Goal: Task Accomplishment & Management: Complete application form

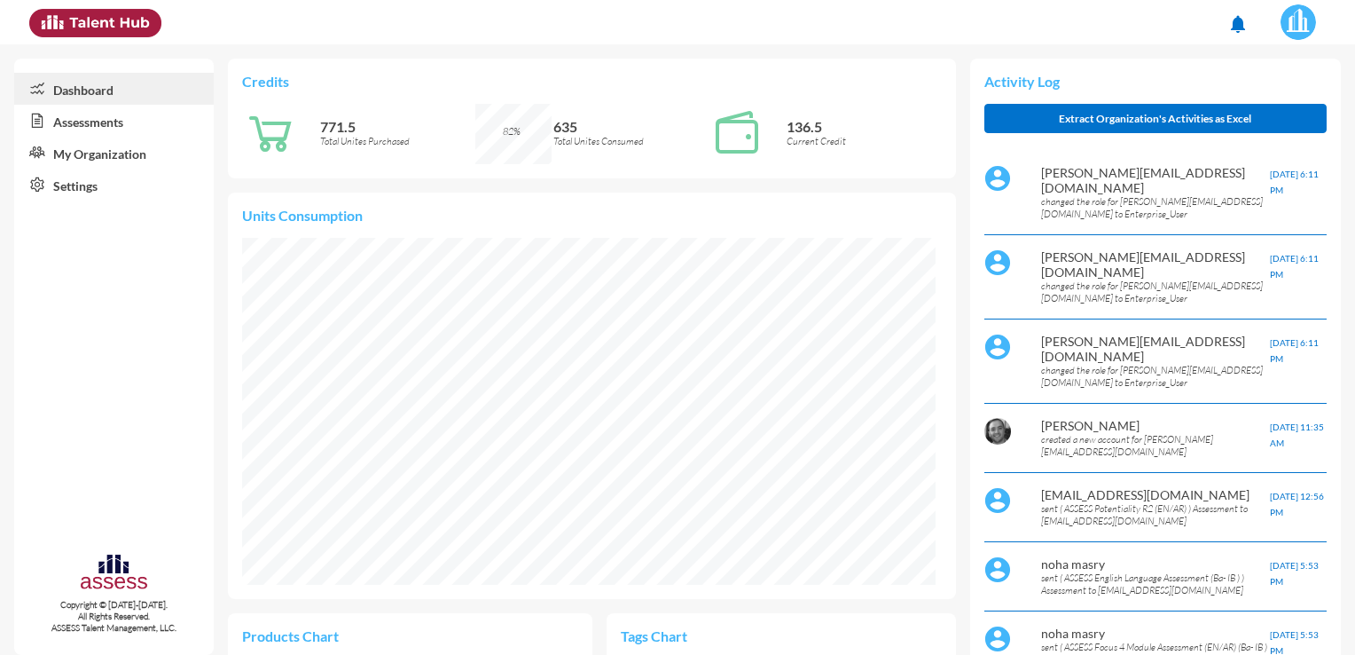
scroll to position [159, 318]
click at [146, 120] on link "Assessments" at bounding box center [114, 121] width 200 height 32
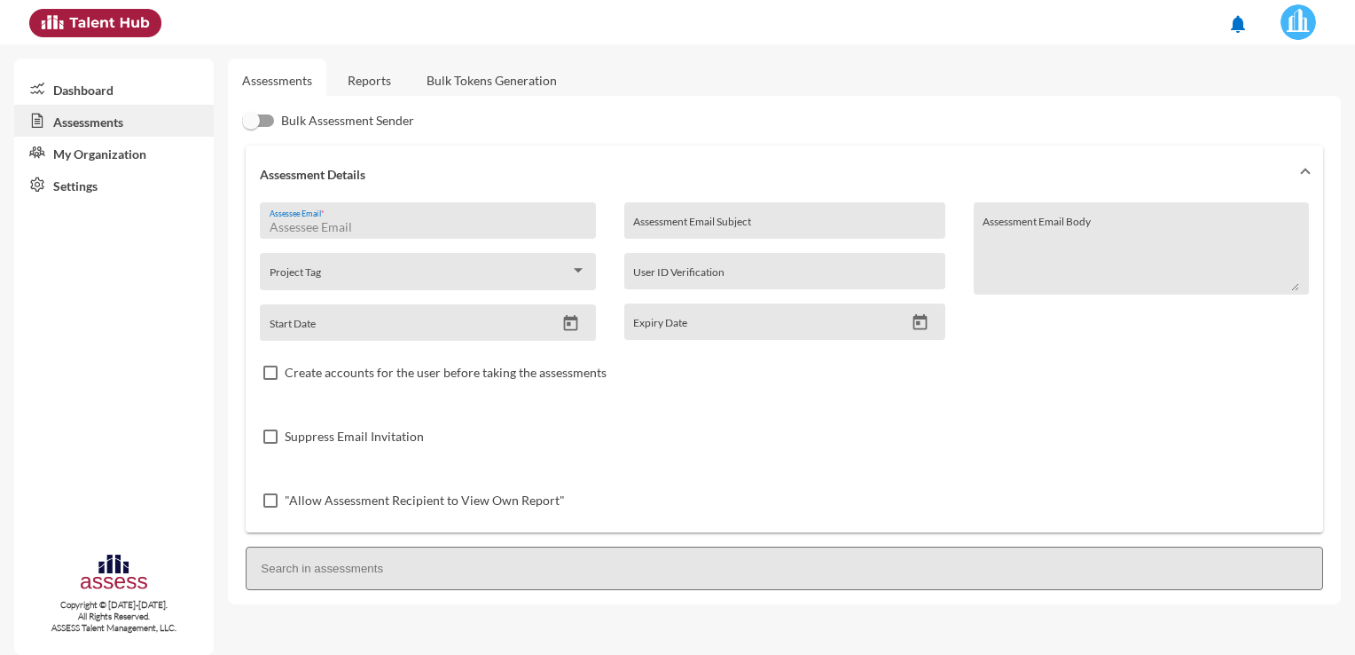
click at [433, 227] on input "Assessee Email *" at bounding box center [428, 227] width 317 height 14
click at [390, 219] on div "Assessee Email *" at bounding box center [428, 225] width 317 height 27
click at [390, 228] on input "Assessee Email *" at bounding box center [428, 227] width 317 height 14
click at [399, 222] on input "Assessee Email *" at bounding box center [428, 227] width 317 height 14
paste input "[EMAIL_ADDRESS][DOMAIN_NAME]"
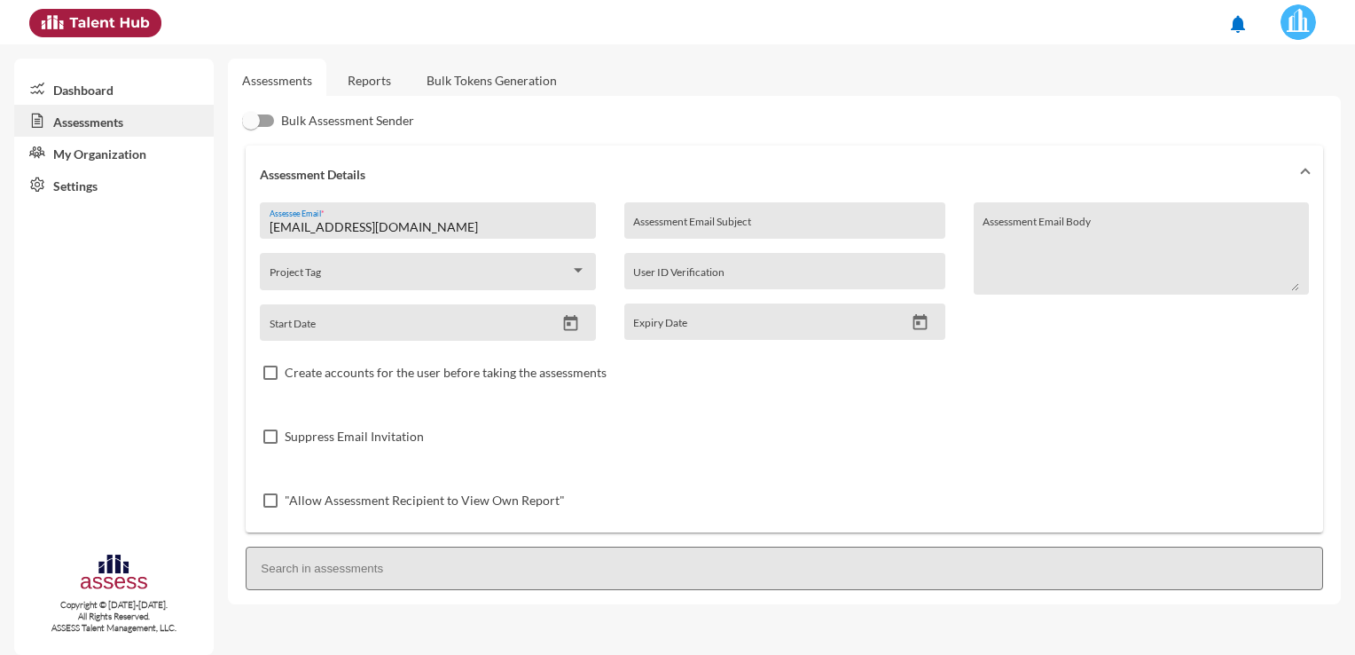
type input "[EMAIL_ADDRESS][DOMAIN_NAME]"
click at [733, 225] on input "Assessment Email Subject" at bounding box center [784, 227] width 302 height 14
type input "Dabur Egypt Ltd. - Procurement Head Candidate Assessment"
click at [575, 271] on div at bounding box center [578, 270] width 9 height 4
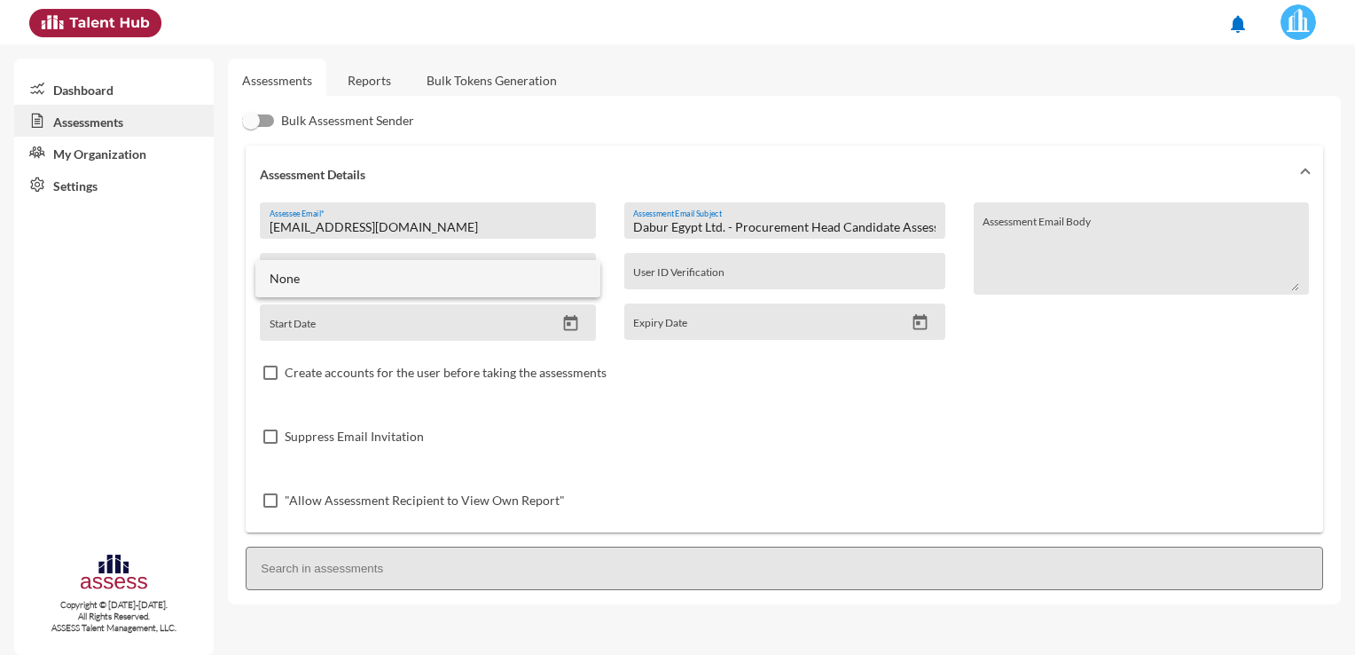
click at [508, 283] on span "None" at bounding box center [428, 278] width 317 height 37
click at [780, 272] on input "User ID Verification" at bounding box center [784, 277] width 302 height 14
click at [570, 318] on icon "Open calendar" at bounding box center [571, 323] width 14 height 16
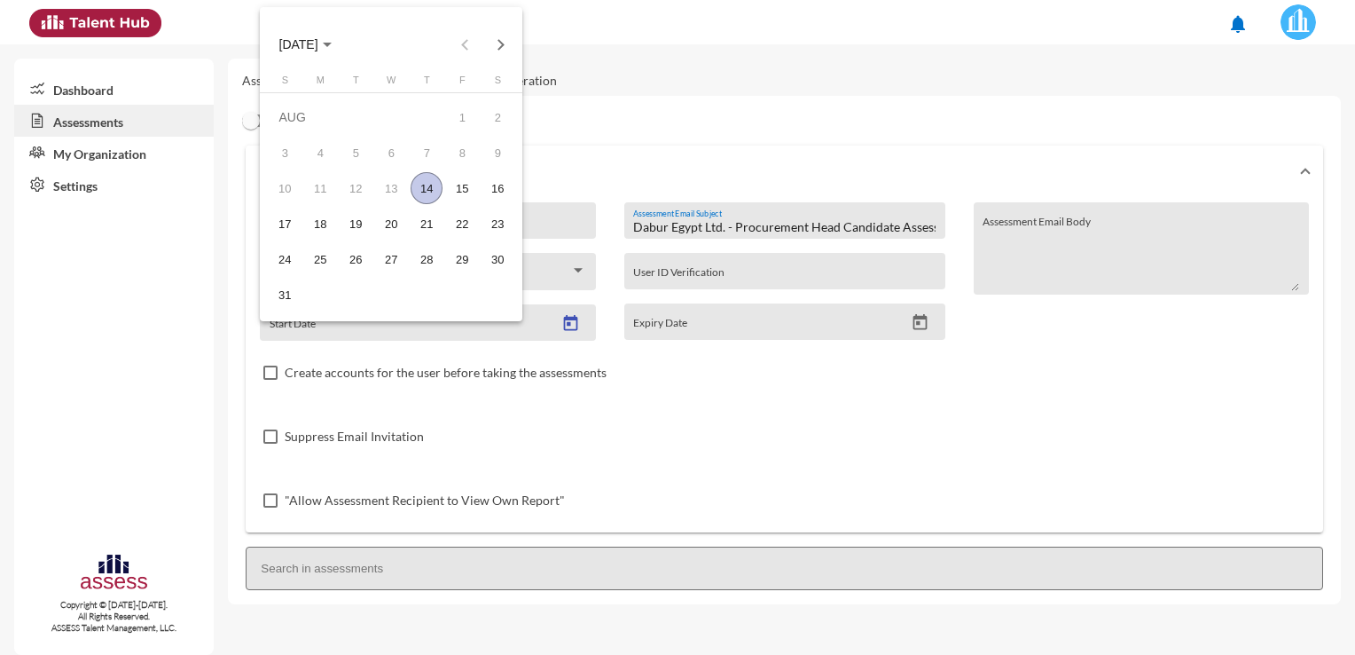
click at [434, 189] on div "14" at bounding box center [427, 188] width 32 height 32
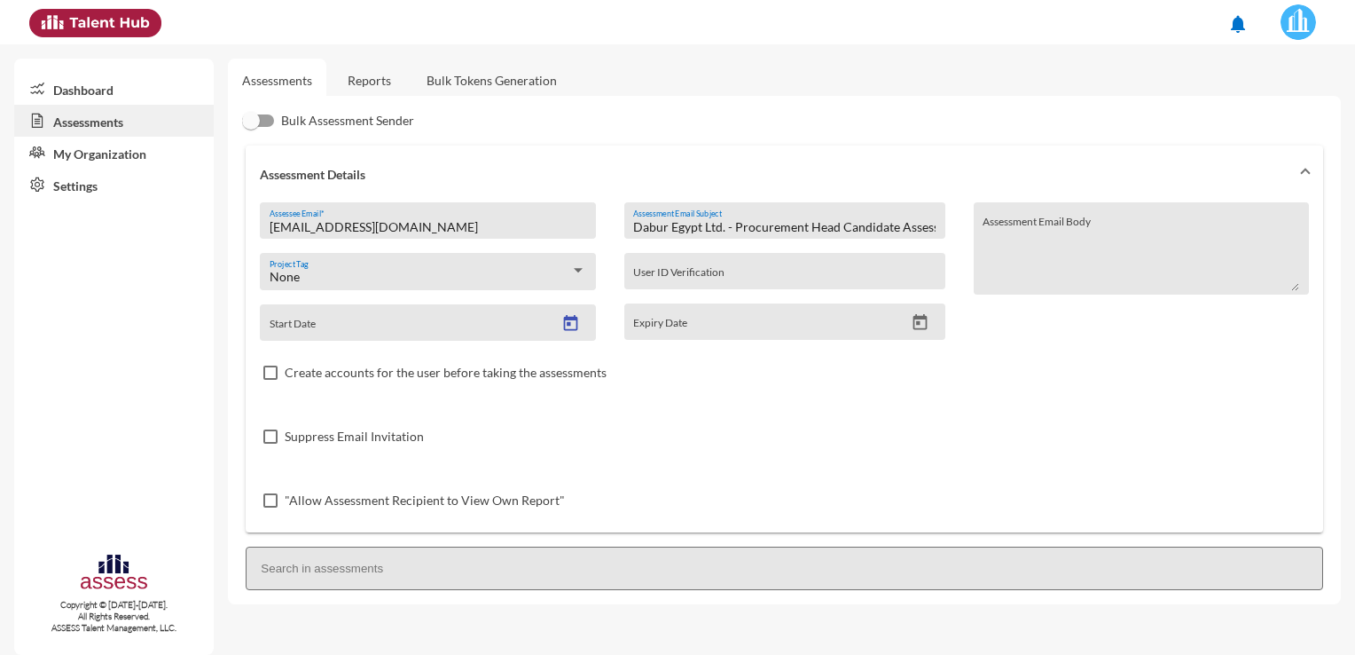
type input "[DATE]"
click at [918, 324] on icon "Open calendar" at bounding box center [921, 322] width 14 height 16
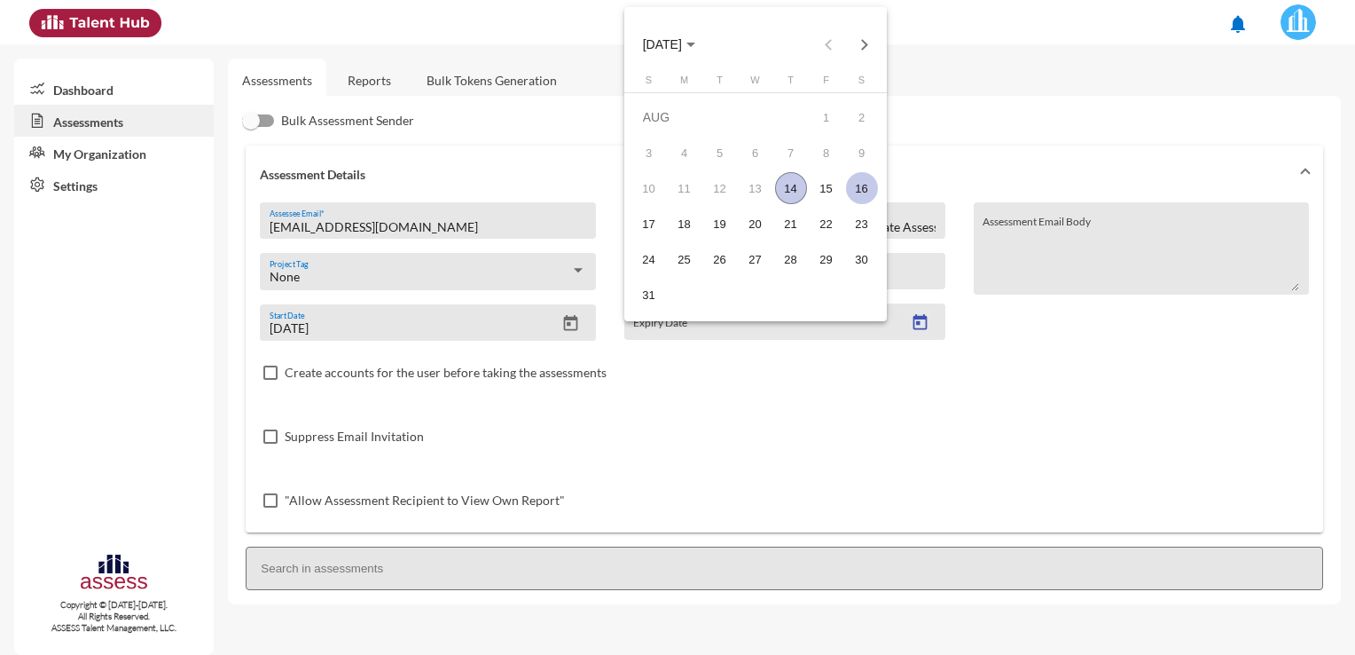
click at [868, 183] on div "16" at bounding box center [862, 188] width 32 height 32
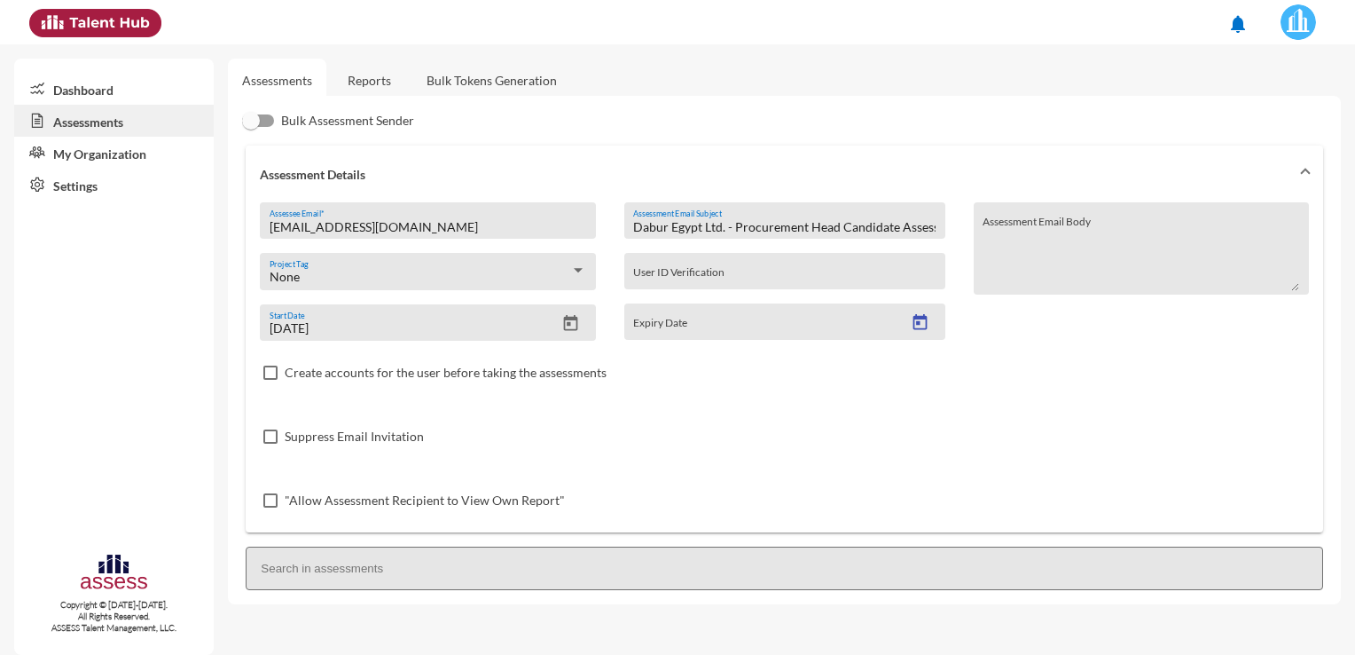
type input "[DATE]"
click at [868, 183] on div "16" at bounding box center [862, 188] width 32 height 32
click at [538, 564] on input at bounding box center [785, 567] width 1078 height 43
click at [81, 93] on link "Dashboard" at bounding box center [114, 89] width 200 height 32
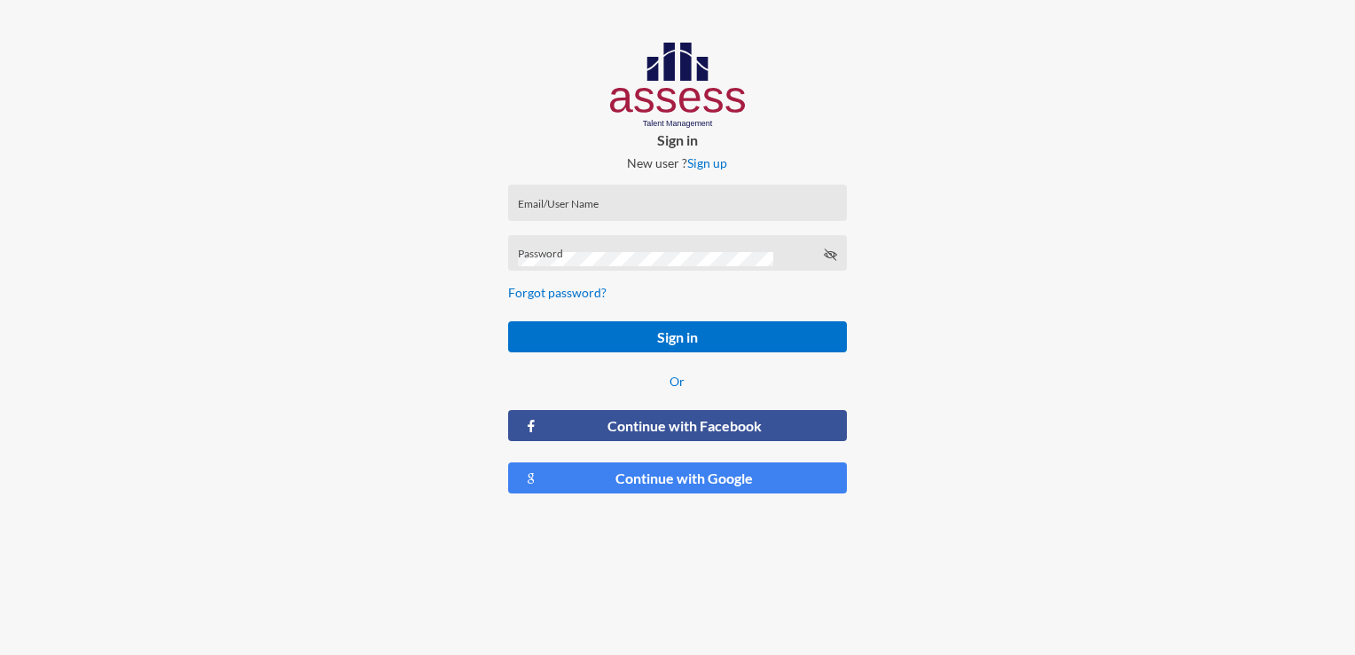
type input "[PERSON_NAME][EMAIL_ADDRESS][DOMAIN_NAME]"
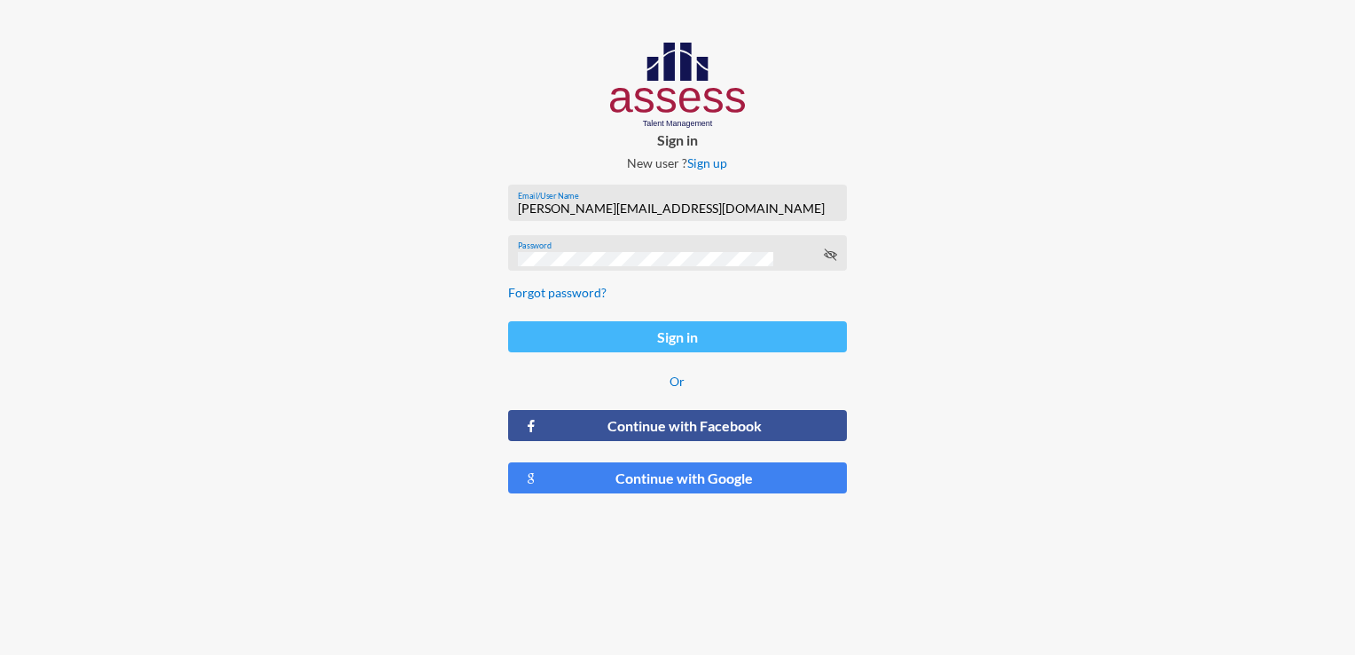
click at [744, 338] on button "Sign in" at bounding box center [677, 336] width 338 height 31
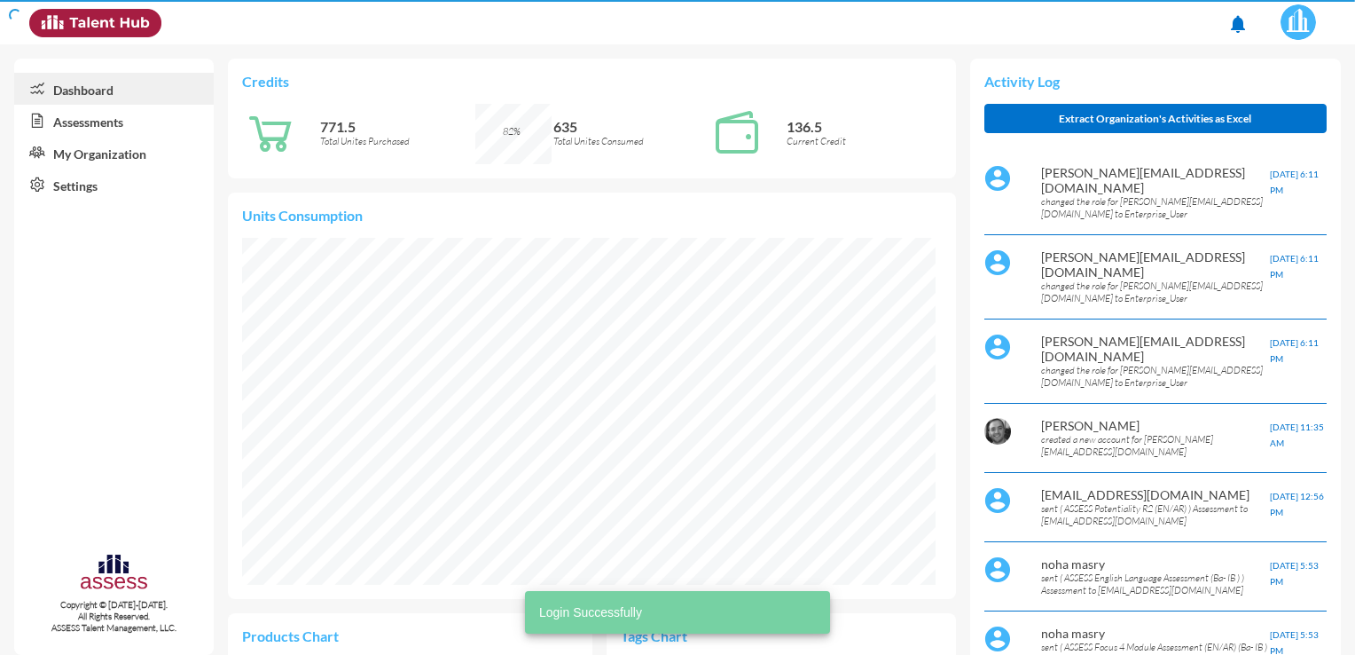
scroll to position [157, 333]
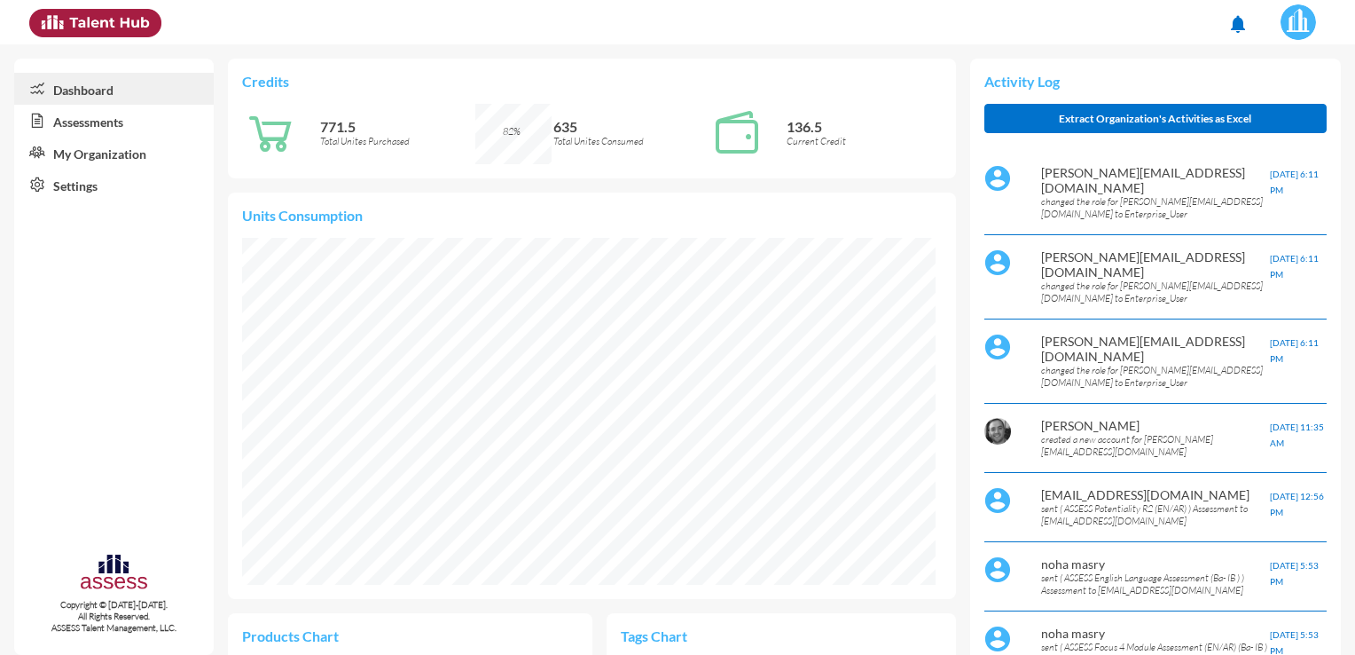
click at [106, 113] on link "Assessments" at bounding box center [114, 121] width 200 height 32
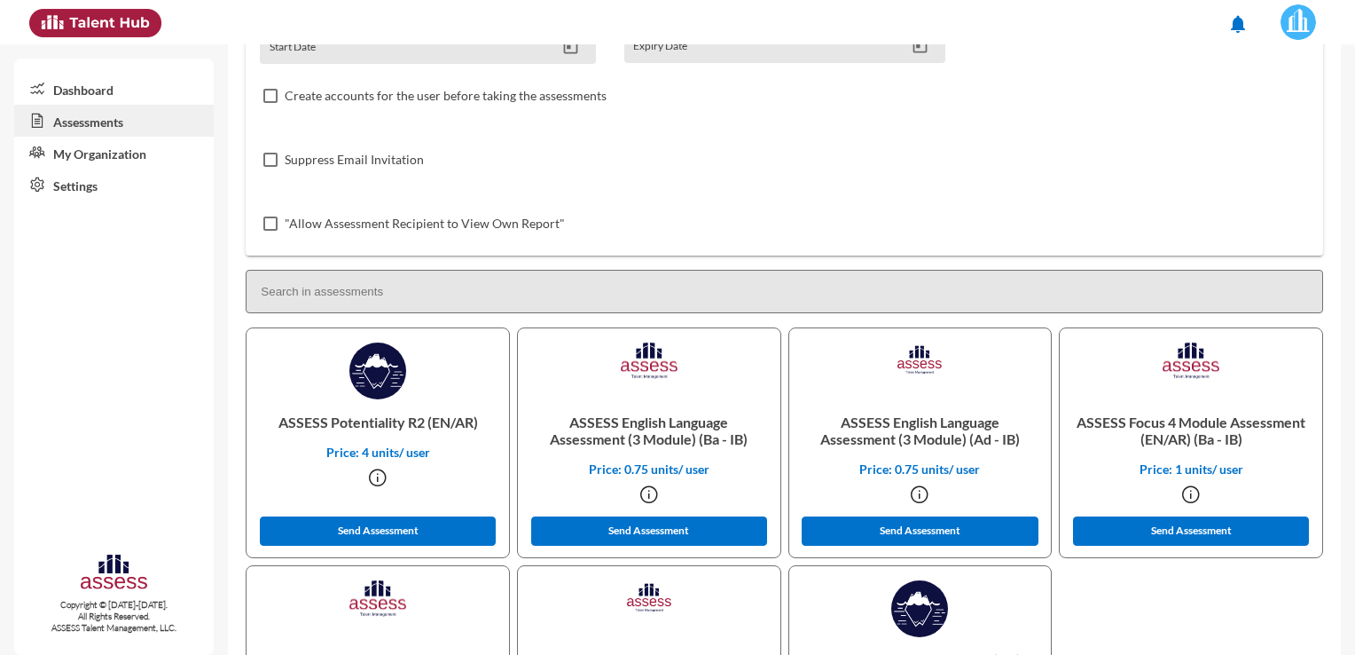
scroll to position [355, 0]
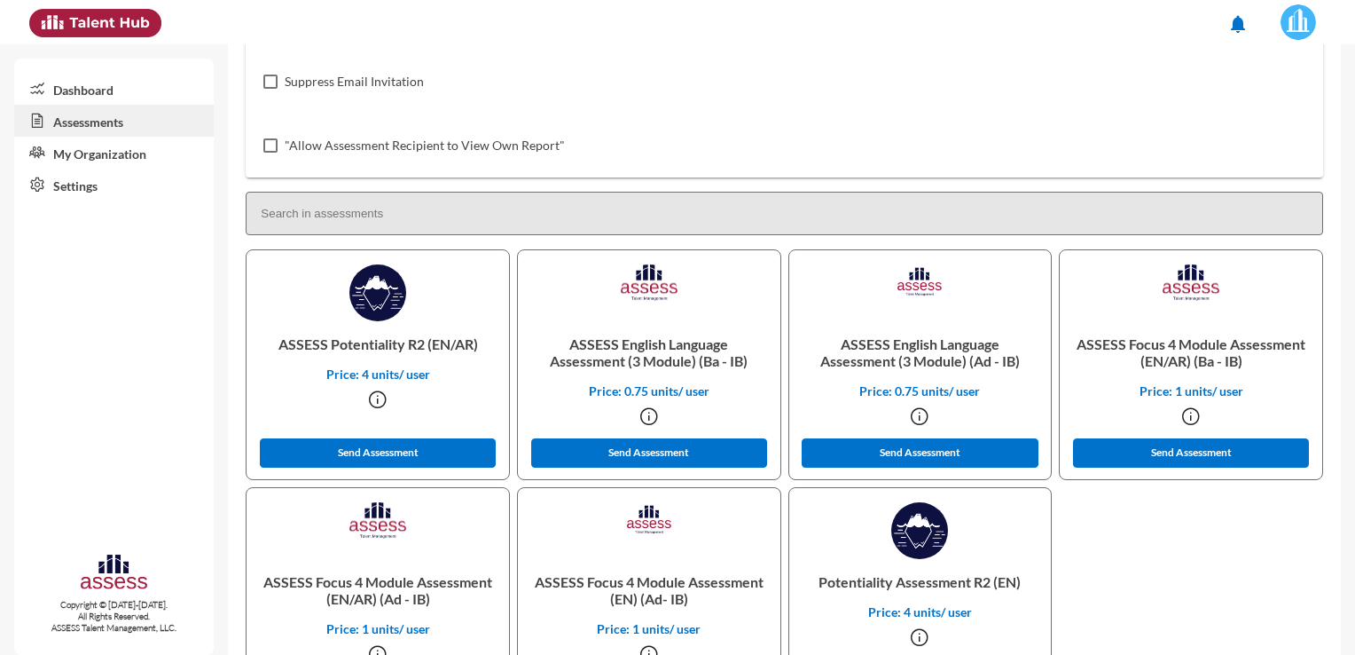
click at [387, 210] on input at bounding box center [785, 213] width 1078 height 43
click at [82, 87] on link "Dashboard" at bounding box center [114, 89] width 200 height 32
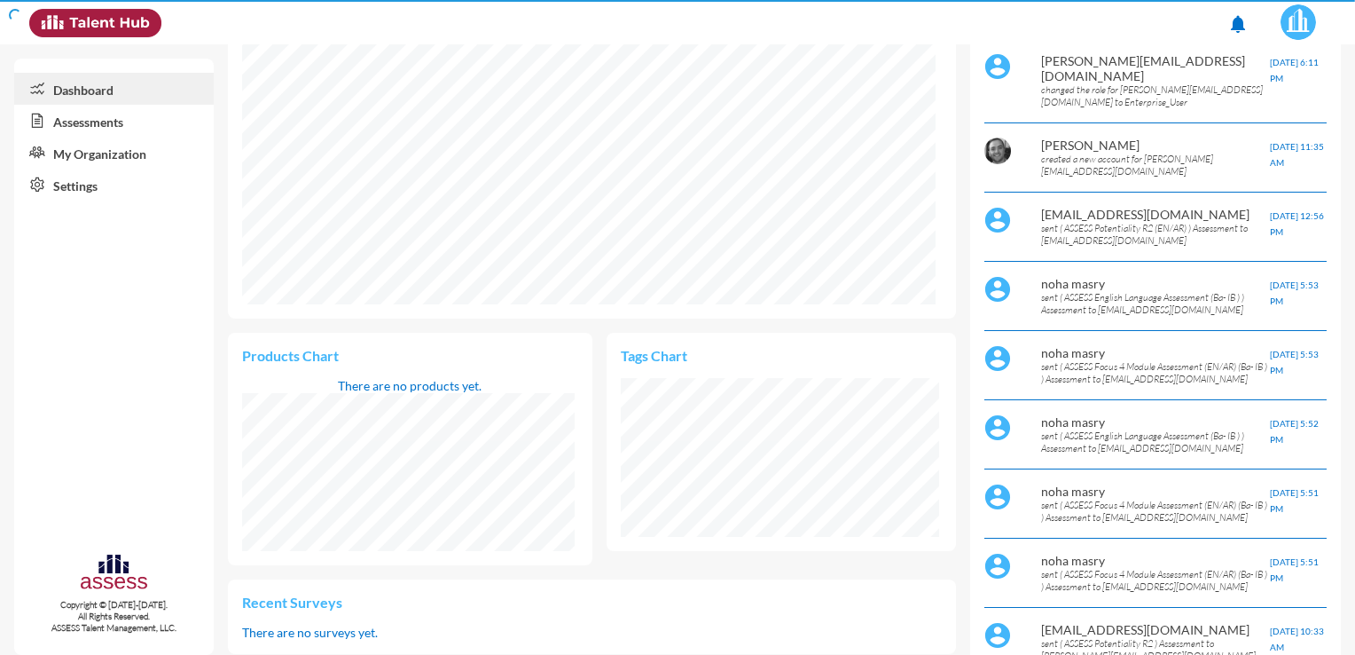
scroll to position [157, 333]
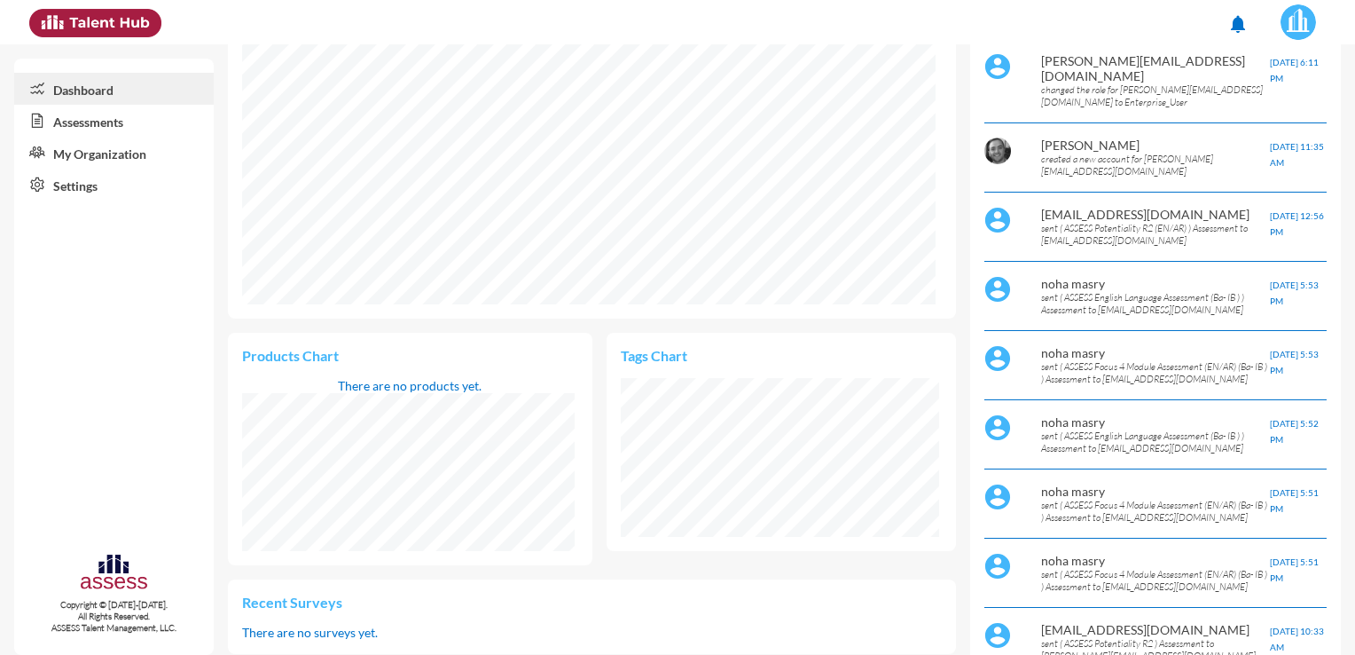
click at [81, 124] on link "Assessments" at bounding box center [114, 121] width 200 height 32
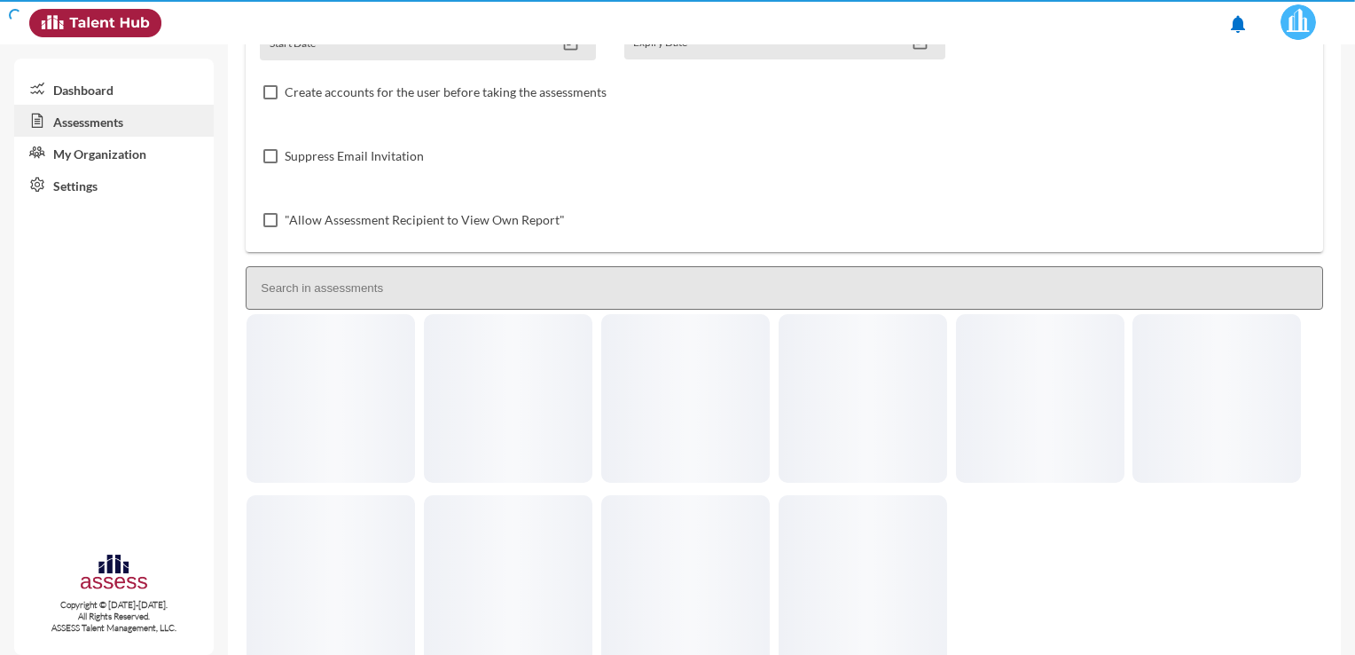
click at [81, 124] on link "Assessments" at bounding box center [114, 121] width 200 height 32
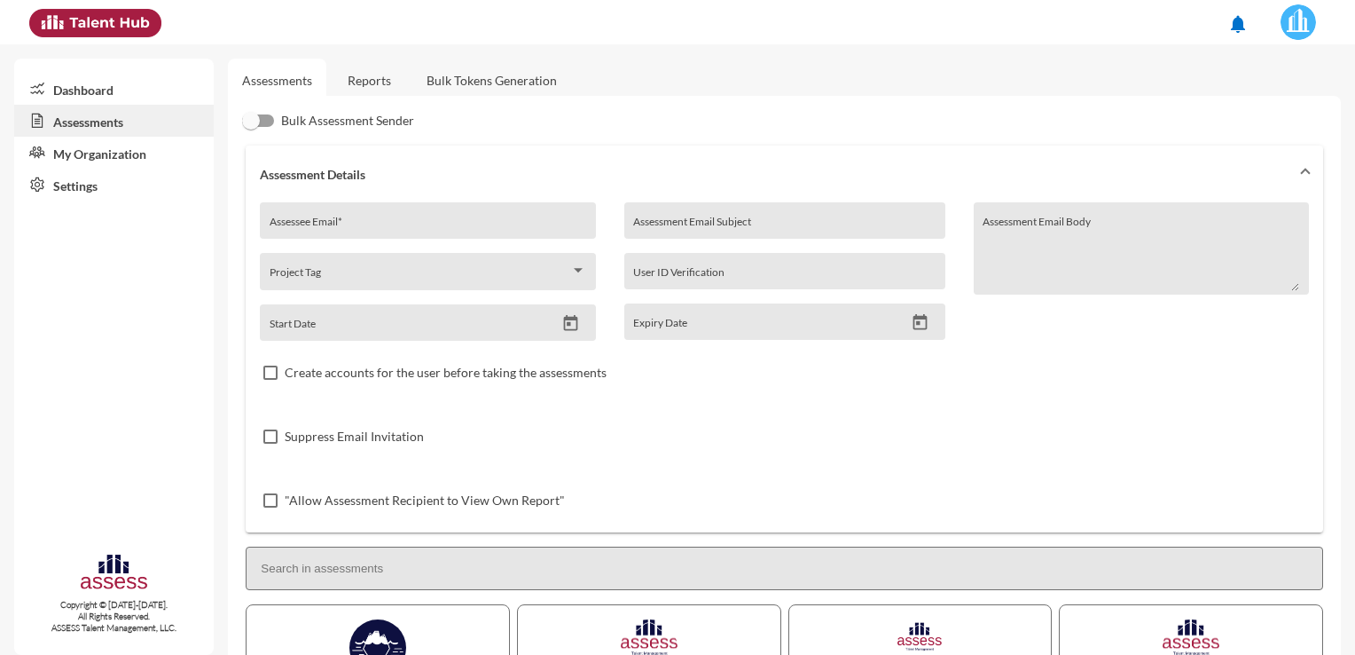
click at [357, 83] on link "Reports" at bounding box center [369, 80] width 72 height 43
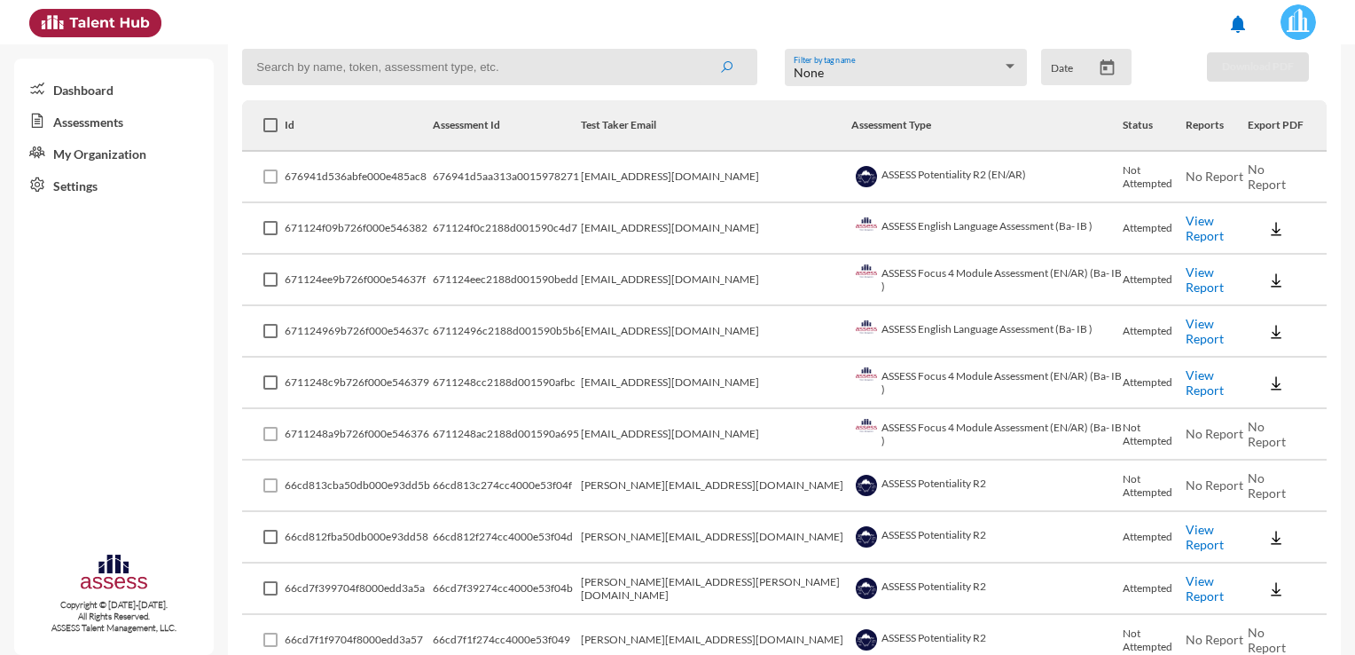
scroll to position [271, 0]
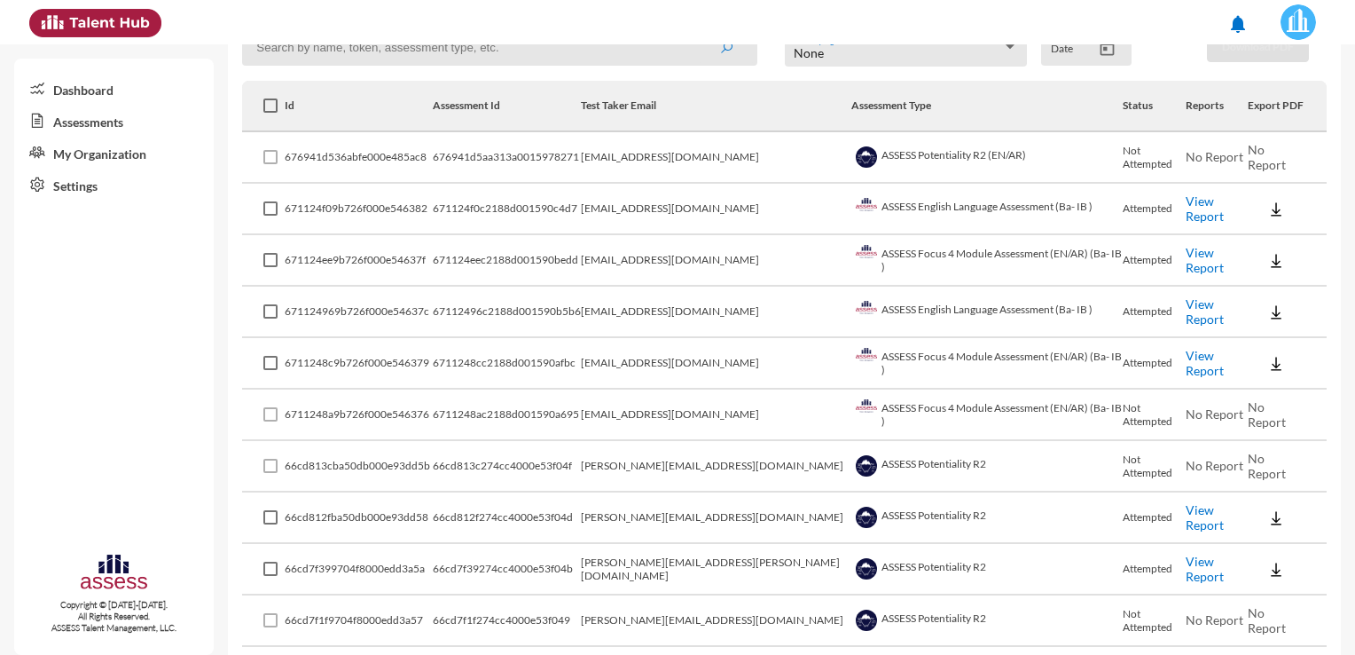
click at [883, 407] on td "ASSESS Focus 4 Module Assessment (EN/AR) (Ba- IB )" at bounding box center [986, 414] width 271 height 51
click at [851, 360] on td "ASSESS Focus 4 Module Assessment (EN/AR) (Ba- IB )" at bounding box center [986, 363] width 271 height 51
click at [581, 365] on td "6711248cc2188d001590afbc" at bounding box center [507, 363] width 148 height 51
click at [265, 360] on span at bounding box center [270, 363] width 14 height 14
click at [270, 370] on input "checkbox" at bounding box center [270, 370] width 1 height 1
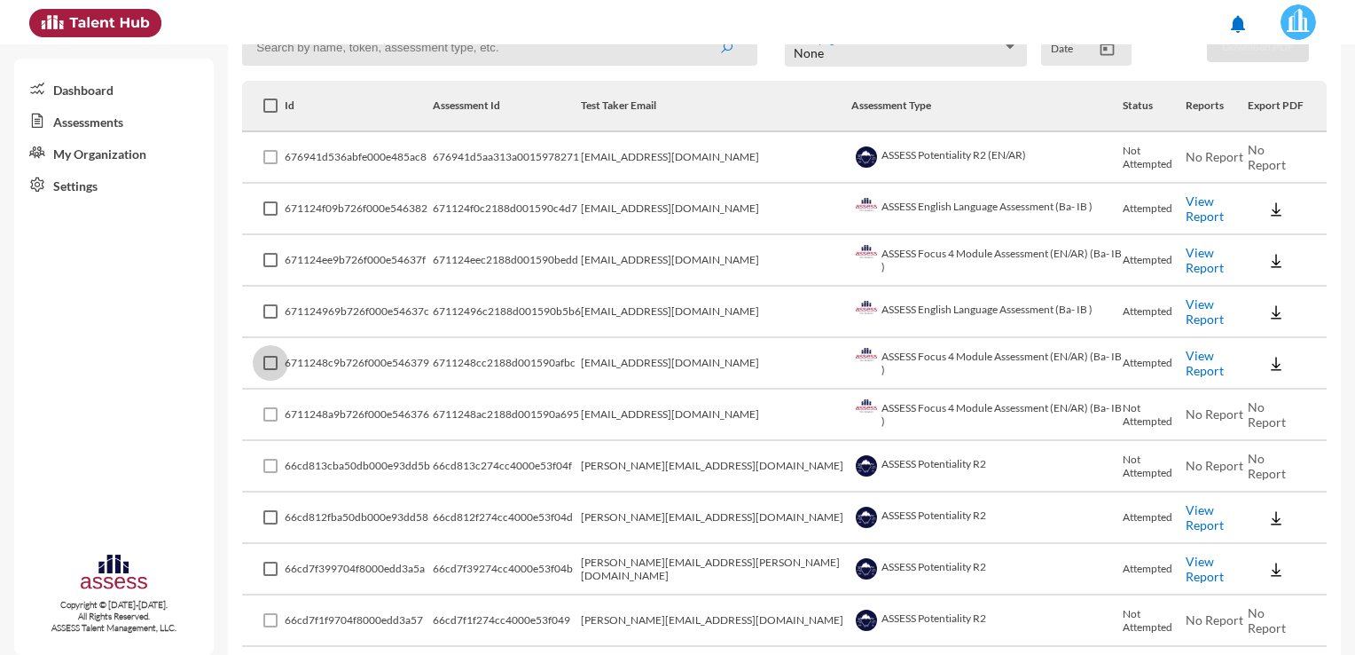
checkbox input "true"
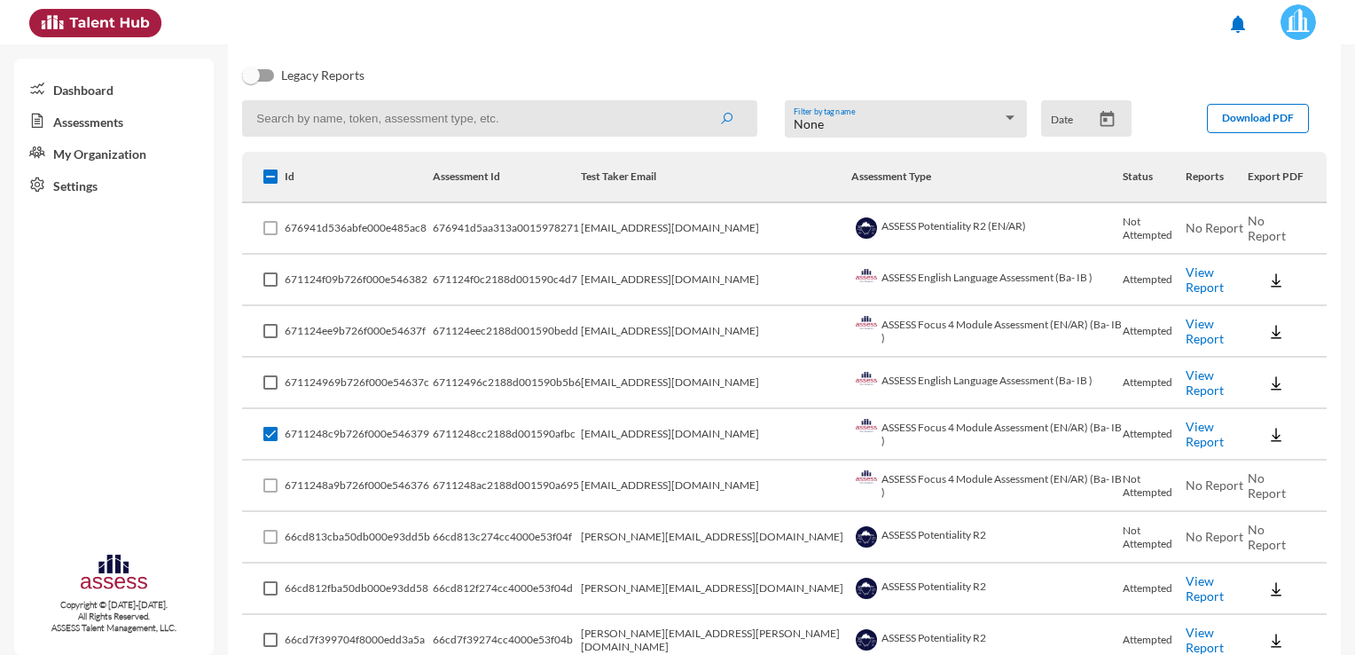
scroll to position [161, 0]
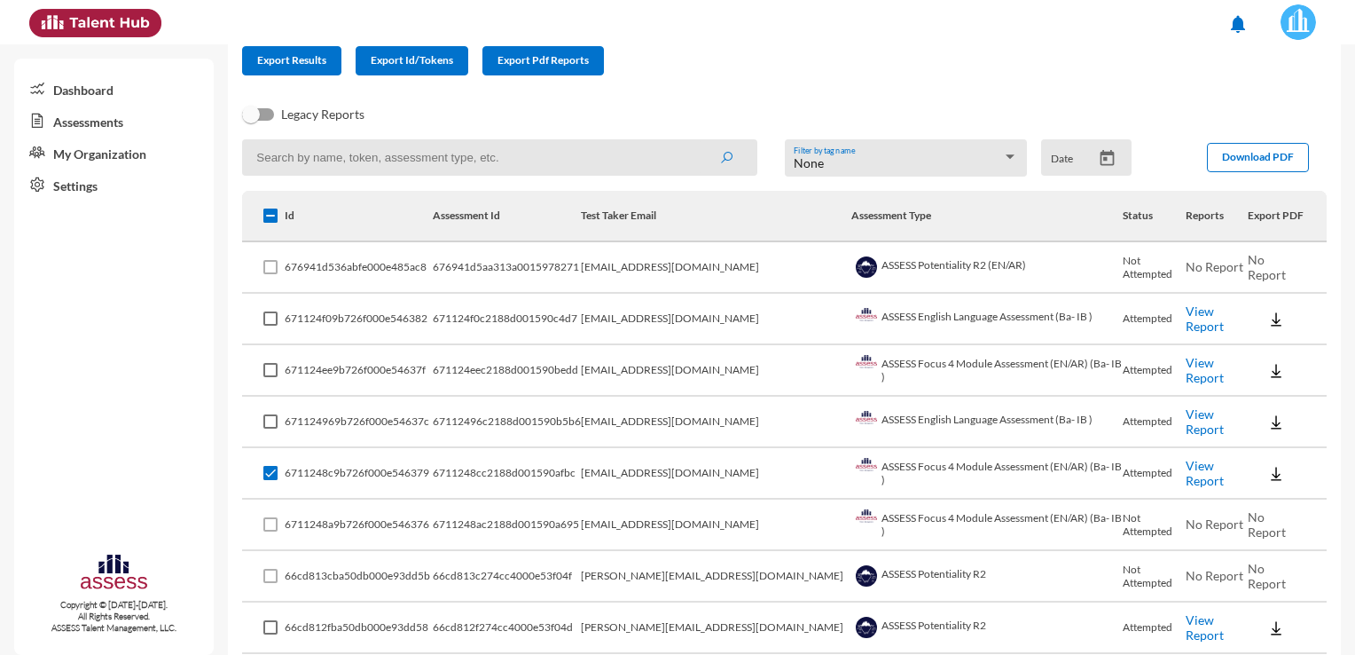
click at [1204, 471] on link "View Report" at bounding box center [1205, 473] width 38 height 30
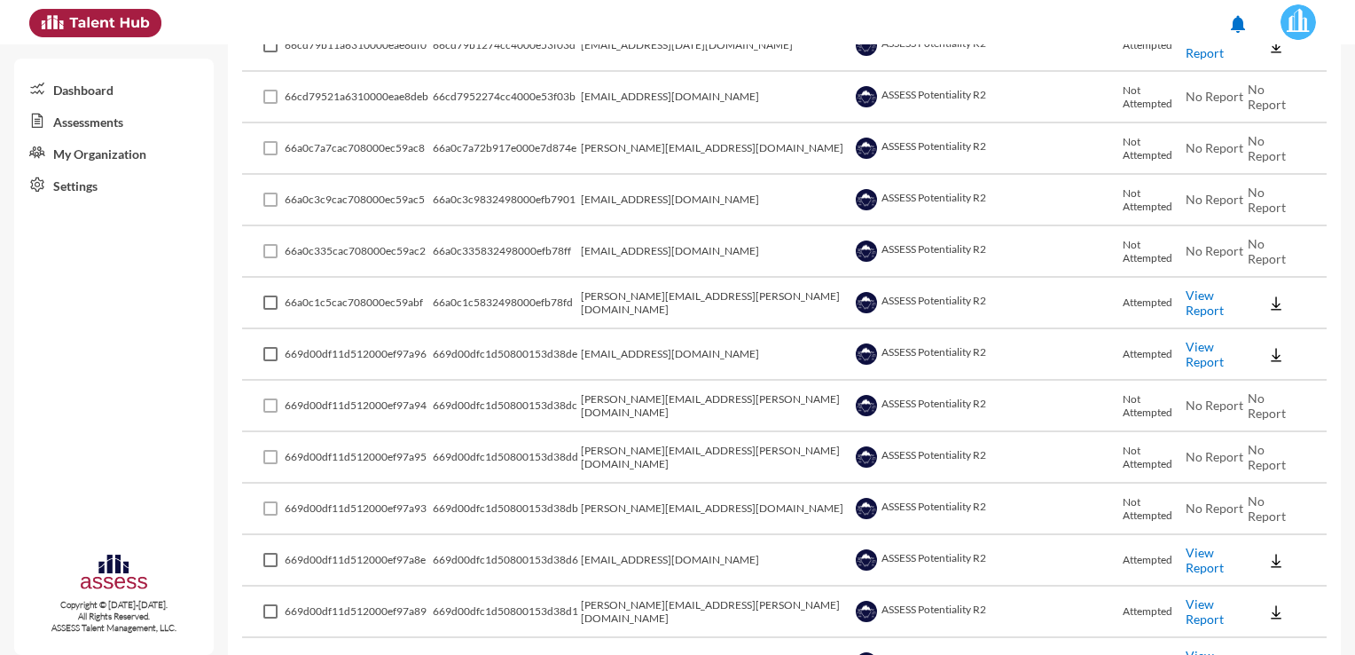
scroll to position [0, 0]
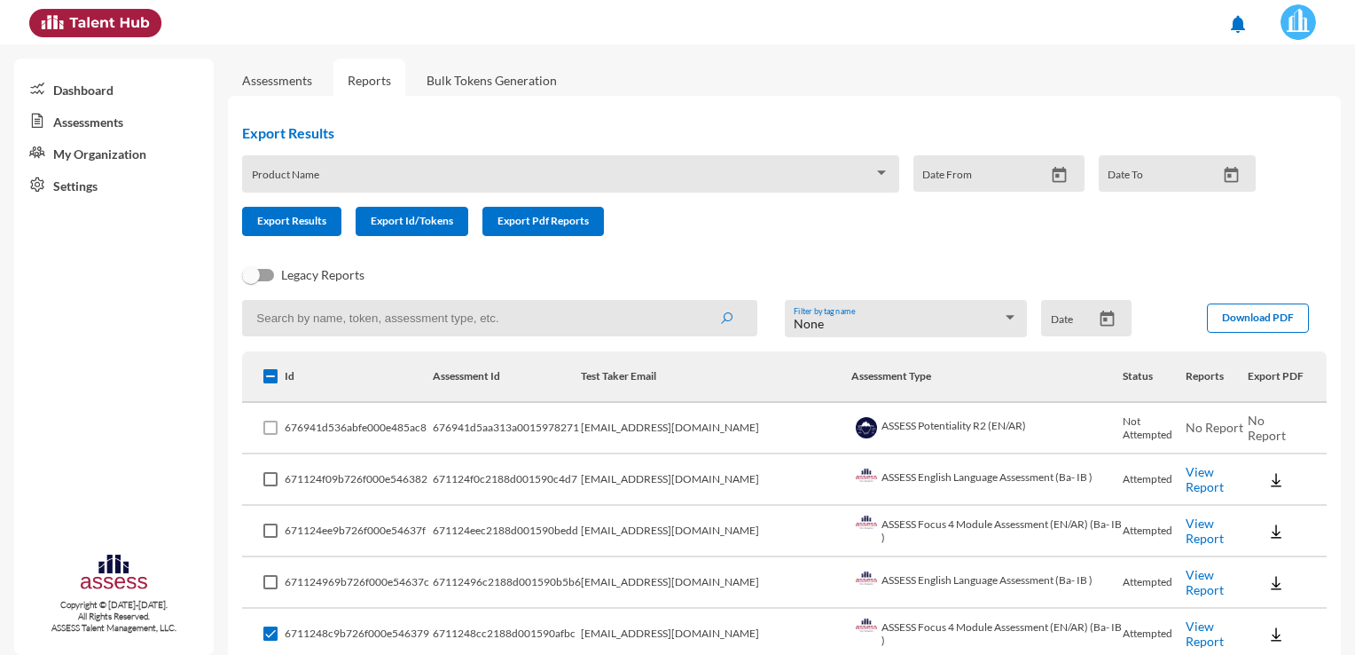
click at [263, 80] on link "Assessments" at bounding box center [277, 80] width 70 height 15
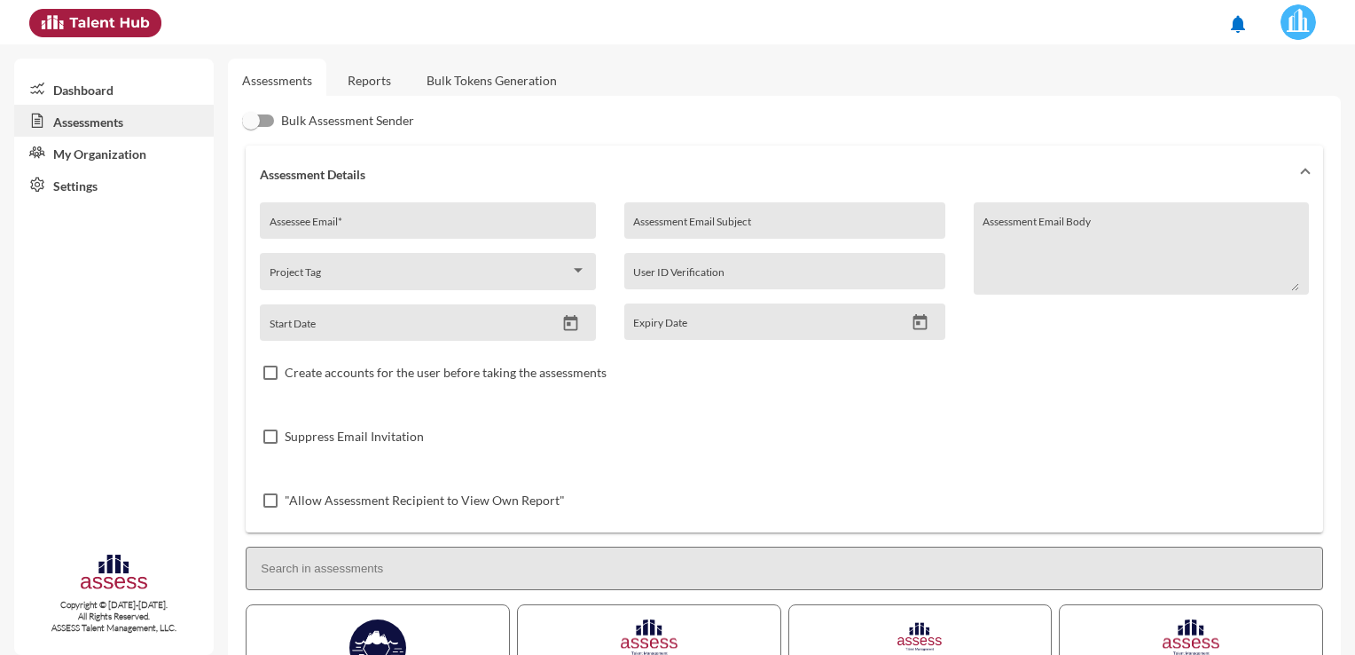
click at [409, 567] on input at bounding box center [785, 567] width 1078 height 43
type input "f"
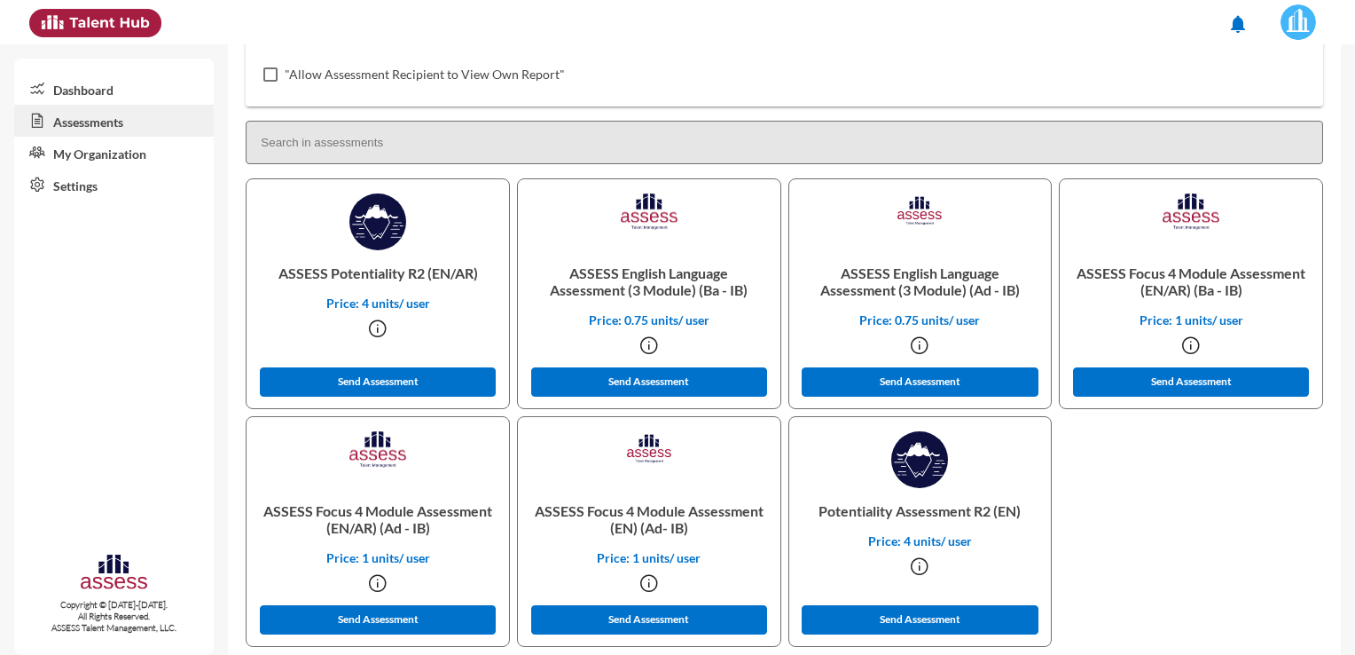
scroll to position [453, 0]
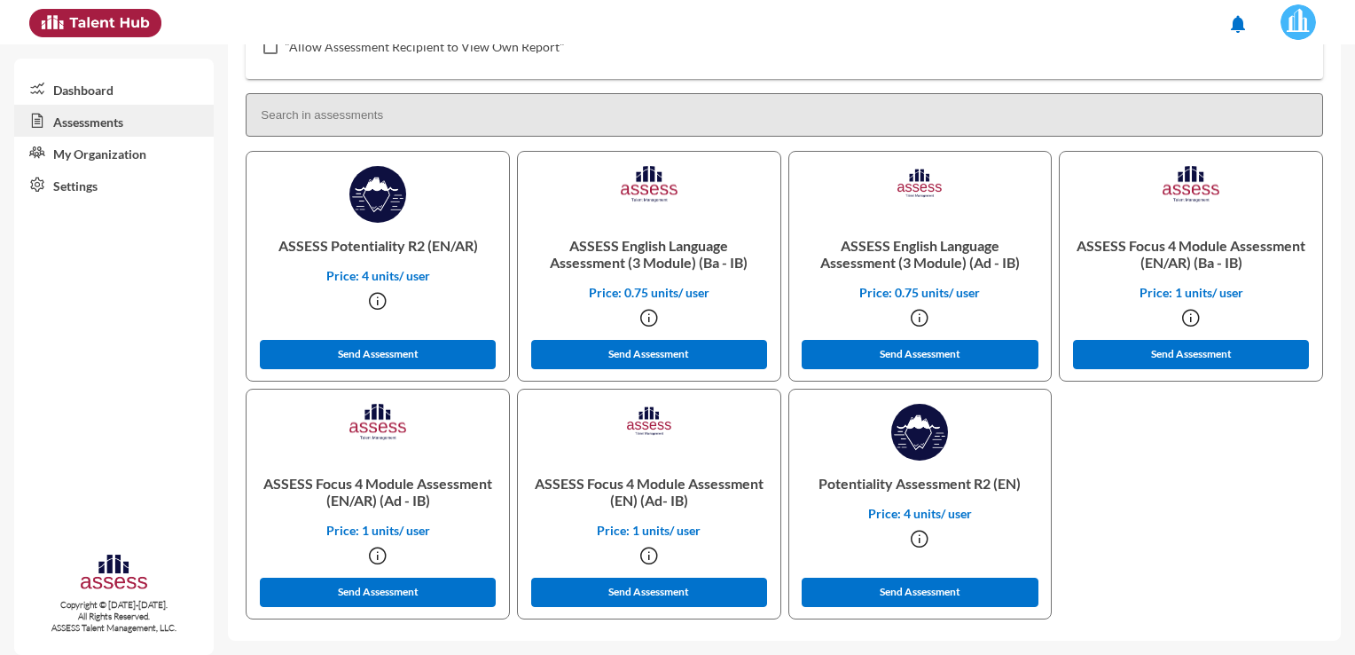
click at [380, 552] on icon at bounding box center [377, 555] width 21 height 21
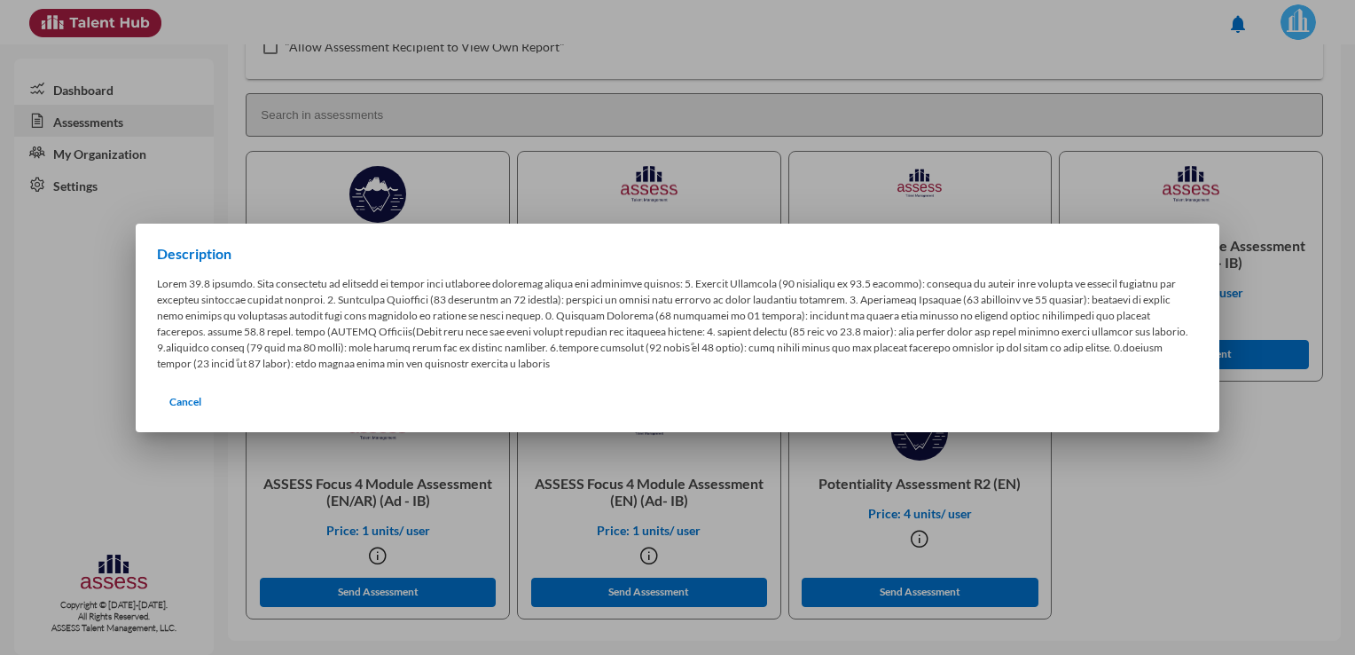
click at [380, 552] on div at bounding box center [677, 327] width 1355 height 655
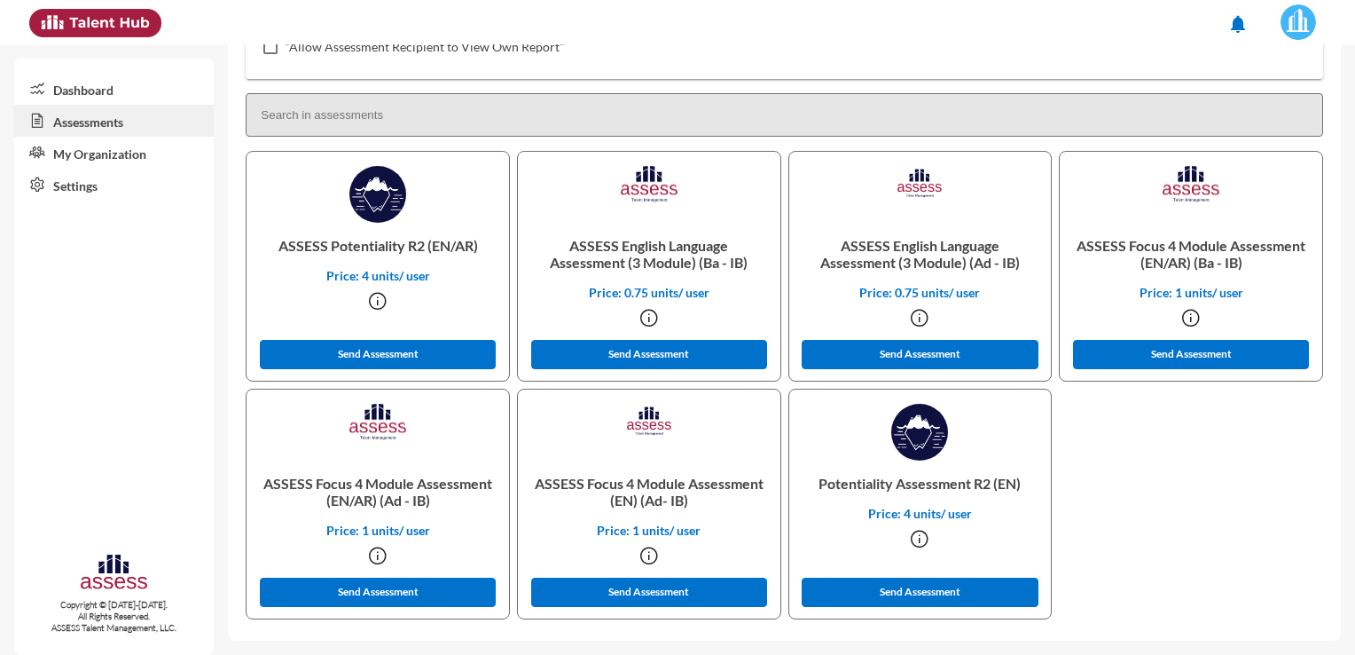
click at [378, 562] on icon at bounding box center [377, 555] width 21 height 21
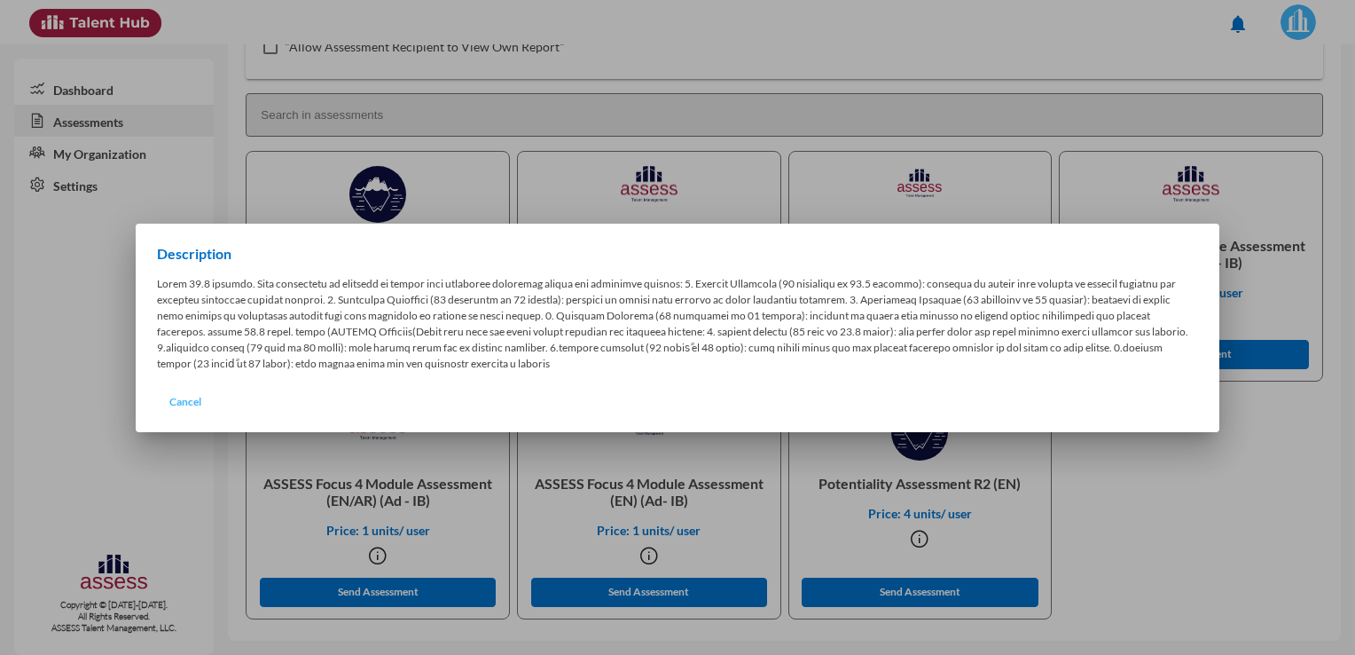
click at [192, 396] on span "Cancel" at bounding box center [185, 401] width 32 height 13
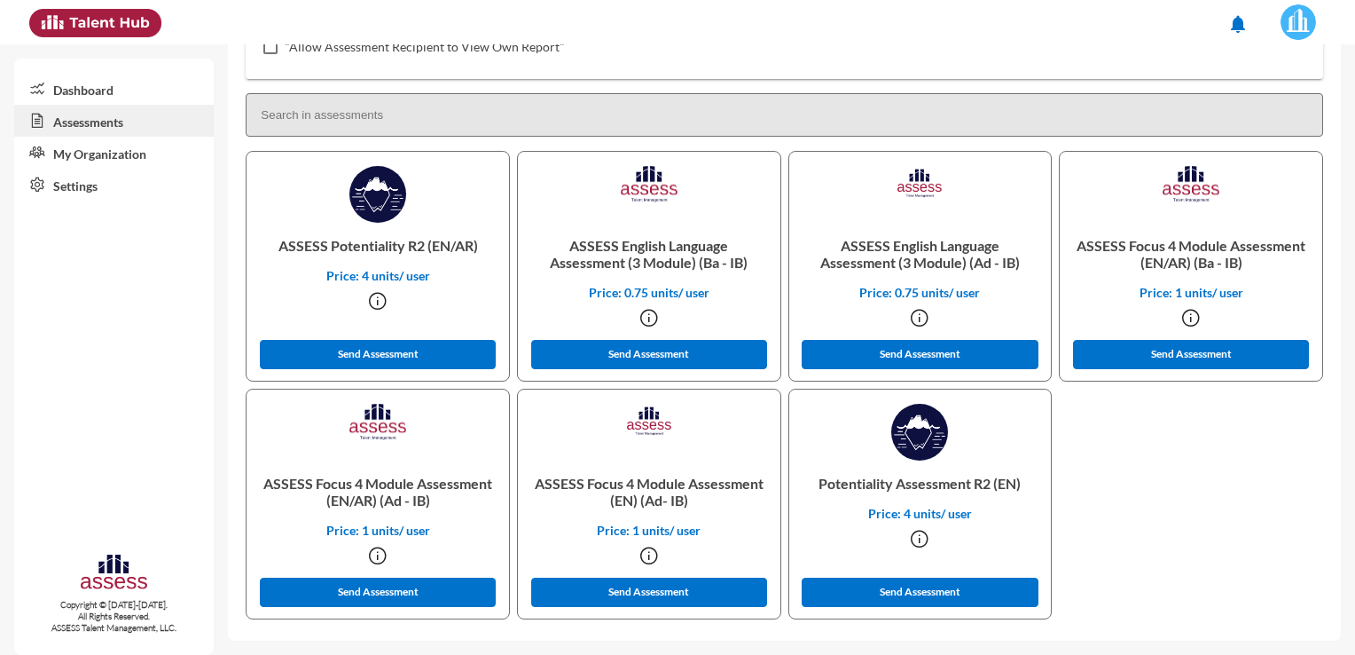
click at [1186, 316] on icon at bounding box center [1190, 317] width 21 height 21
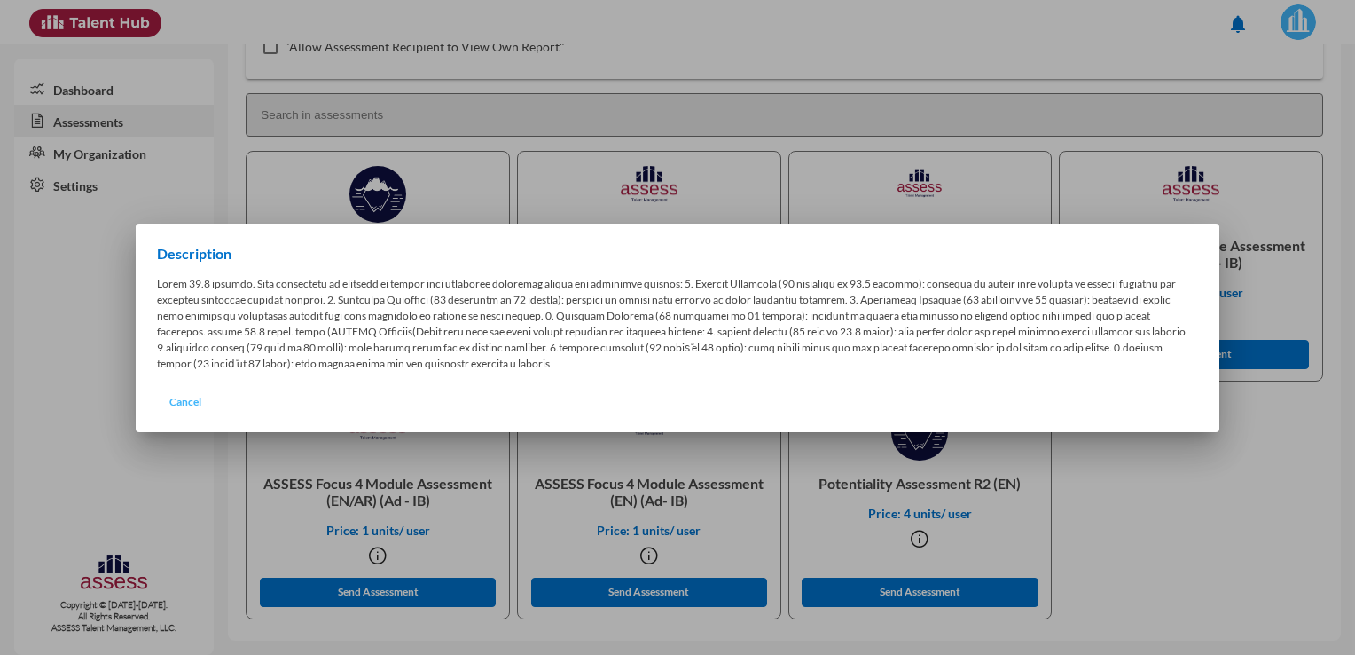
click at [194, 397] on span "Cancel" at bounding box center [185, 401] width 32 height 13
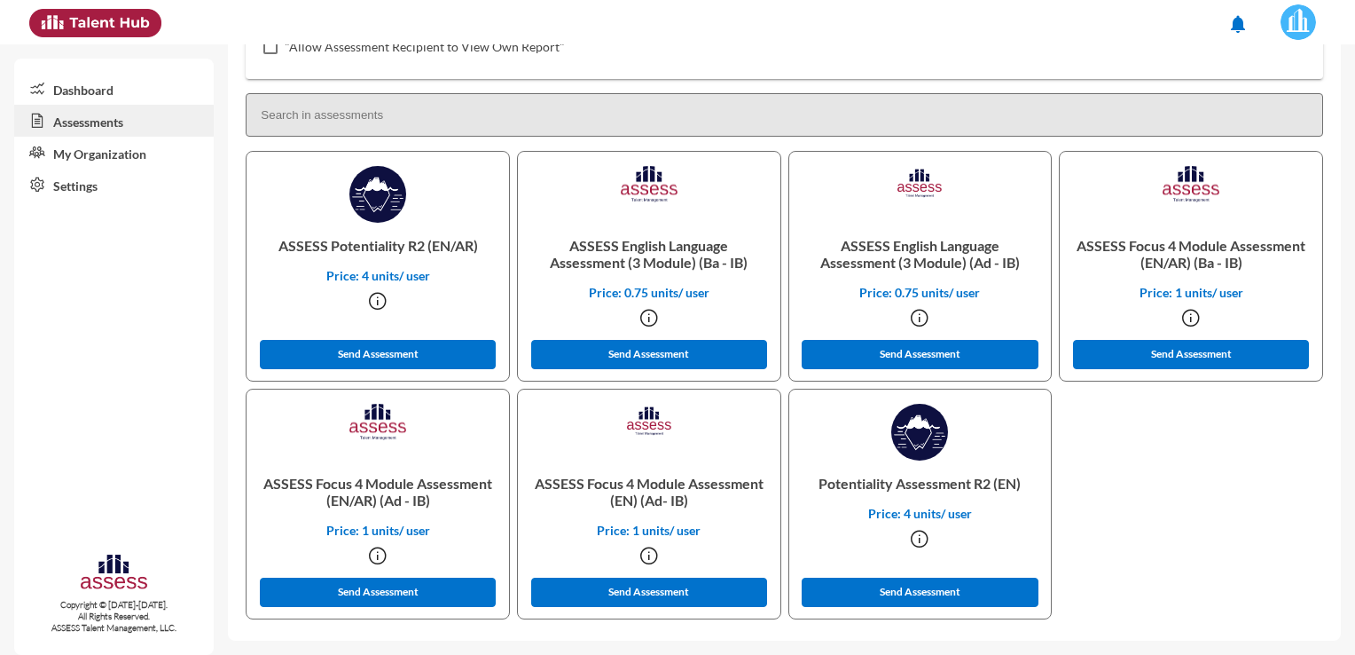
click at [378, 561] on icon at bounding box center [377, 555] width 21 height 21
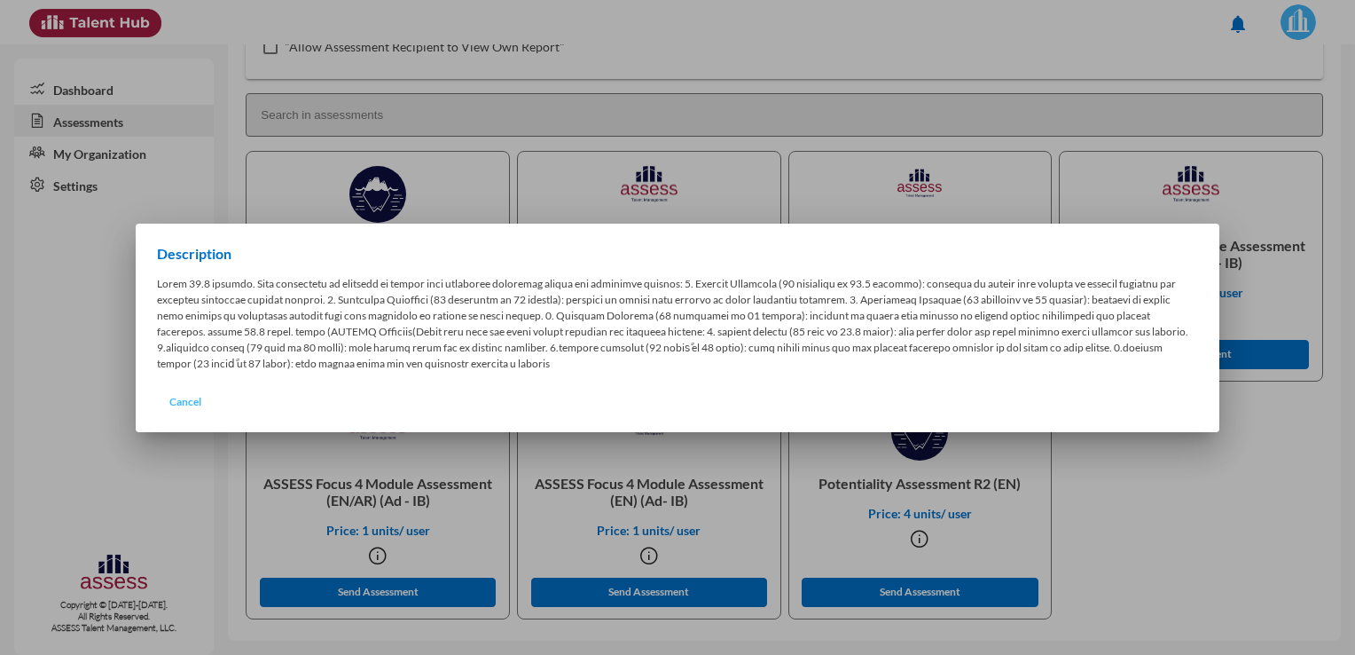
click at [198, 396] on span "Cancel" at bounding box center [185, 401] width 32 height 13
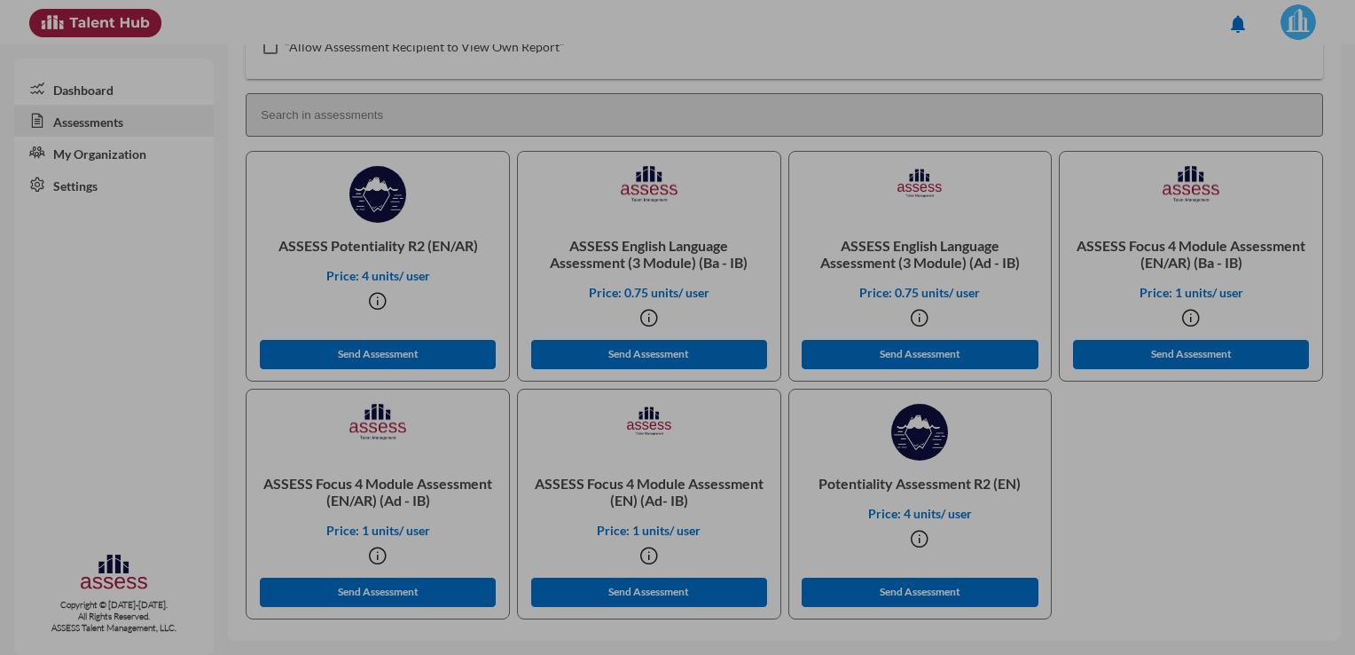
click at [198, 396] on span "Cancel" at bounding box center [185, 401] width 32 height 13
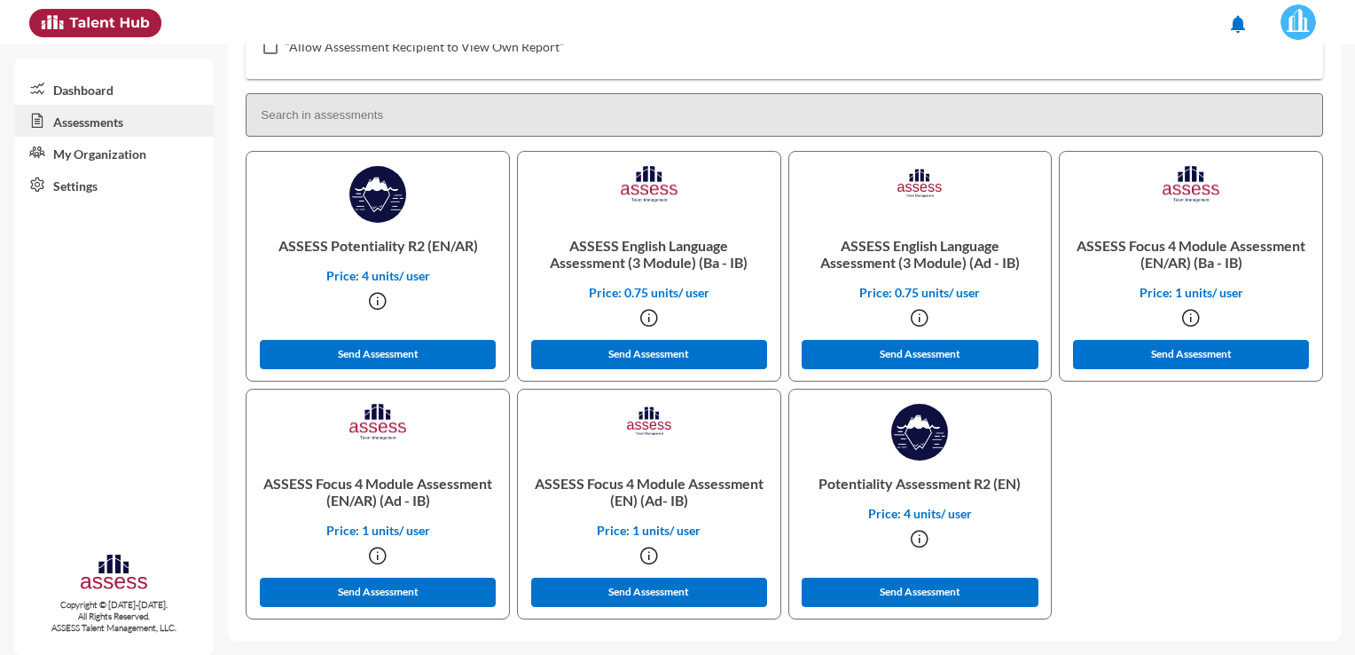
click at [646, 555] on icon at bounding box center [649, 555] width 21 height 21
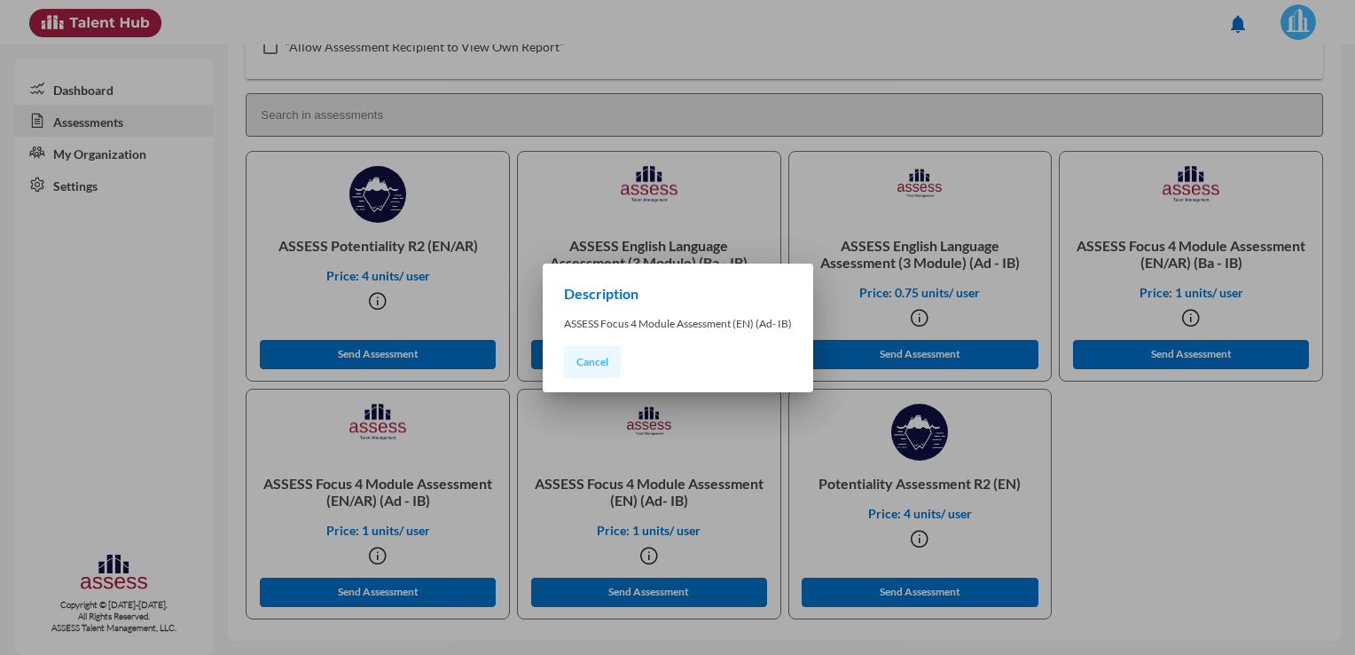
click at [595, 358] on span "Cancel" at bounding box center [593, 361] width 32 height 13
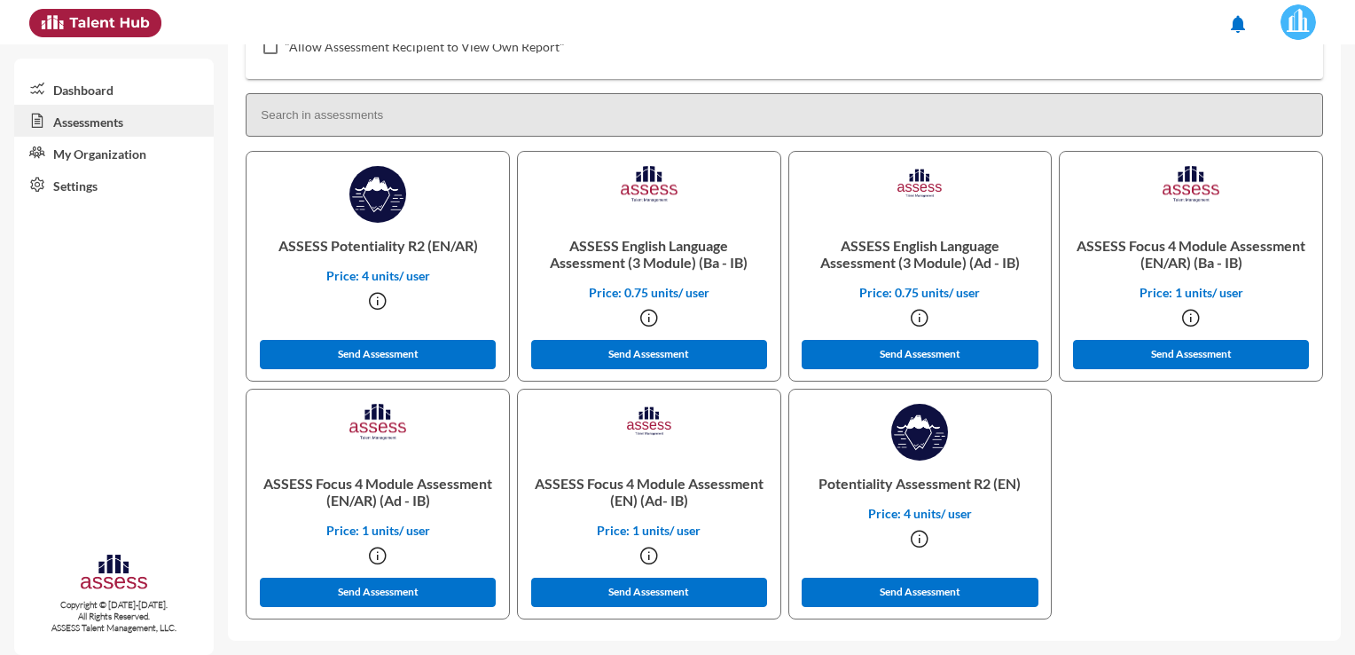
click at [367, 552] on icon at bounding box center [377, 555] width 21 height 21
click at [371, 555] on icon at bounding box center [377, 555] width 21 height 21
click at [372, 555] on icon at bounding box center [377, 555] width 21 height 21
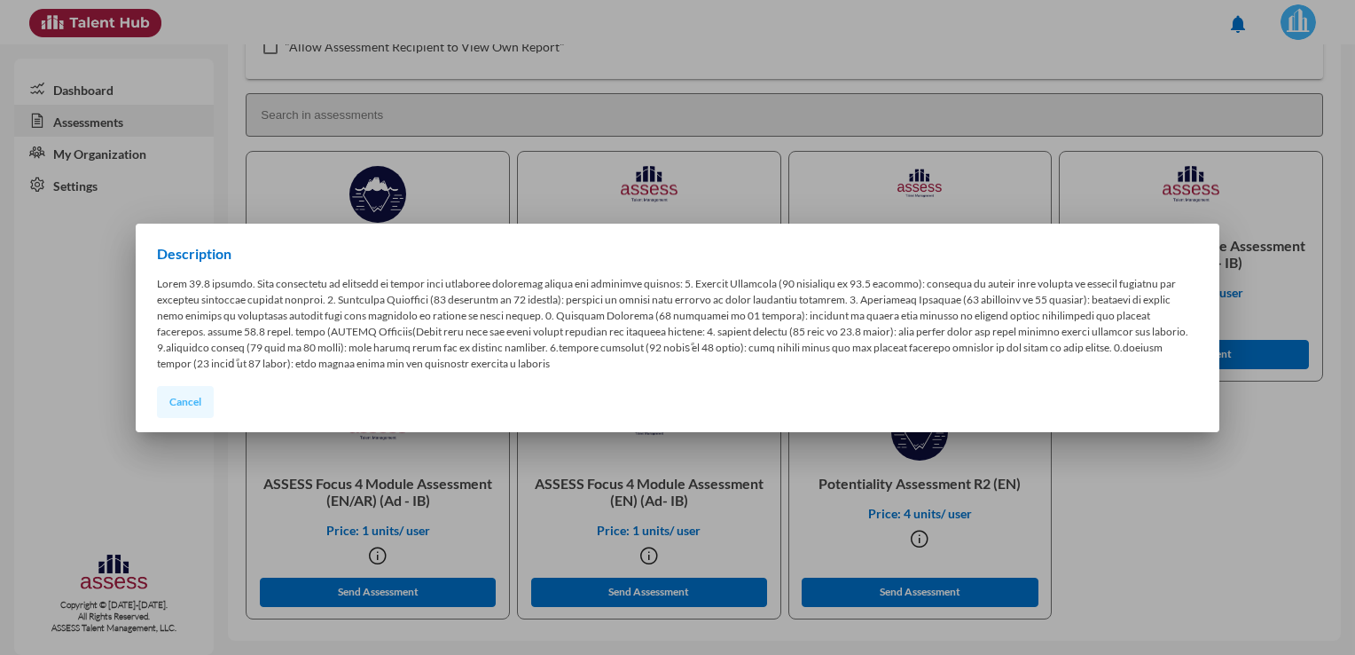
click at [189, 398] on span "Cancel" at bounding box center [185, 401] width 32 height 13
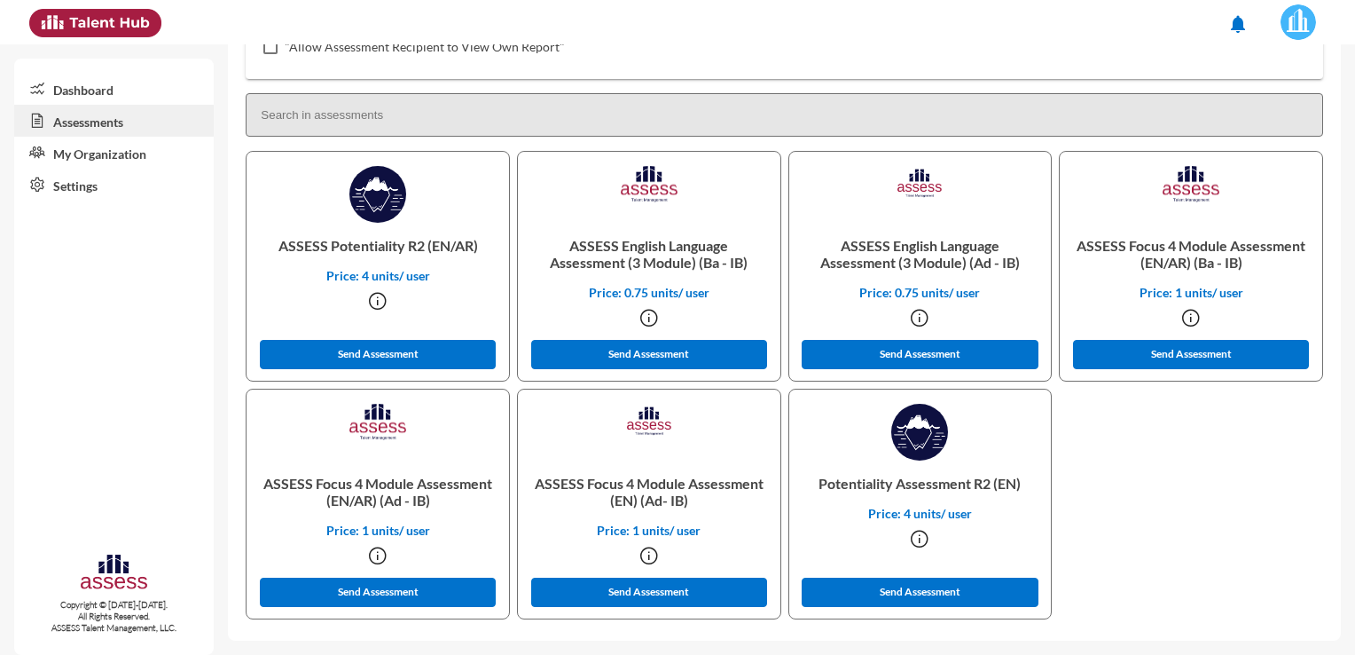
click at [1184, 320] on icon at bounding box center [1190, 317] width 21 height 21
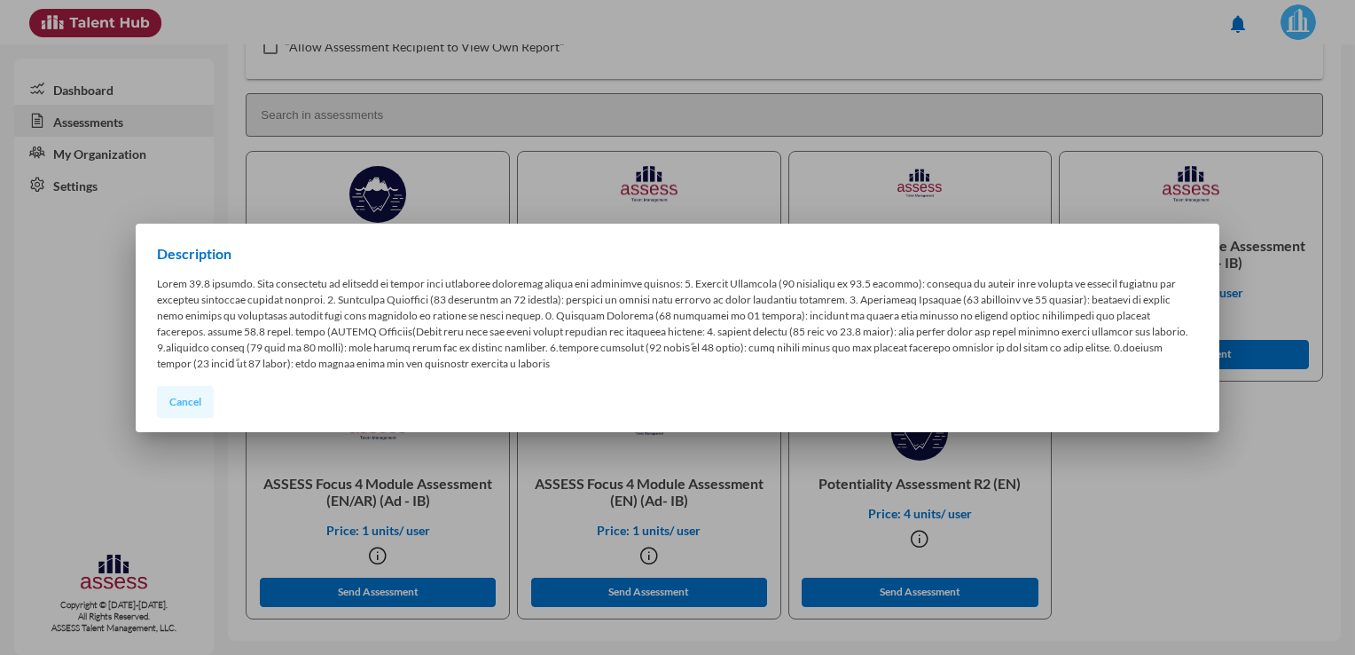
click at [183, 395] on span "Cancel" at bounding box center [185, 401] width 32 height 13
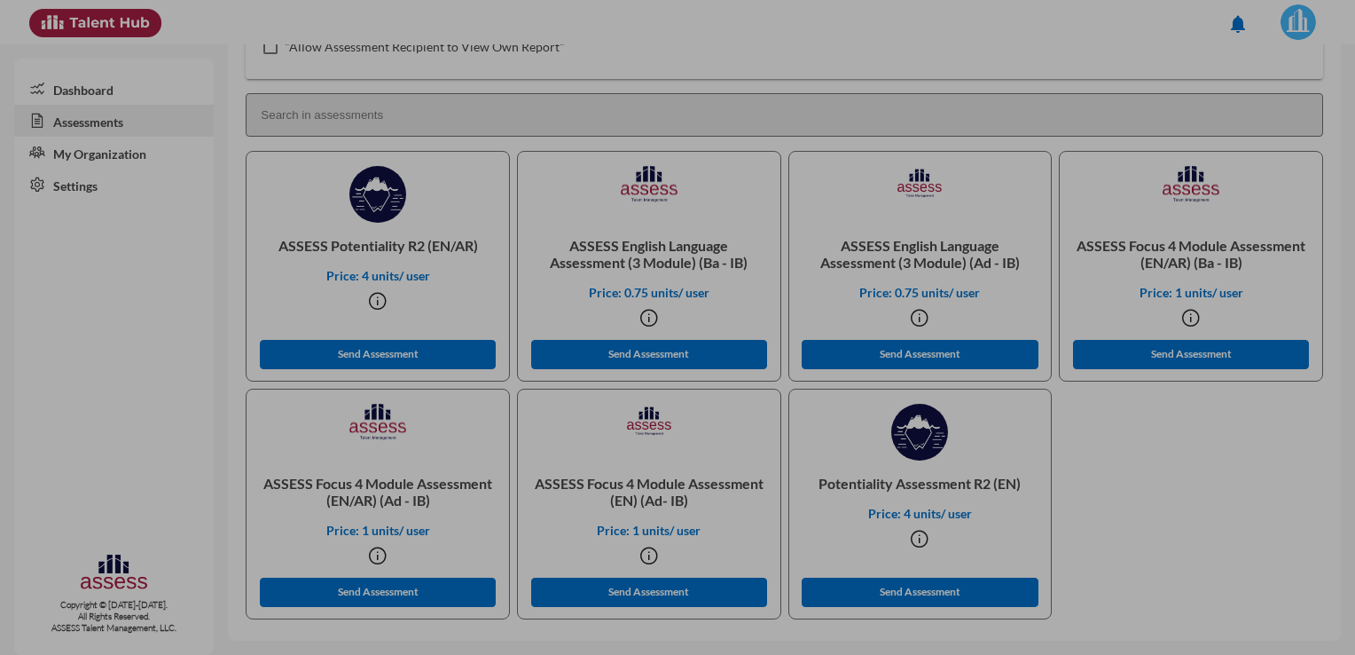
click at [183, 395] on span "Cancel" at bounding box center [185, 401] width 32 height 13
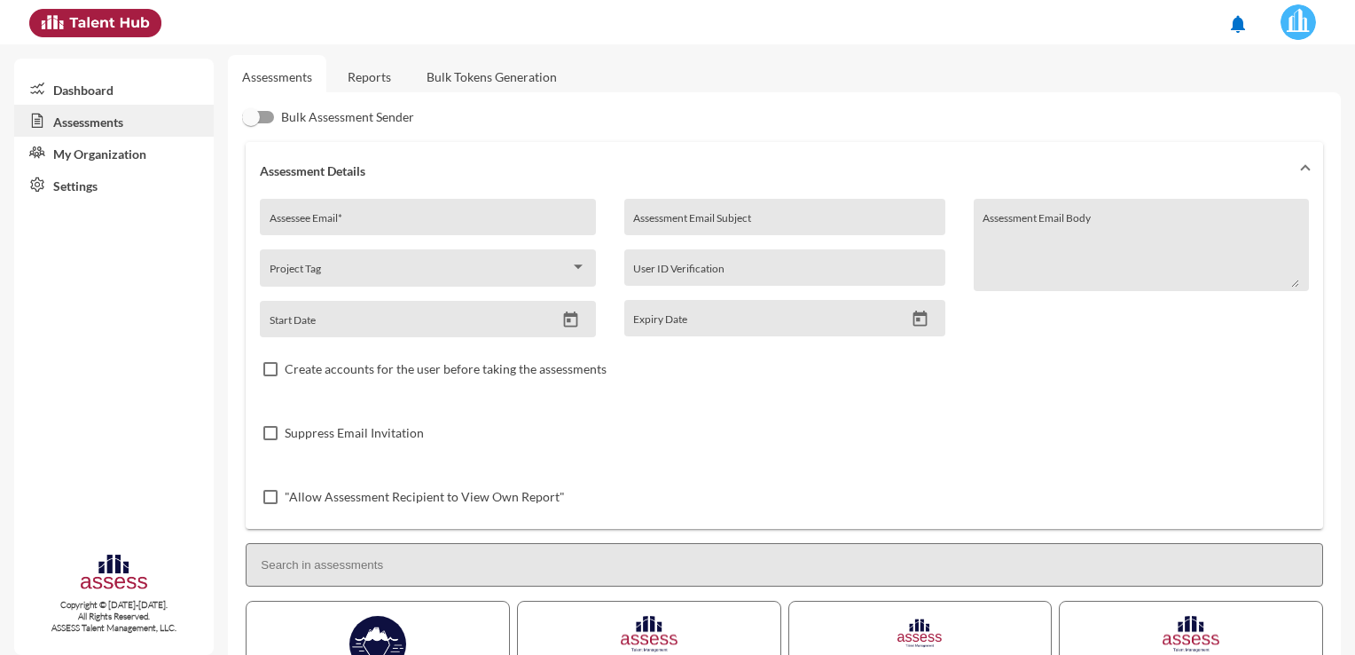
scroll to position [0, 0]
click at [1354, 39] on html "notifications Dashboard Assessments My Organization Settings Copyright © [DATE]…" at bounding box center [677, 22] width 1355 height 44
click at [373, 219] on div "Assessee Email *" at bounding box center [428, 225] width 317 height 27
click at [380, 223] on input "Assessee Email *" at bounding box center [428, 227] width 317 height 14
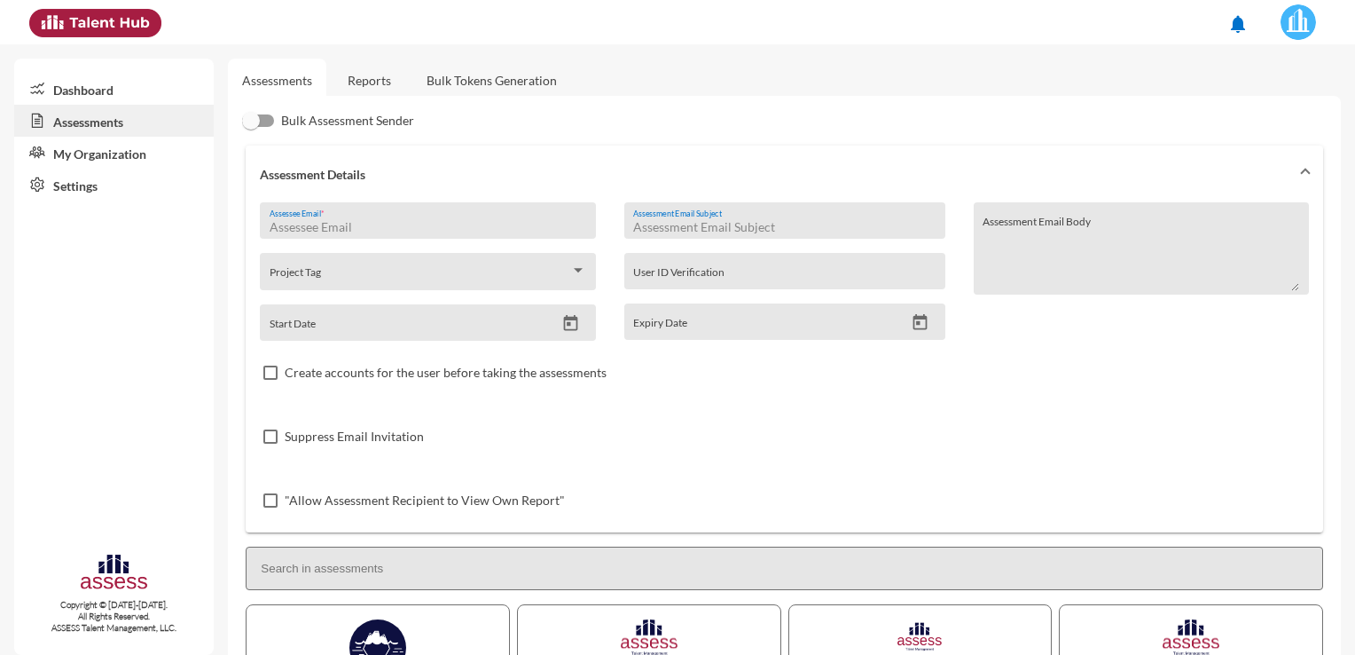
type input "[EMAIL_ADDRESS][DOMAIN_NAME]"
type input "Dabur Egypt Ltd. - Procurement Head Candidate Assessment"
click at [359, 278] on span at bounding box center [420, 277] width 301 height 14
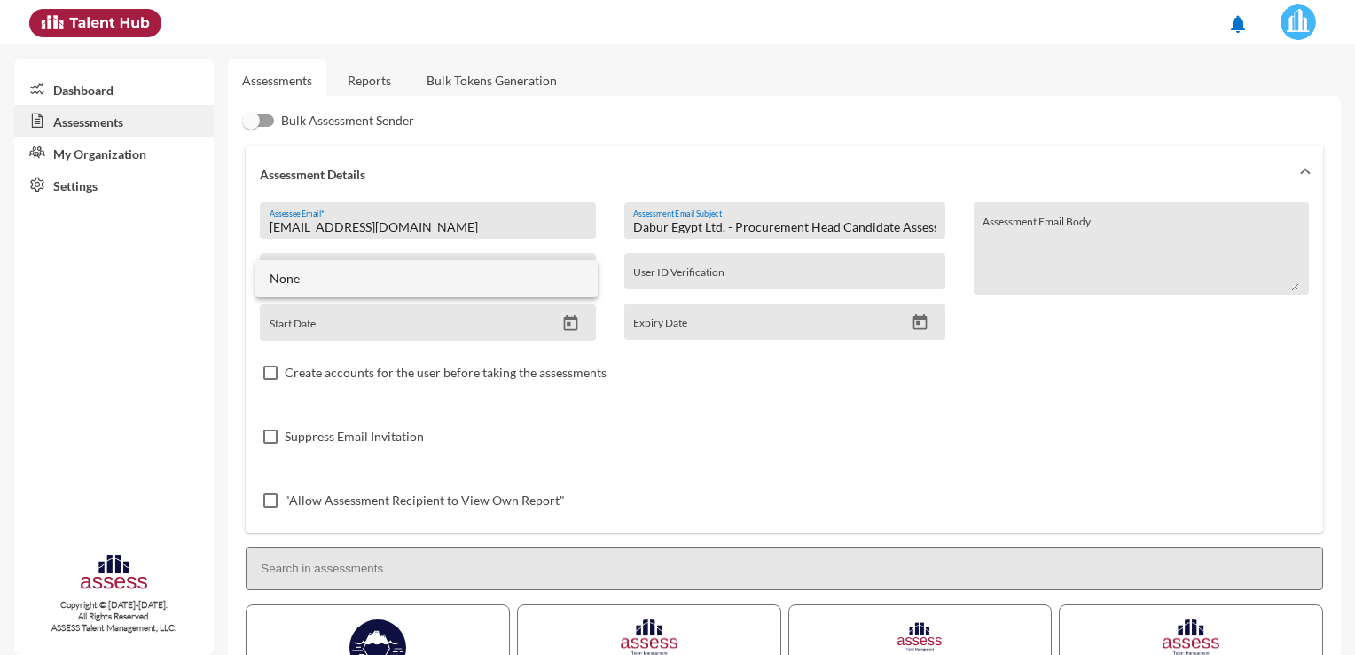
click at [359, 278] on span "None" at bounding box center [427, 278] width 314 height 37
click at [355, 326] on input "Start Date" at bounding box center [413, 328] width 286 height 14
click at [564, 321] on icon "Open calendar" at bounding box center [571, 323] width 14 height 16
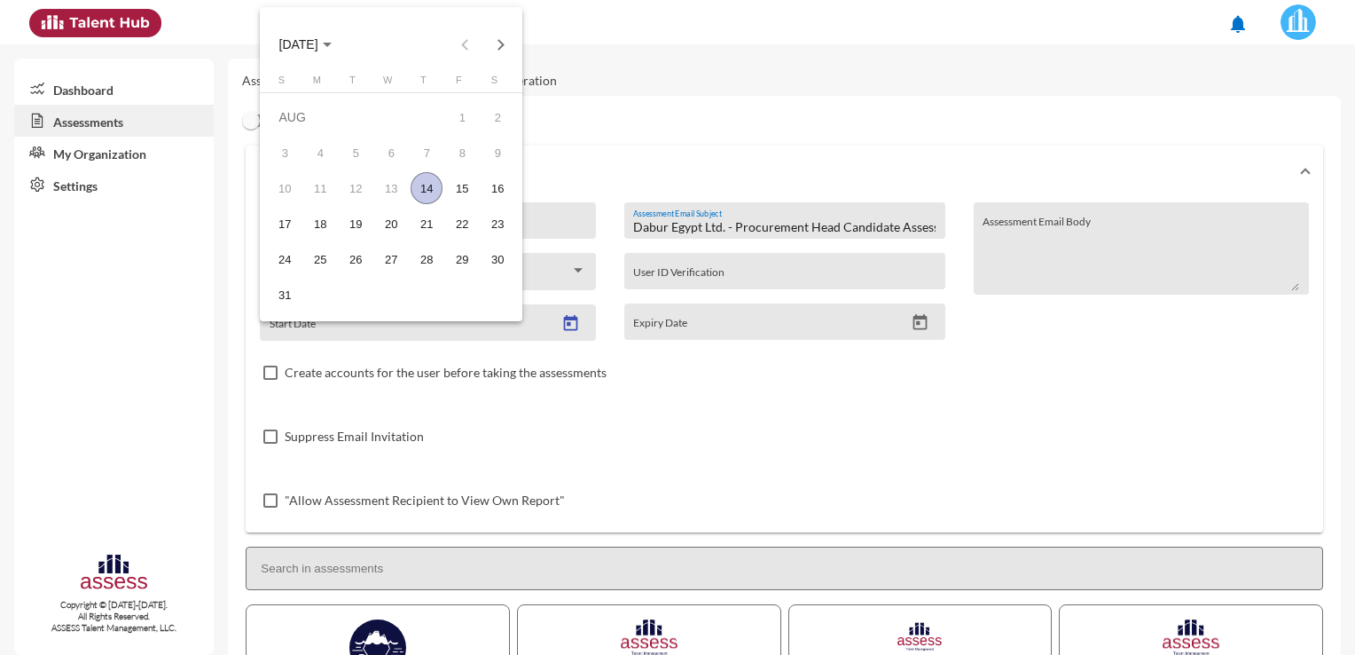
click at [426, 185] on div "14" at bounding box center [427, 188] width 32 height 32
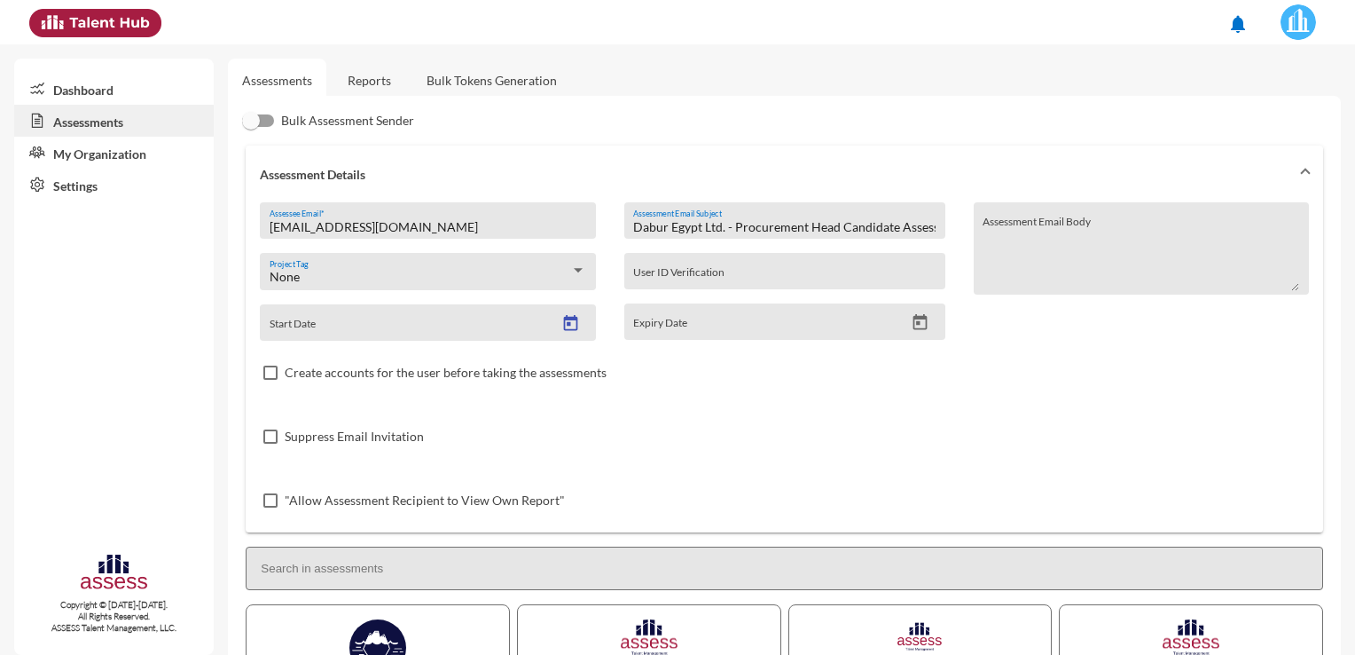
type input "[DATE]"
click at [914, 326] on icon "Open calendar" at bounding box center [921, 322] width 14 height 16
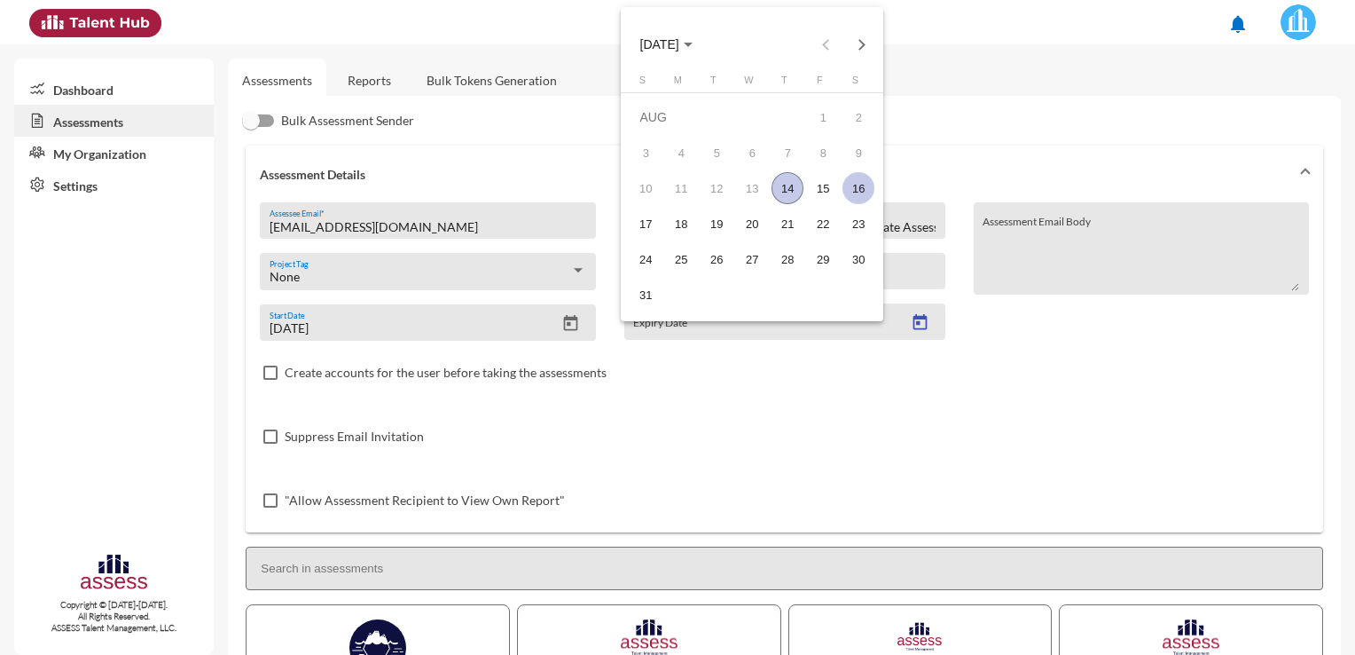
click at [858, 182] on div "16" at bounding box center [859, 188] width 32 height 32
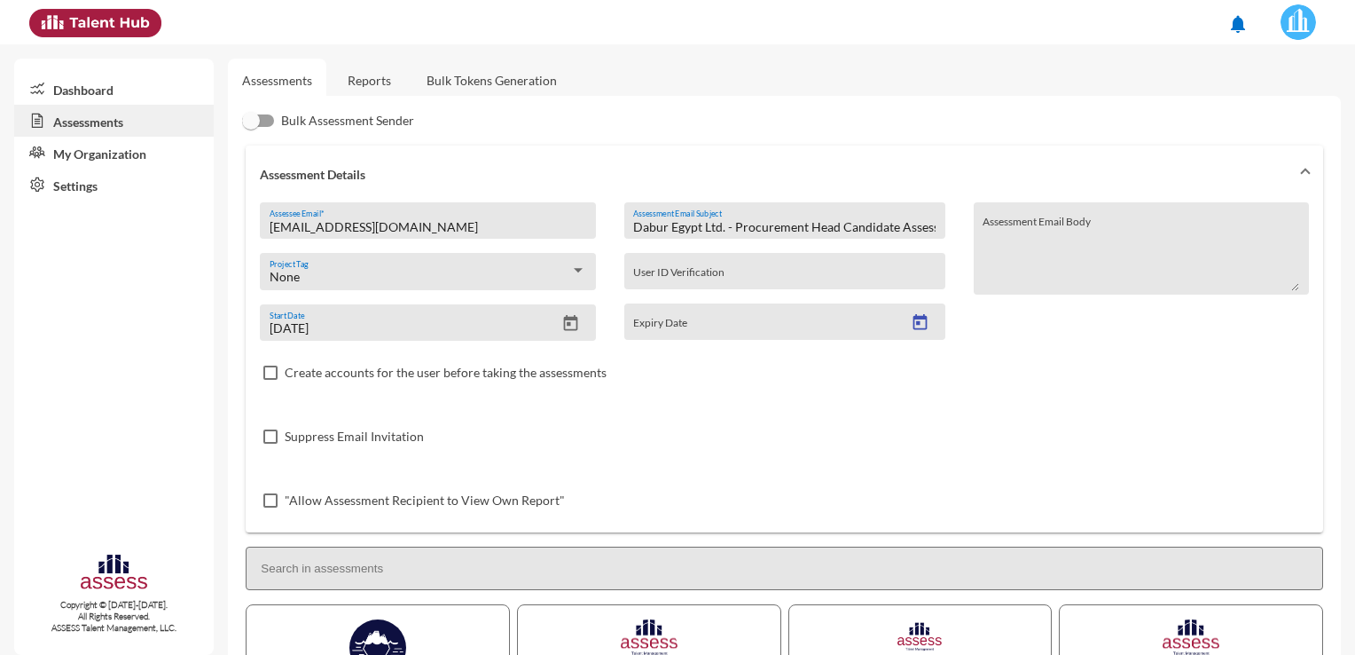
type input "[DATE]"
click at [858, 182] on div "16" at bounding box center [859, 188] width 32 height 32
drag, startPoint x: 858, startPoint y: 182, endPoint x: 784, endPoint y: 271, distance: 115.9
click at [784, 271] on div "User ID Verification" at bounding box center [784, 275] width 302 height 27
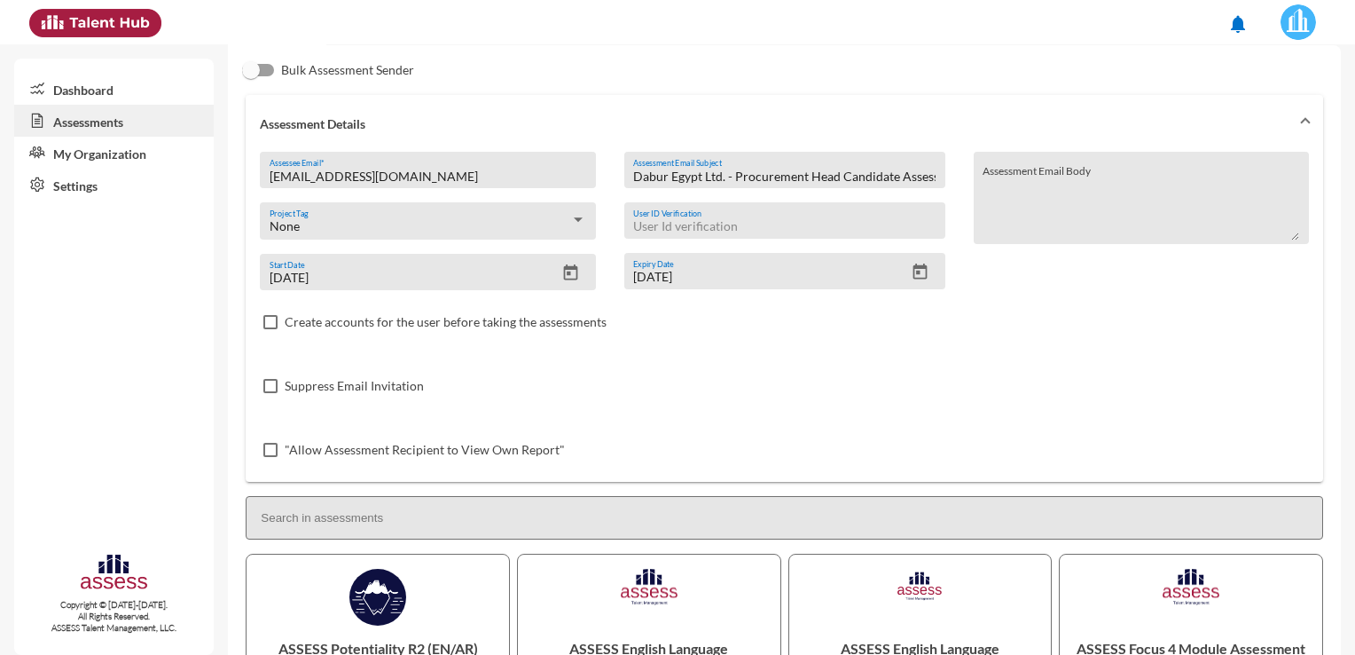
scroll to position [27, 0]
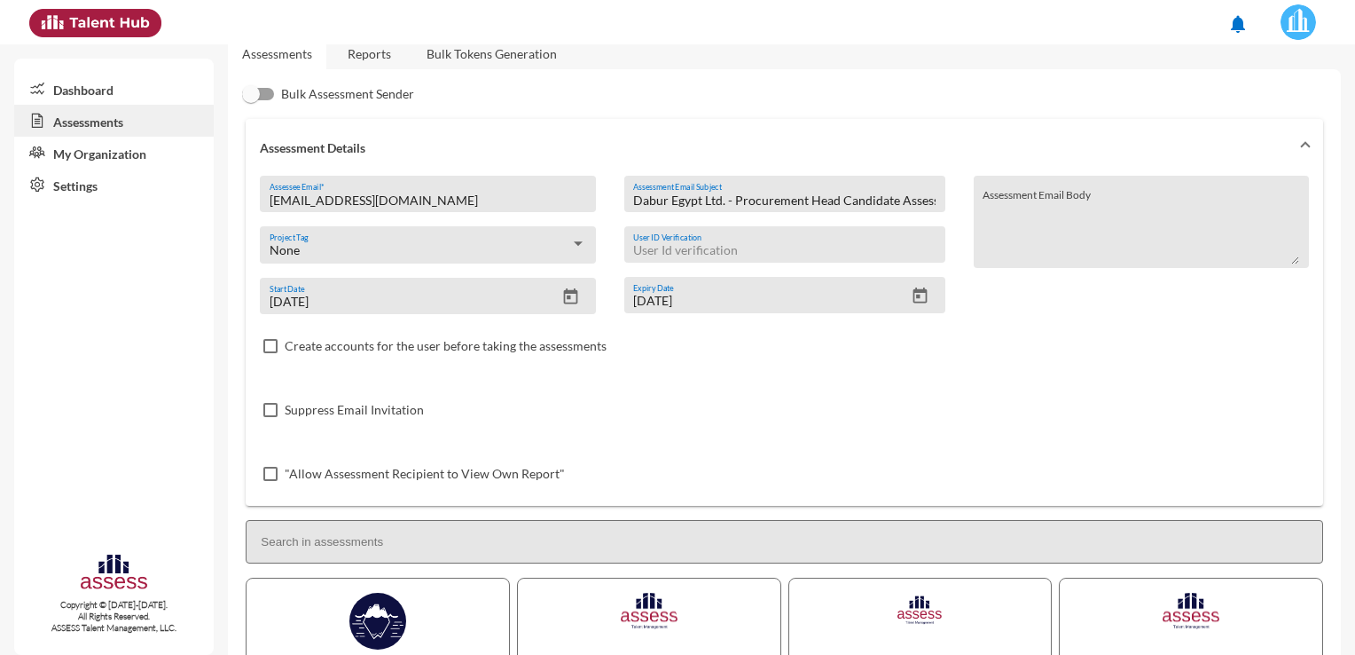
click at [1330, 259] on div "Bulk Assessment Sender Assessment Details [EMAIL_ADDRESS][DOMAIN_NAME] Assessee…" at bounding box center [784, 568] width 1113 height 998
click at [1330, 250] on div "Bulk Assessment Sender Assessment Details [EMAIL_ADDRESS][DOMAIN_NAME] Assessee…" at bounding box center [784, 568] width 1113 height 998
click at [1015, 208] on textarea "Assessment Email Body" at bounding box center [1141, 229] width 317 height 74
click at [1111, 206] on textarea "Dear [PERSON_NAME]," at bounding box center [1141, 229] width 317 height 74
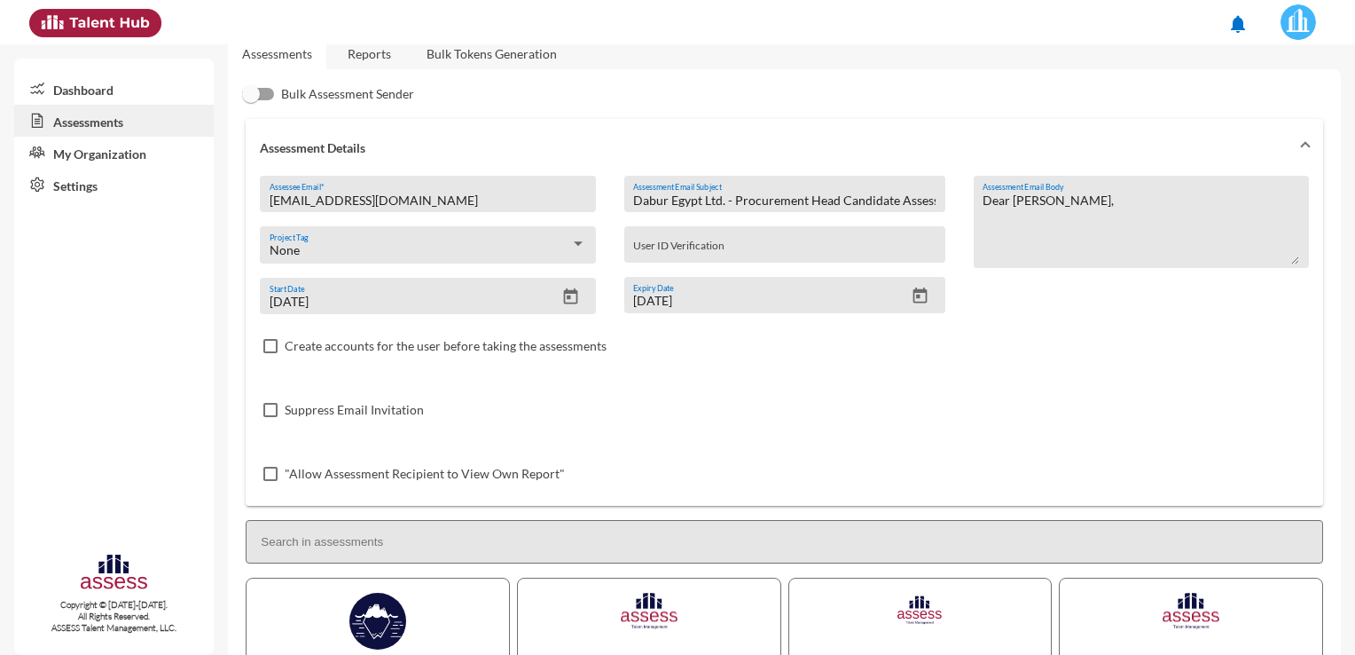
drag, startPoint x: 1051, startPoint y: 189, endPoint x: 938, endPoint y: 186, distance: 112.7
click at [939, 186] on div "[EMAIL_ADDRESS][DOMAIN_NAME] Assessee Email * None Project Tag [DATE] Start Dat…" at bounding box center [784, 341] width 1049 height 330
click at [938, 186] on div "Dabur Egypt Ltd. - Procurement Head Candidate Assessment Assessment Email Subje…" at bounding box center [784, 194] width 321 height 36
click at [1091, 216] on textarea "Dear [PERSON_NAME]," at bounding box center [1141, 229] width 317 height 74
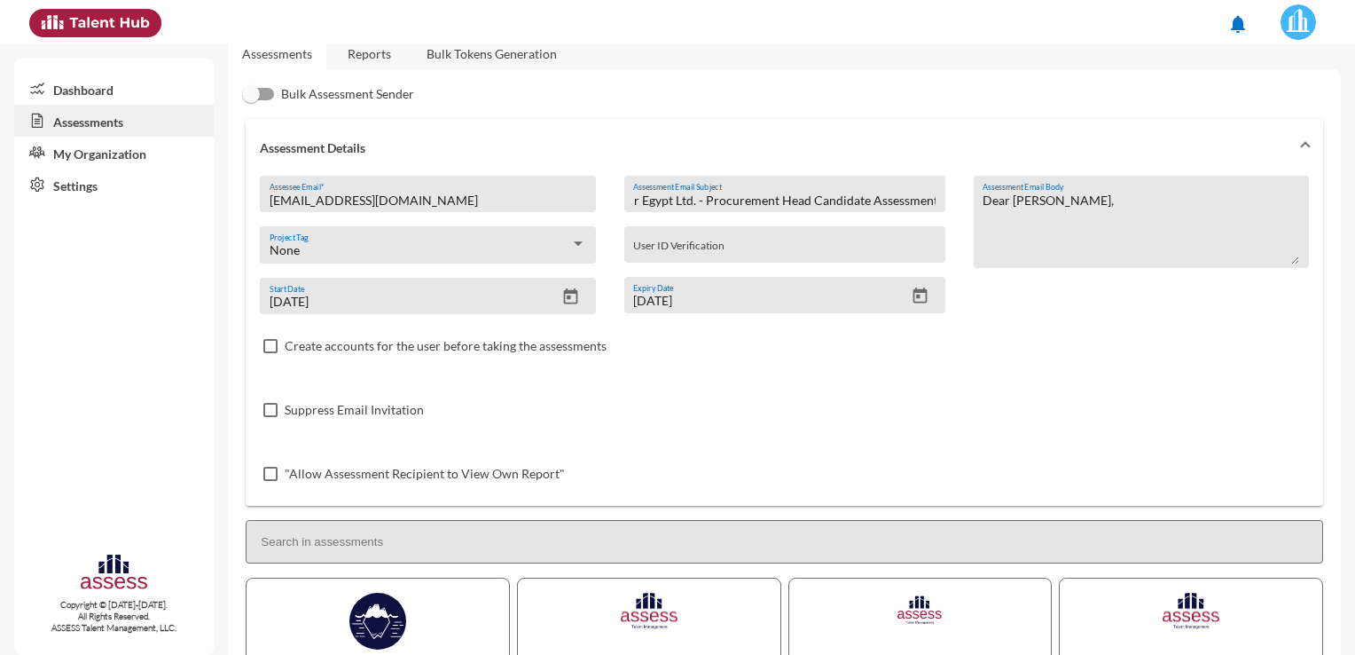
scroll to position [0, 0]
paste textarea "You are invited to complete an online assessment as part of our recruitment eva…"
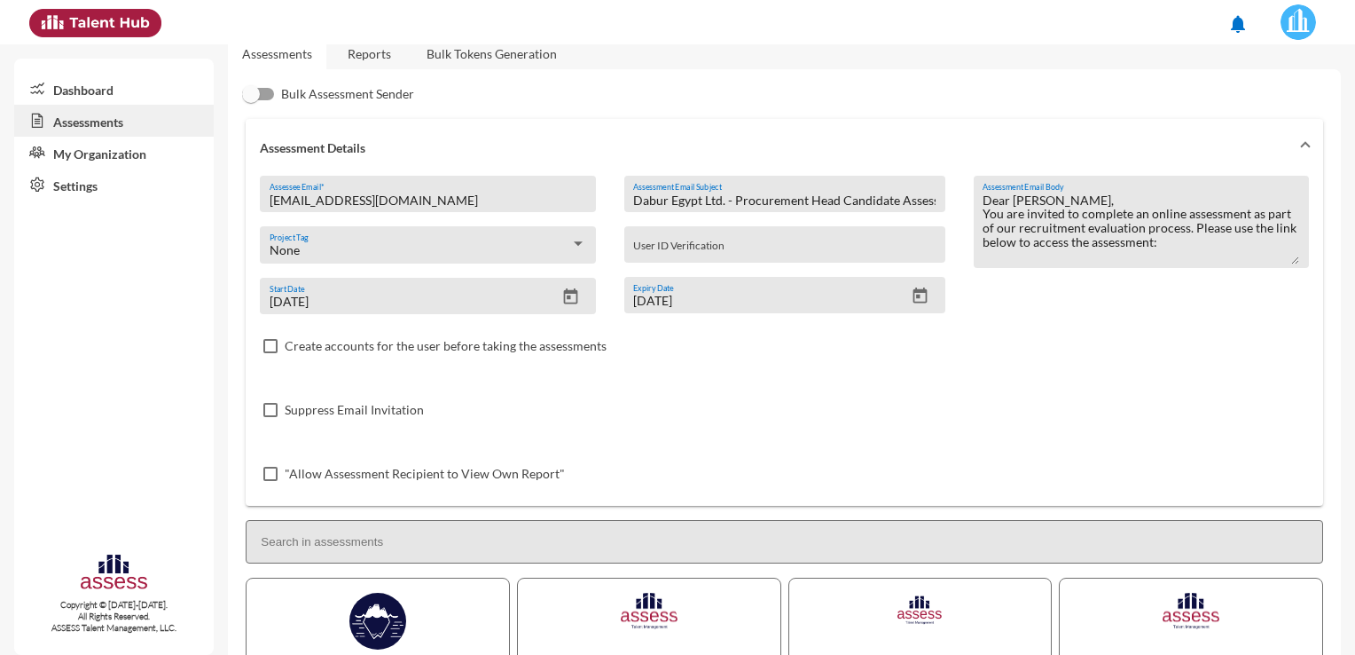
click at [1107, 199] on textarea "Dear [PERSON_NAME], You are invited to complete an online assessment as part of…" at bounding box center [1141, 229] width 317 height 74
click at [1179, 247] on textarea "Dear [PERSON_NAME], You are invited to complete an online assessment as part of…" at bounding box center [1141, 229] width 317 height 74
click at [1036, 254] on textarea "Dear [PERSON_NAME], You are invited to complete an online assessment as part of…" at bounding box center [1141, 229] width 317 height 74
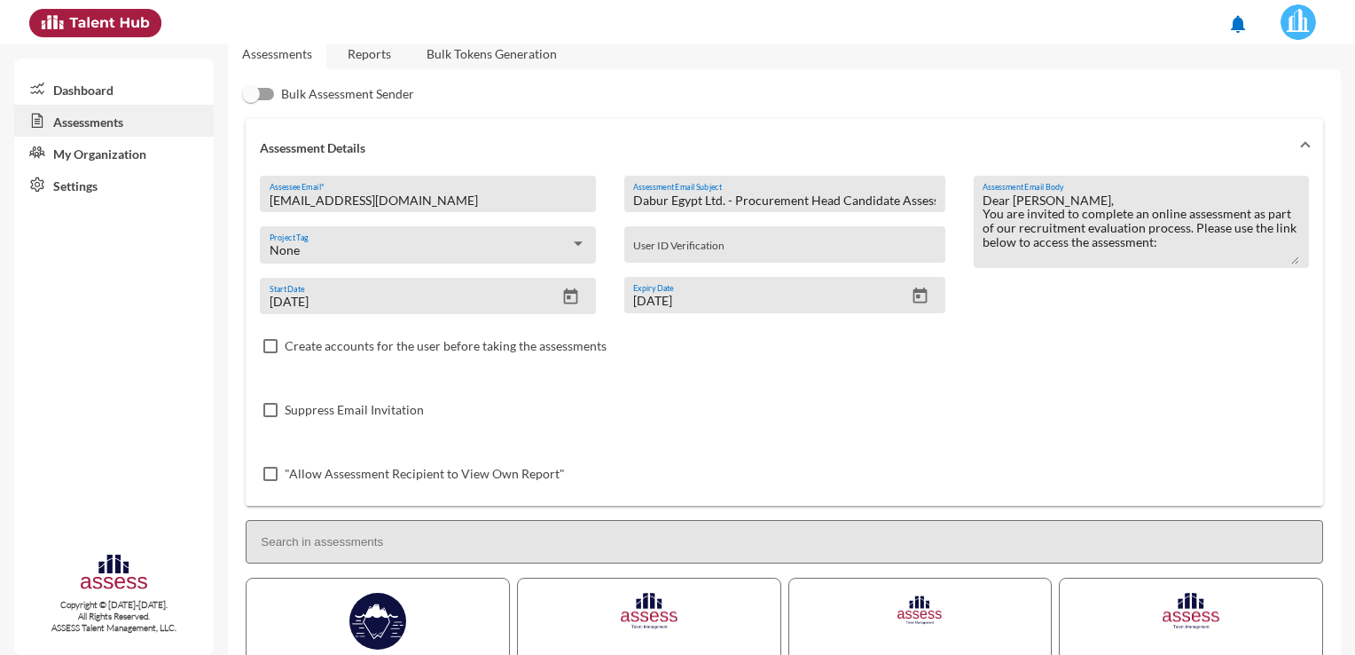
click at [997, 261] on textarea "Dear [PERSON_NAME], You are invited to complete an online assessment as part of…" at bounding box center [1141, 229] width 317 height 74
type textarea "Dear [PERSON_NAME], You are invited to complete an online assessment as part of…"
click at [440, 198] on input "[EMAIL_ADDRESS][DOMAIN_NAME]" at bounding box center [428, 200] width 317 height 14
click at [435, 200] on input "[EMAIL_ADDRESS][DOMAIN_NAME]" at bounding box center [428, 200] width 317 height 14
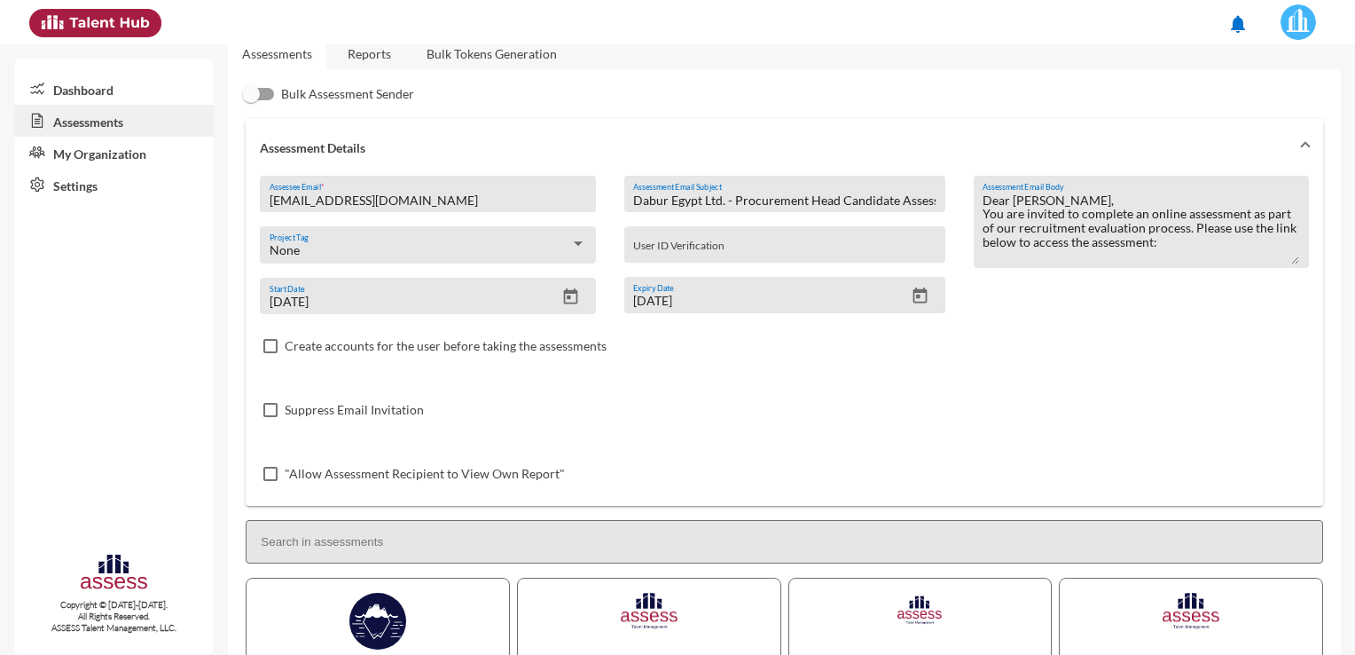
click at [435, 200] on input "[EMAIL_ADDRESS][DOMAIN_NAME]" at bounding box center [428, 200] width 317 height 14
type input "d"
click at [1180, 247] on textarea "Dear [PERSON_NAME], You are invited to complete an online assessment as part of…" at bounding box center [1141, 229] width 317 height 74
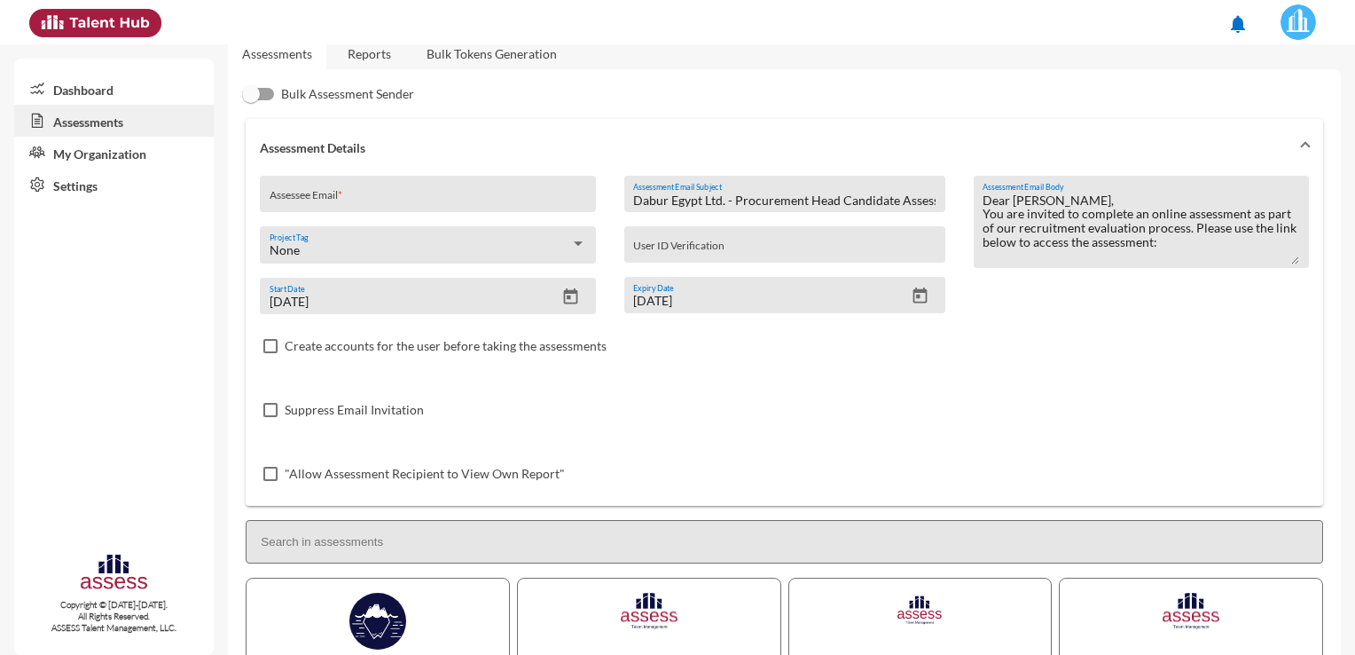
click at [1194, 247] on textarea "Dear [PERSON_NAME], You are invited to complete an online assessment as part of…" at bounding box center [1141, 229] width 317 height 74
click at [1195, 247] on textarea "Dear [PERSON_NAME], You are invited to complete an online assessment as part of…" at bounding box center [1141, 229] width 317 height 74
drag, startPoint x: 1195, startPoint y: 242, endPoint x: 1189, endPoint y: 233, distance: 10.3
click at [1192, 237] on textarea "Dear [PERSON_NAME], You are invited to complete an online assessment as part of…" at bounding box center [1141, 229] width 317 height 74
drag, startPoint x: 1188, startPoint y: 229, endPoint x: 1203, endPoint y: 246, distance: 22.6
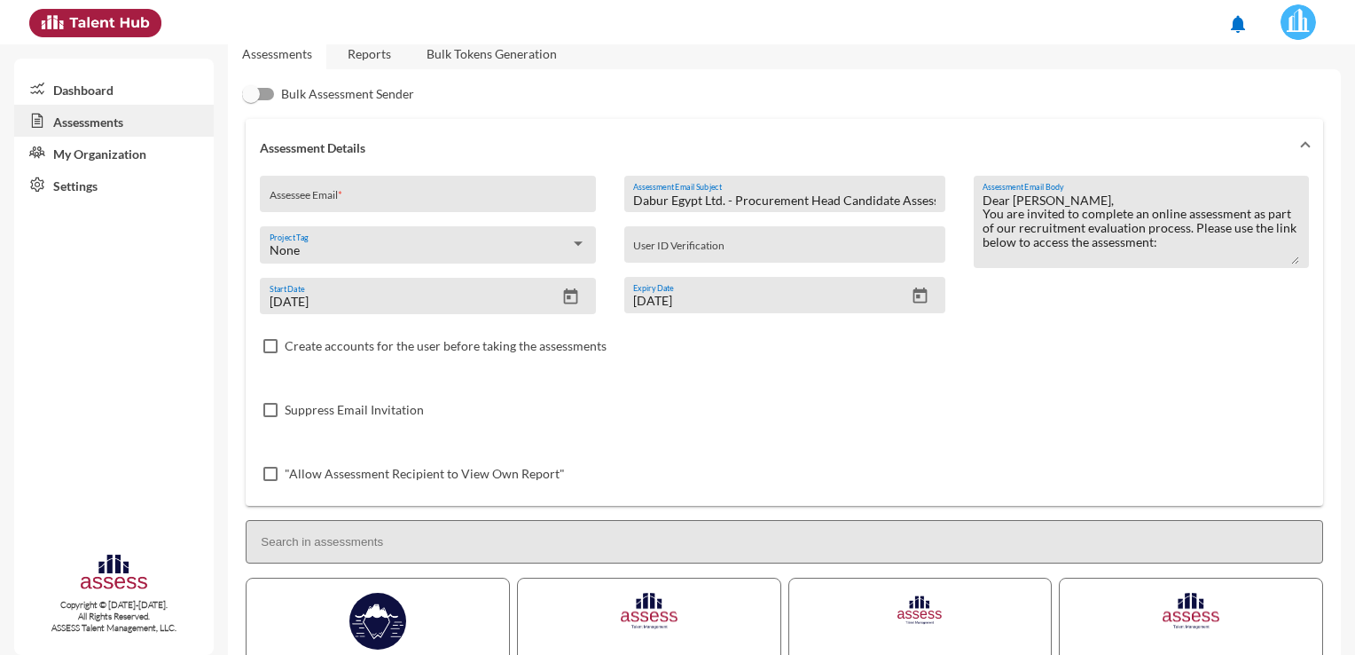
click at [1203, 246] on textarea "Dear [PERSON_NAME], You are invited to complete an online assessment as part of…" at bounding box center [1141, 229] width 317 height 74
click at [1188, 243] on textarea "Dear [PERSON_NAME], You are invited to complete an online assessment as part of…" at bounding box center [1141, 229] width 317 height 74
click at [1187, 226] on textarea "Dear [PERSON_NAME], You are invited to complete an online assessment as part of…" at bounding box center [1141, 229] width 317 height 74
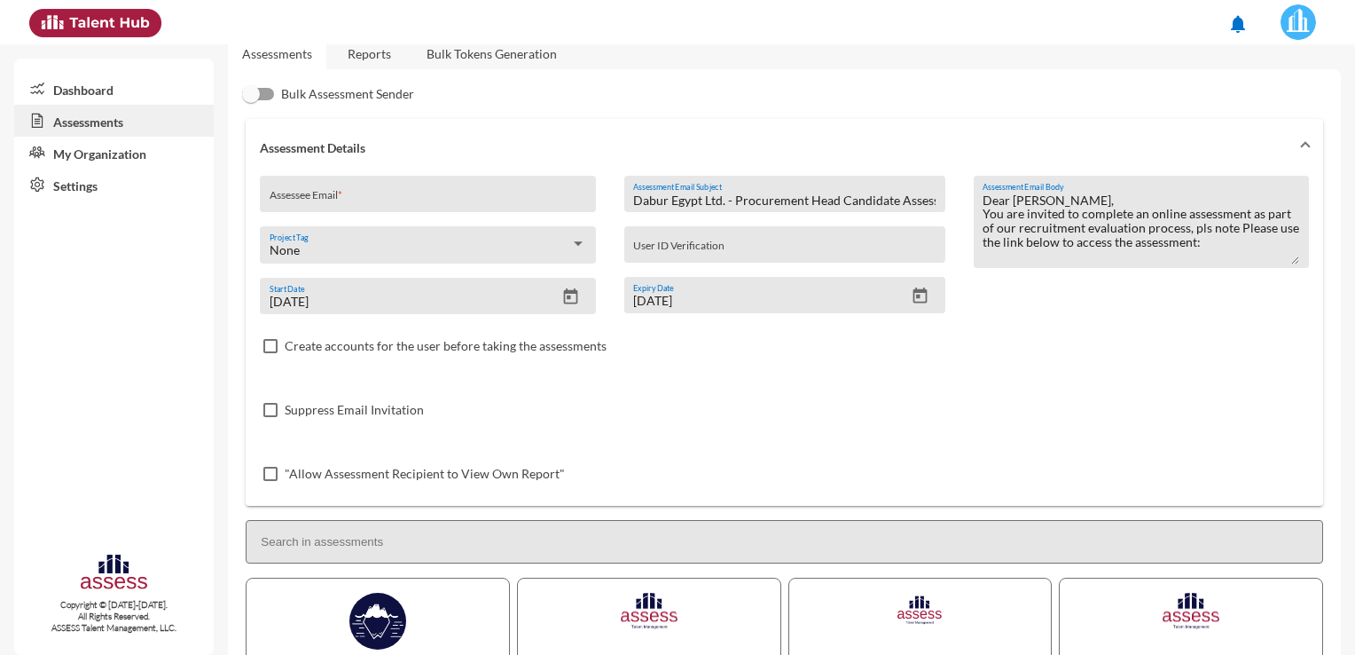
paste textarea "Completing this assessment is for evaluation purposes only. This invitation doe…"
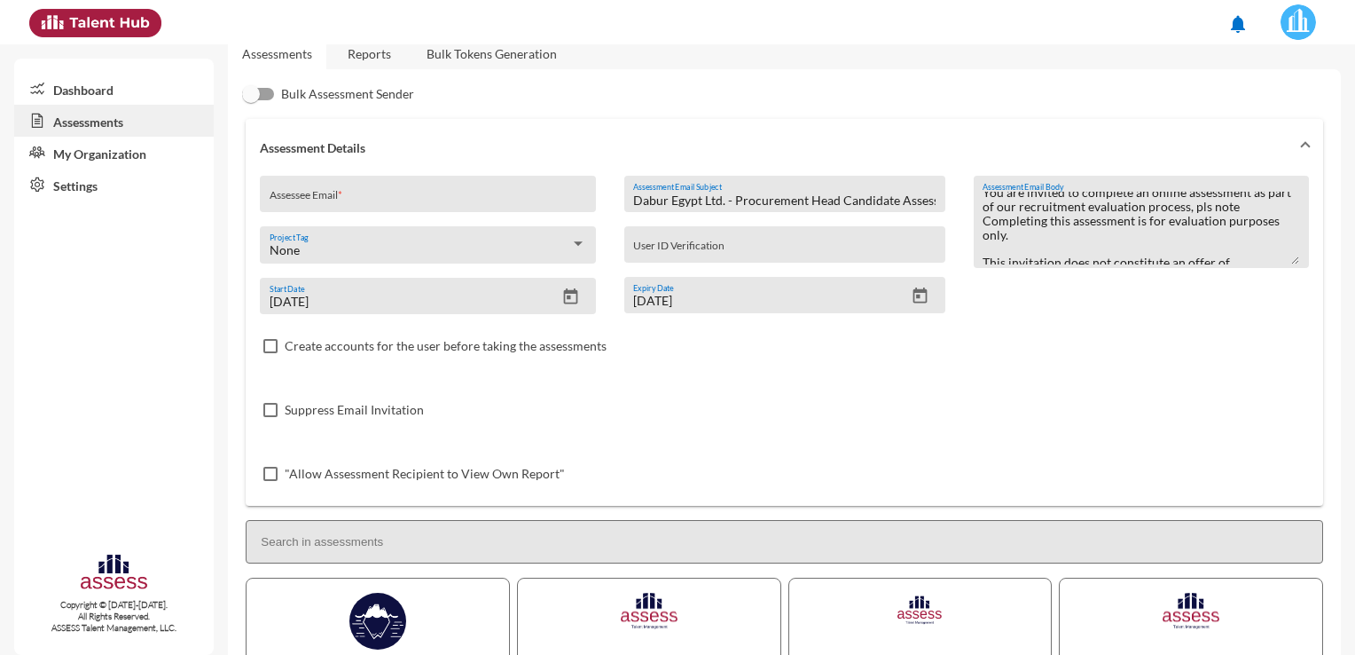
scroll to position [14, 0]
click at [976, 227] on div "Dear [PERSON_NAME], You are invited to complete an online assessment as part of…" at bounding box center [1141, 222] width 335 height 92
click at [1295, 208] on div "Dear [PERSON_NAME], You are invited to complete an online assessment as part of…" at bounding box center [1141, 222] width 335 height 92
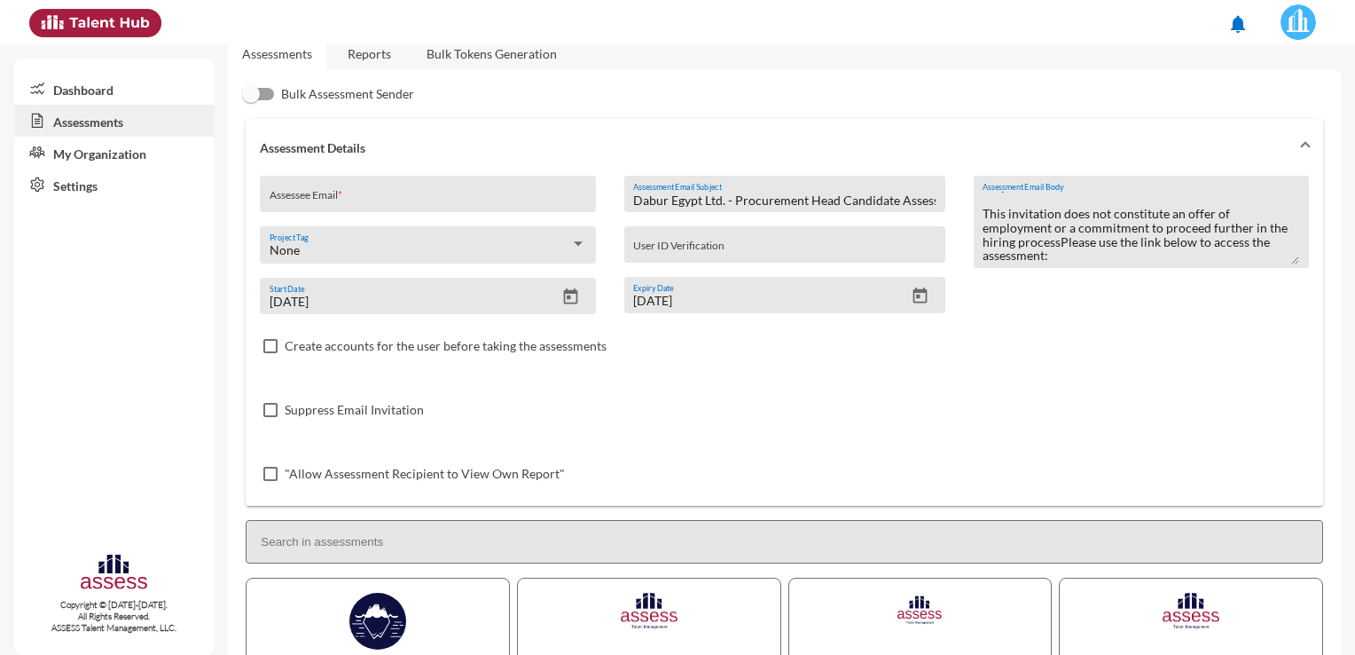
scroll to position [19, 0]
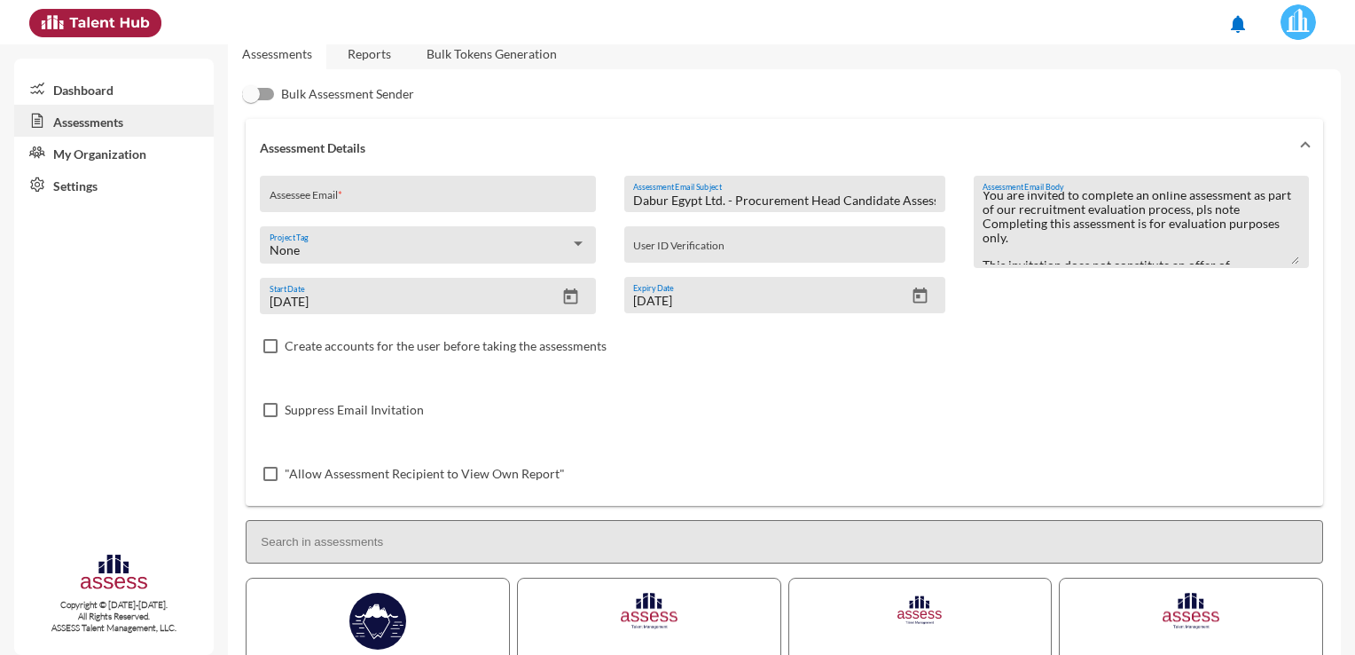
click at [983, 224] on textarea "Dear [PERSON_NAME], You are invited to complete an online assessment as part of…" at bounding box center [1141, 229] width 317 height 74
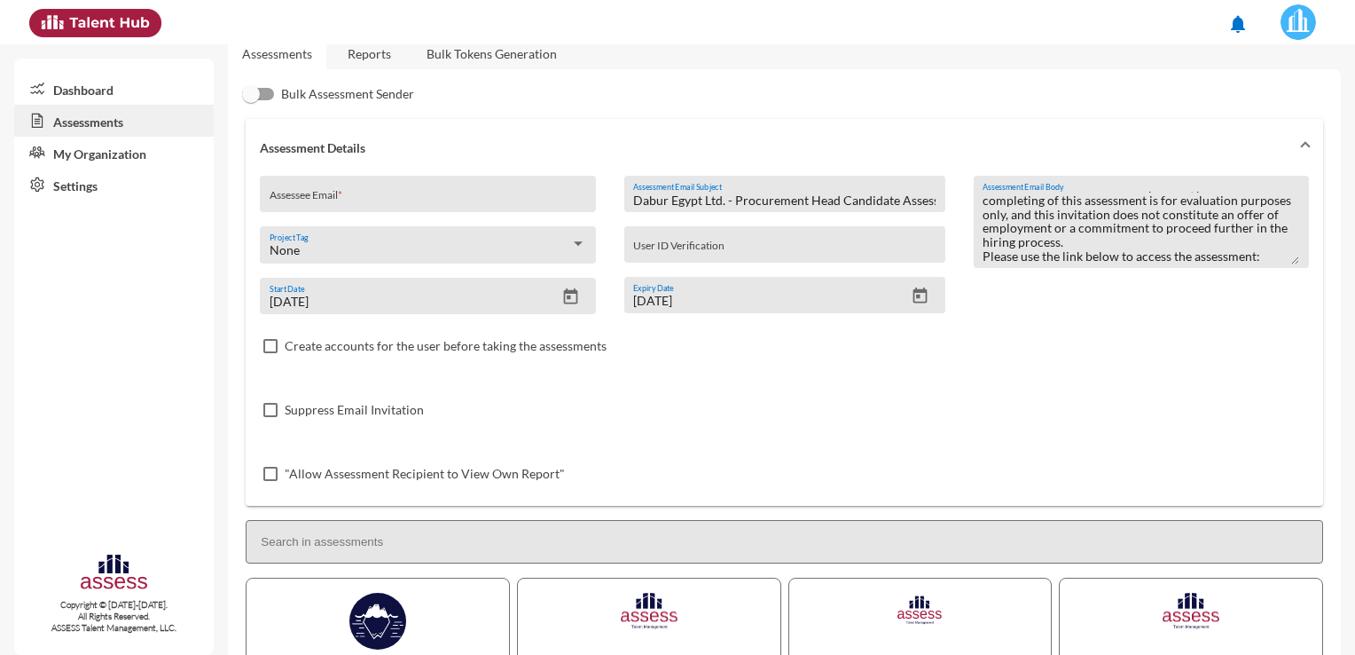
scroll to position [43, 0]
type textarea "Dear [PERSON_NAME], You are invited to complete an online assessment as part of…"
click at [412, 202] on input "Assessee Email *" at bounding box center [428, 200] width 317 height 14
paste input "[EMAIL_ADDRESS][DOMAIN_NAME]"
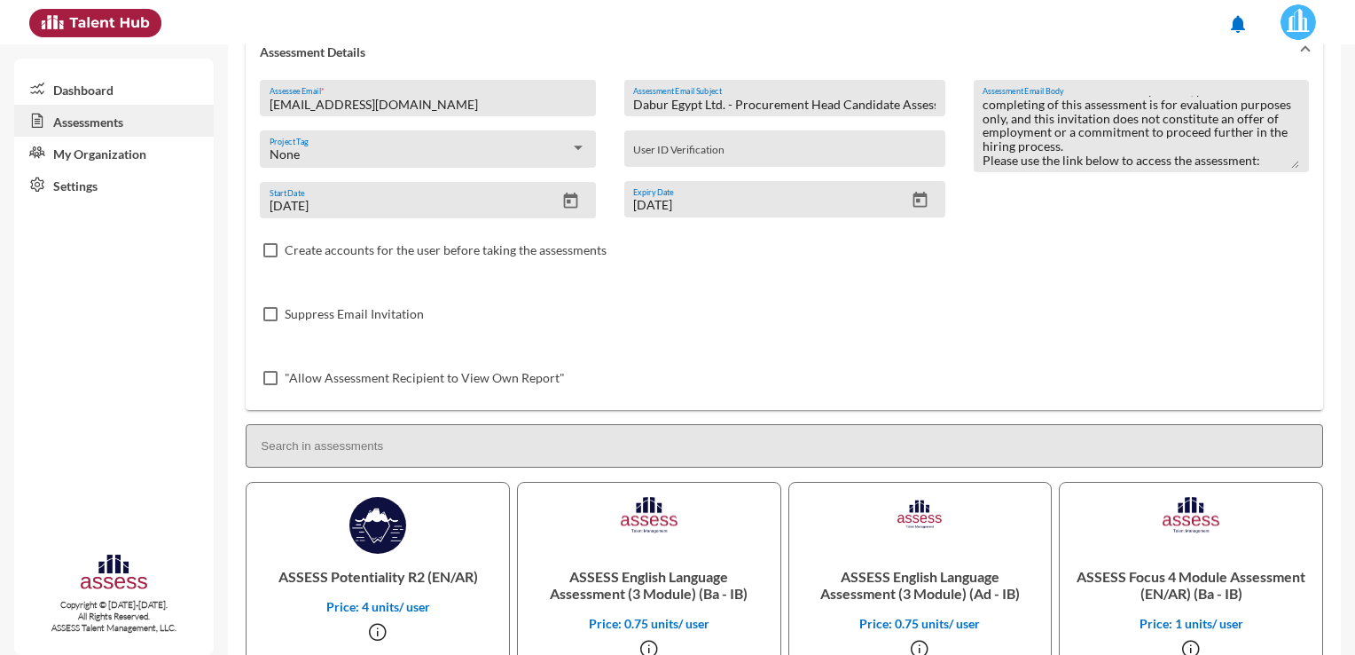
scroll to position [124, 0]
type input "[EMAIL_ADDRESS][DOMAIN_NAME]"
click at [914, 195] on icon "Open calendar" at bounding box center [921, 198] width 14 height 16
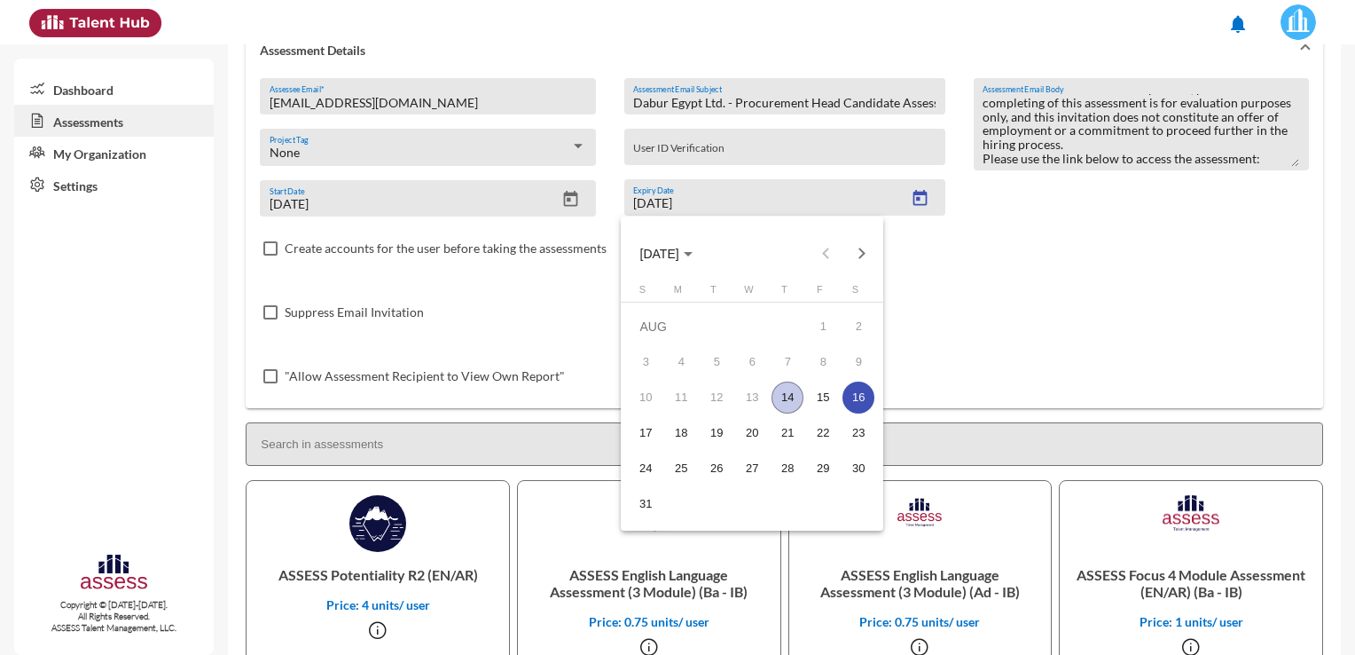
click at [785, 402] on div "14" at bounding box center [788, 397] width 32 height 32
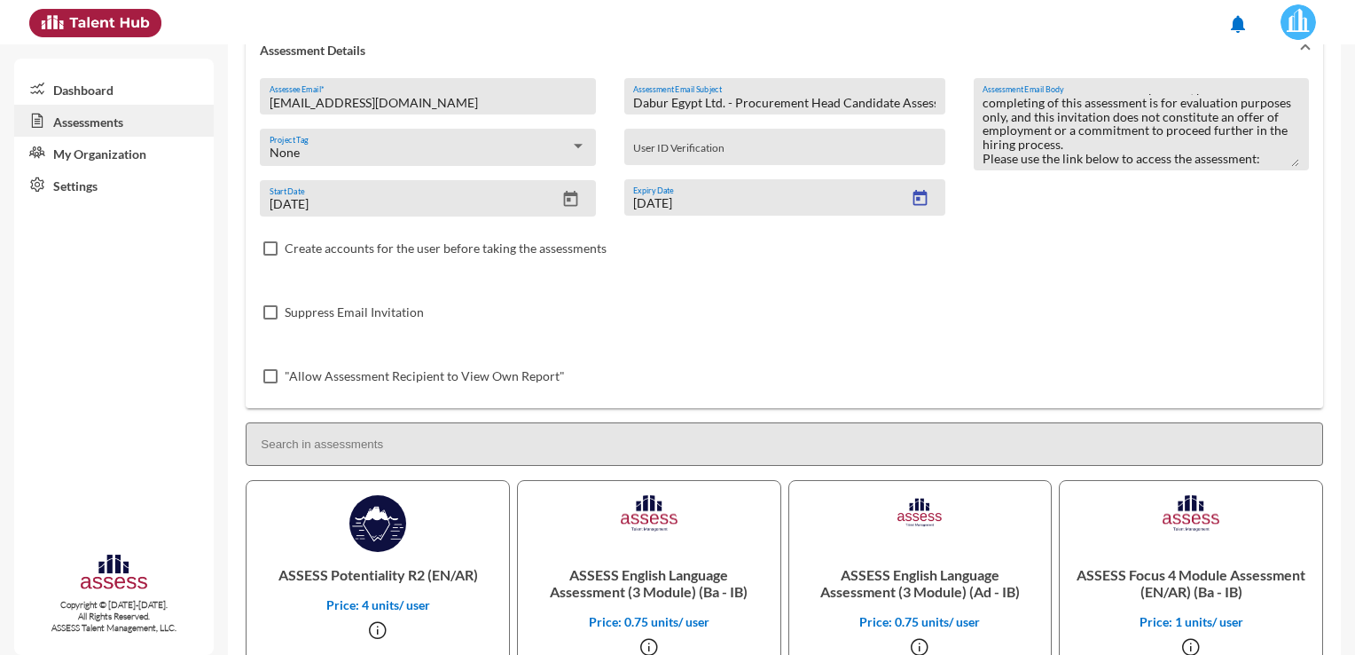
type input "[DATE]"
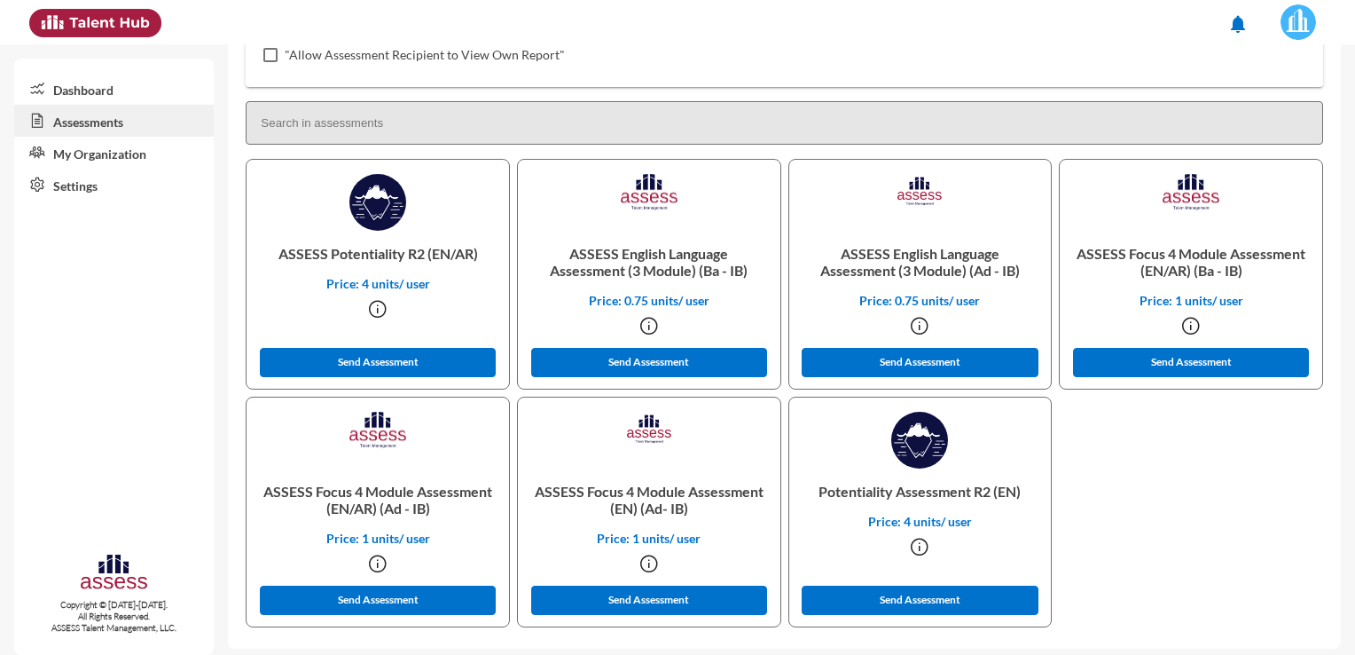
scroll to position [453, 0]
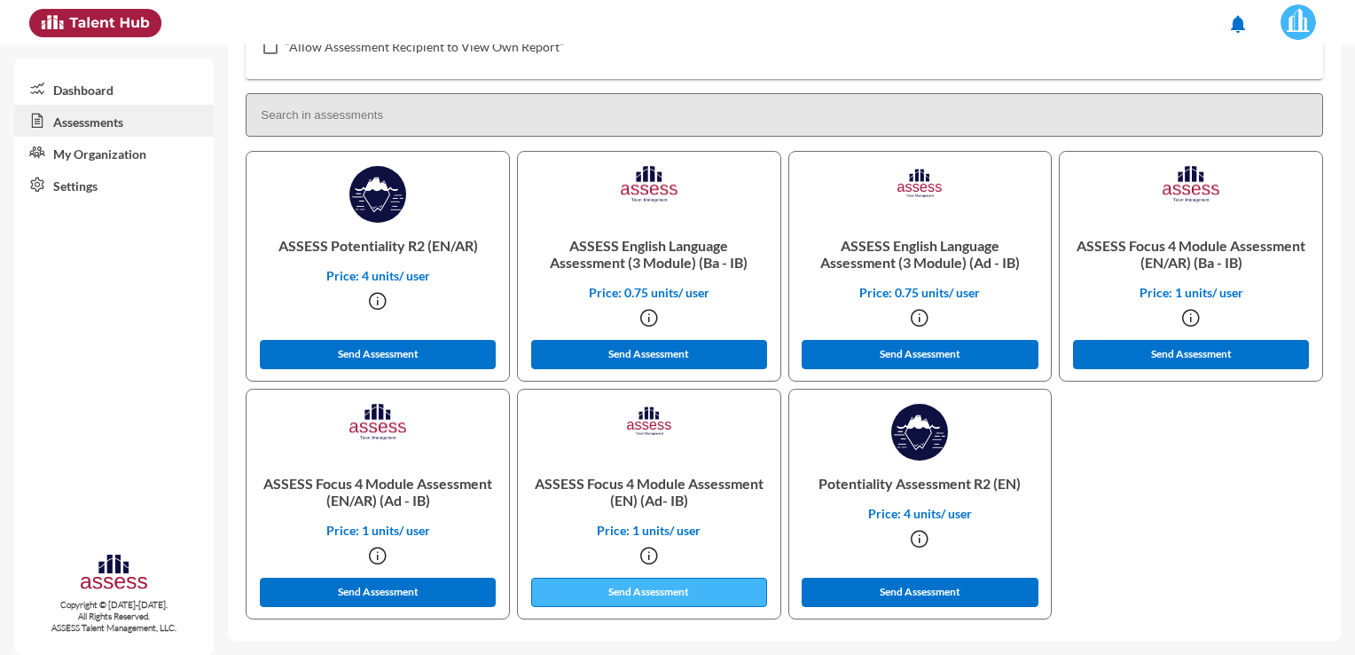
click at [624, 592] on button "Send Assessment" at bounding box center [649, 591] width 236 height 29
click at [1340, 609] on div "Assessments Reports Bulk Tokens Generation Bulk Assessment Sender Assessment De…" at bounding box center [791, 115] width 1127 height 1049
click at [627, 584] on button "Send Assessment" at bounding box center [649, 591] width 236 height 29
click at [637, 592] on button "Send Assessment" at bounding box center [649, 591] width 236 height 29
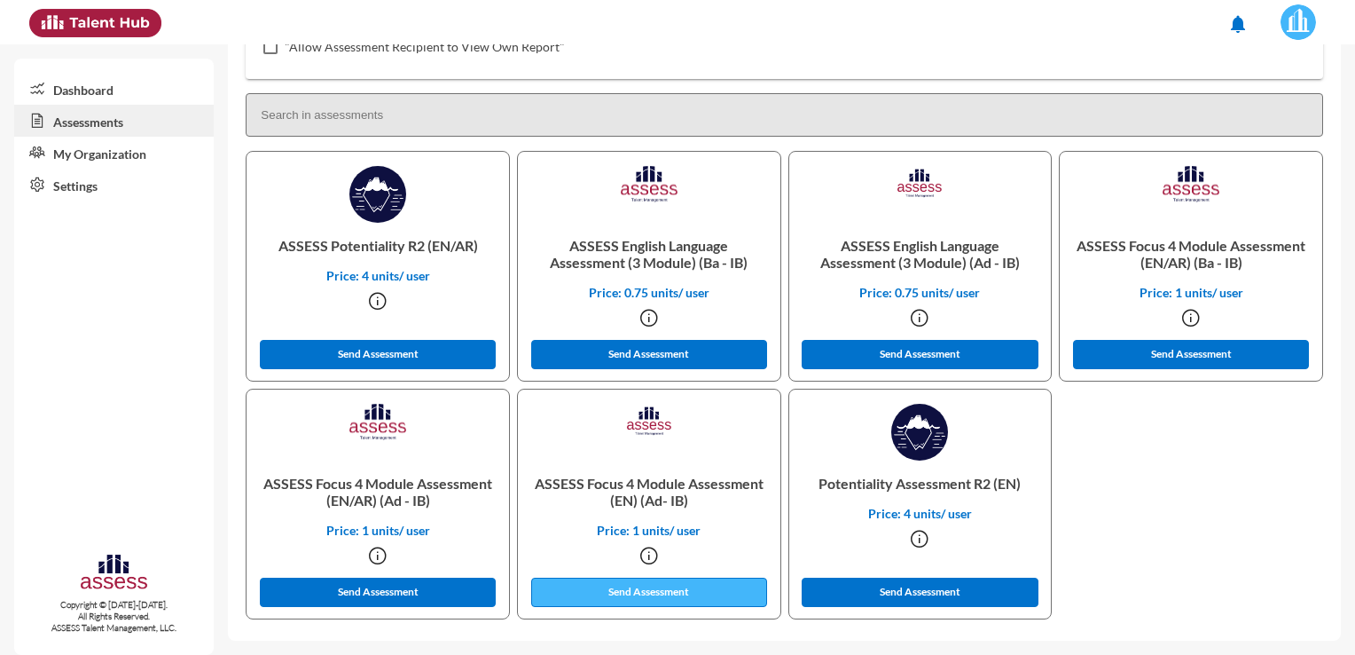
click at [637, 592] on button "Send Assessment" at bounding box center [649, 591] width 236 height 29
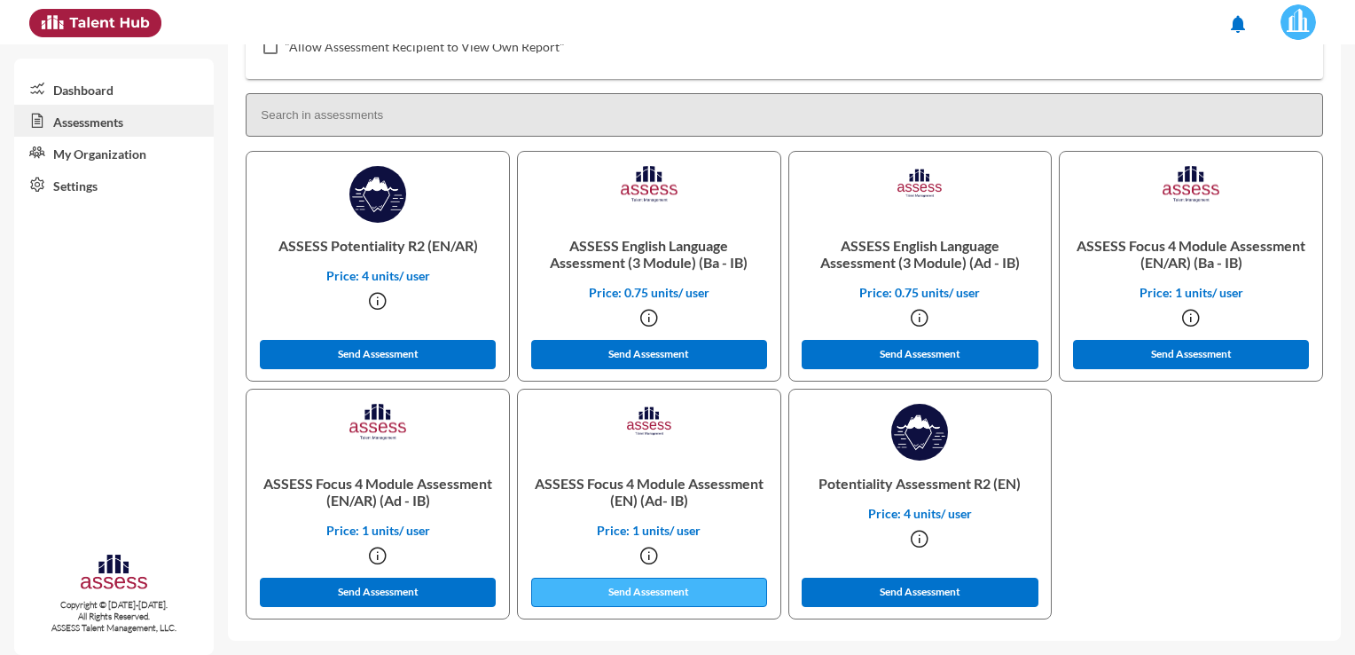
click at [647, 589] on button "Send Assessment" at bounding box center [649, 591] width 236 height 29
click at [1067, 109] on input at bounding box center [785, 114] width 1078 height 43
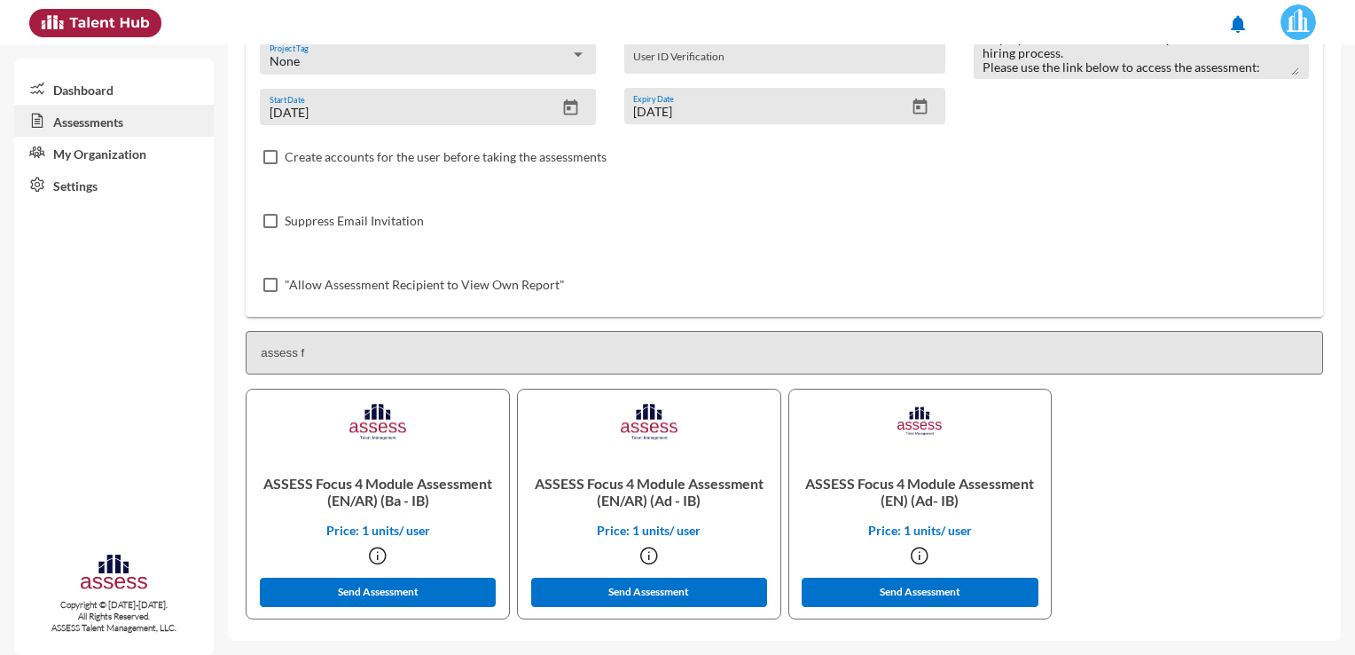
scroll to position [216, 0]
type input "assess focus 4 module"
click at [893, 595] on button "Send Assessment" at bounding box center [920, 591] width 236 height 29
click at [894, 591] on button "Send Assessment" at bounding box center [920, 591] width 236 height 29
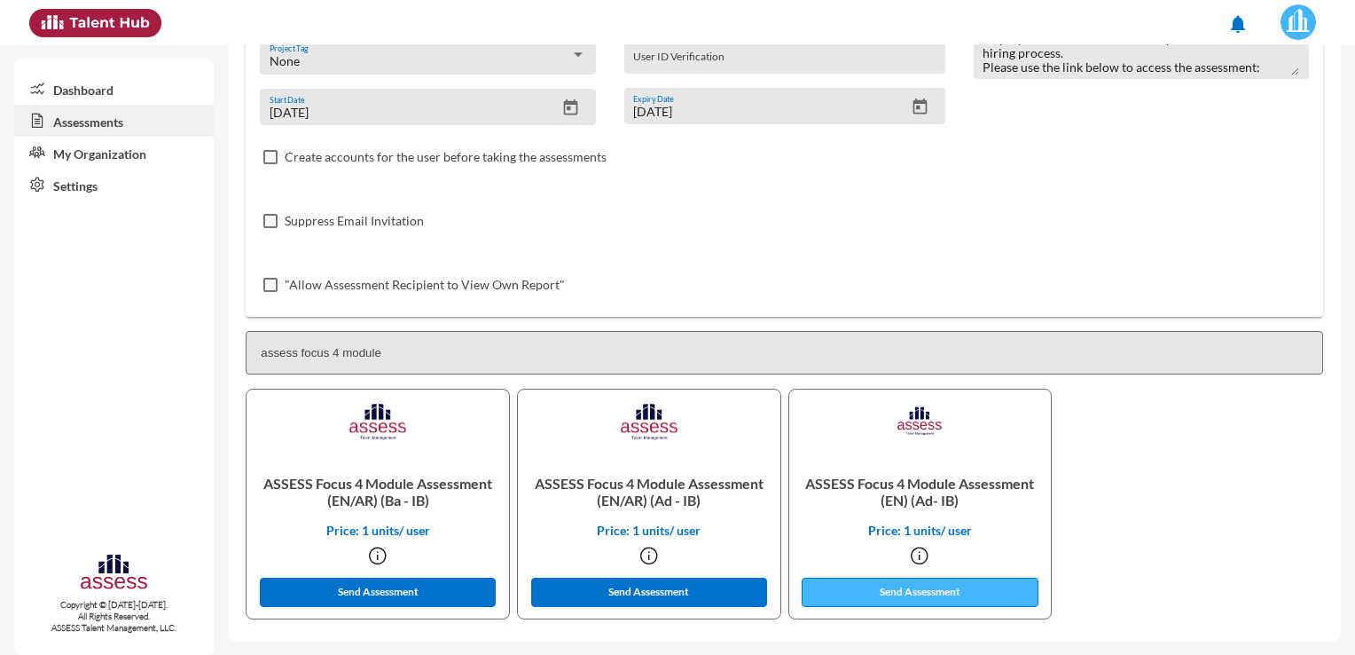
click at [894, 591] on button "Send Assessment" at bounding box center [920, 591] width 236 height 29
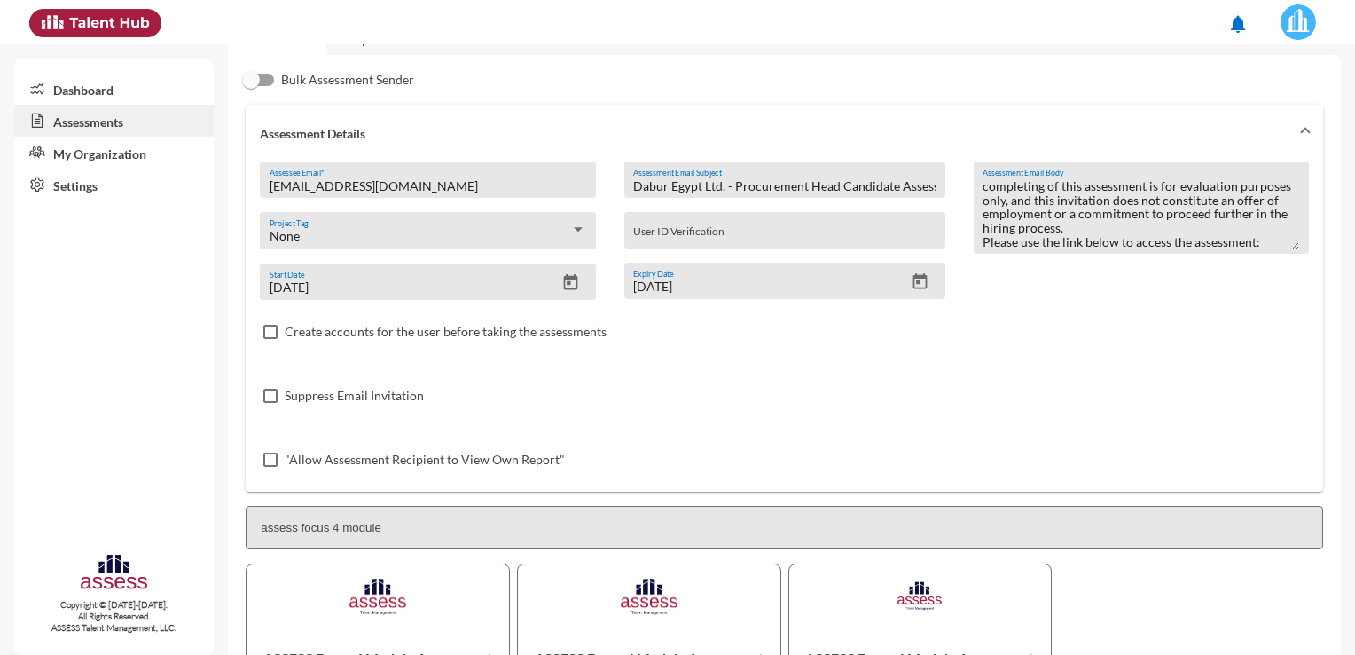
scroll to position [32, 0]
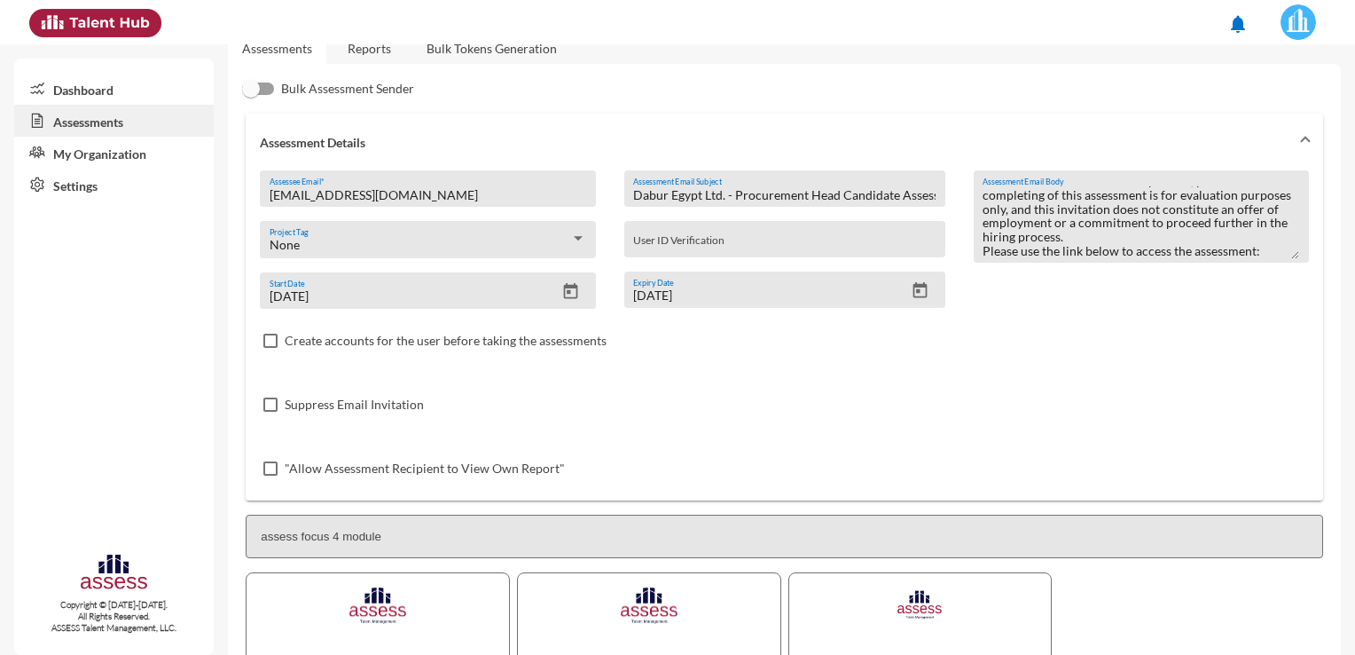
click at [718, 247] on input "User ID Verification" at bounding box center [784, 245] width 302 height 14
click at [536, 243] on div "None" at bounding box center [420, 245] width 301 height 14
click at [536, 243] on span "None" at bounding box center [427, 245] width 314 height 37
click at [711, 233] on div "User ID Verification" at bounding box center [784, 243] width 302 height 27
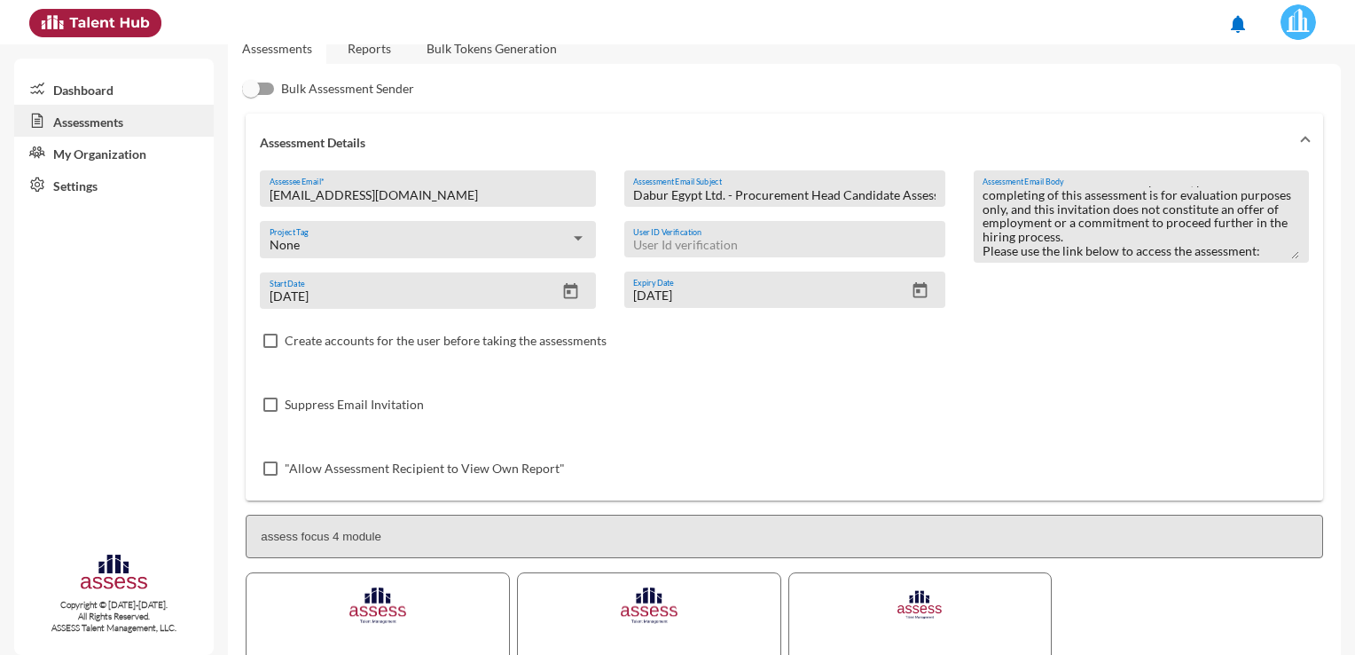
click at [713, 247] on input "User ID Verification" at bounding box center [784, 245] width 302 height 14
click at [1057, 33] on ul "notifications" at bounding box center [1137, 26] width 394 height 52
drag, startPoint x: 420, startPoint y: 407, endPoint x: 292, endPoint y: 406, distance: 127.7
click at [292, 406] on span "Suppress Email Invitation" at bounding box center [354, 404] width 139 height 21
click at [271, 412] on input "Suppress Email Invitation" at bounding box center [270, 412] width 1 height 1
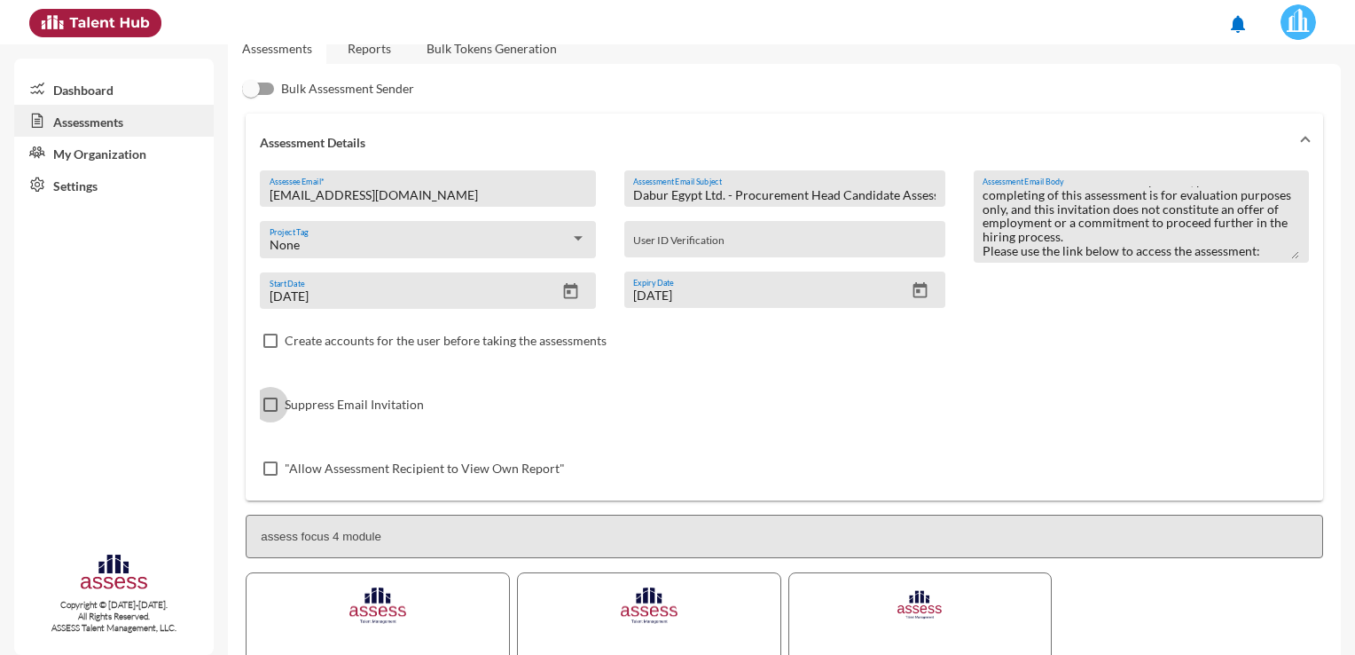
click at [292, 406] on span "Suppress Email Invitation" at bounding box center [354, 404] width 139 height 21
click at [271, 412] on input "Suppress Email Invitation" at bounding box center [270, 412] width 1 height 1
checkbox input "false"
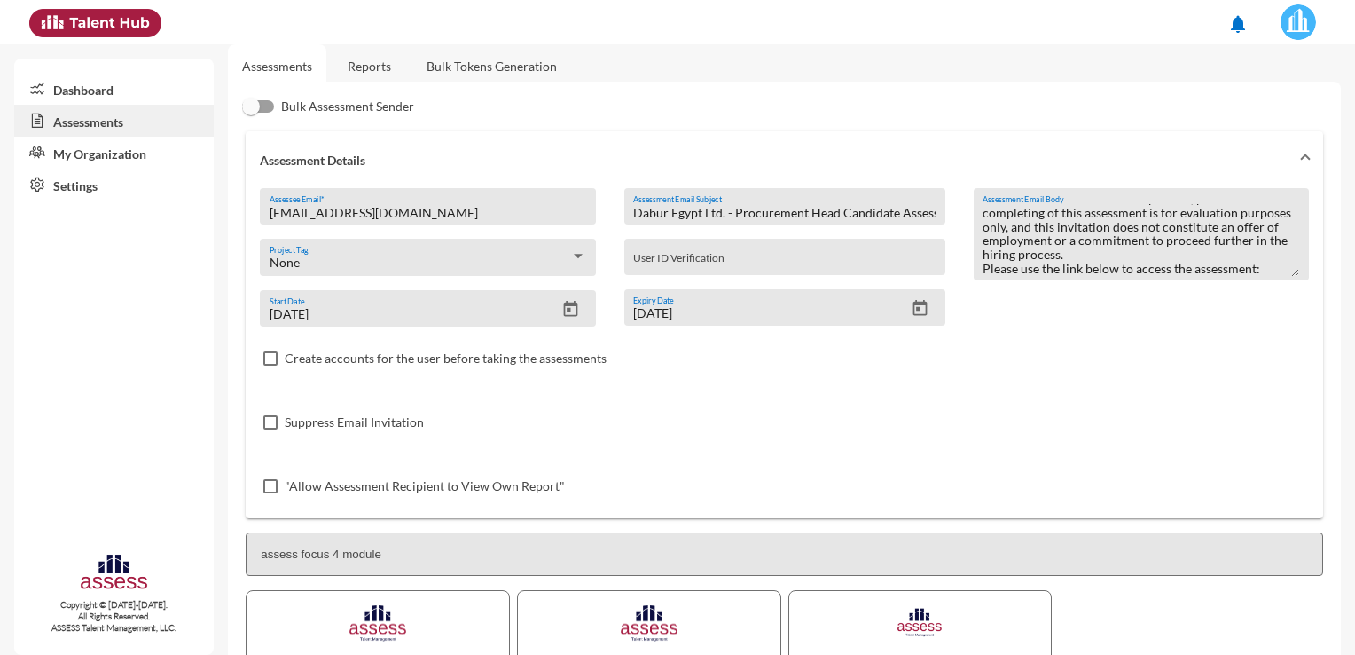
scroll to position [0, 0]
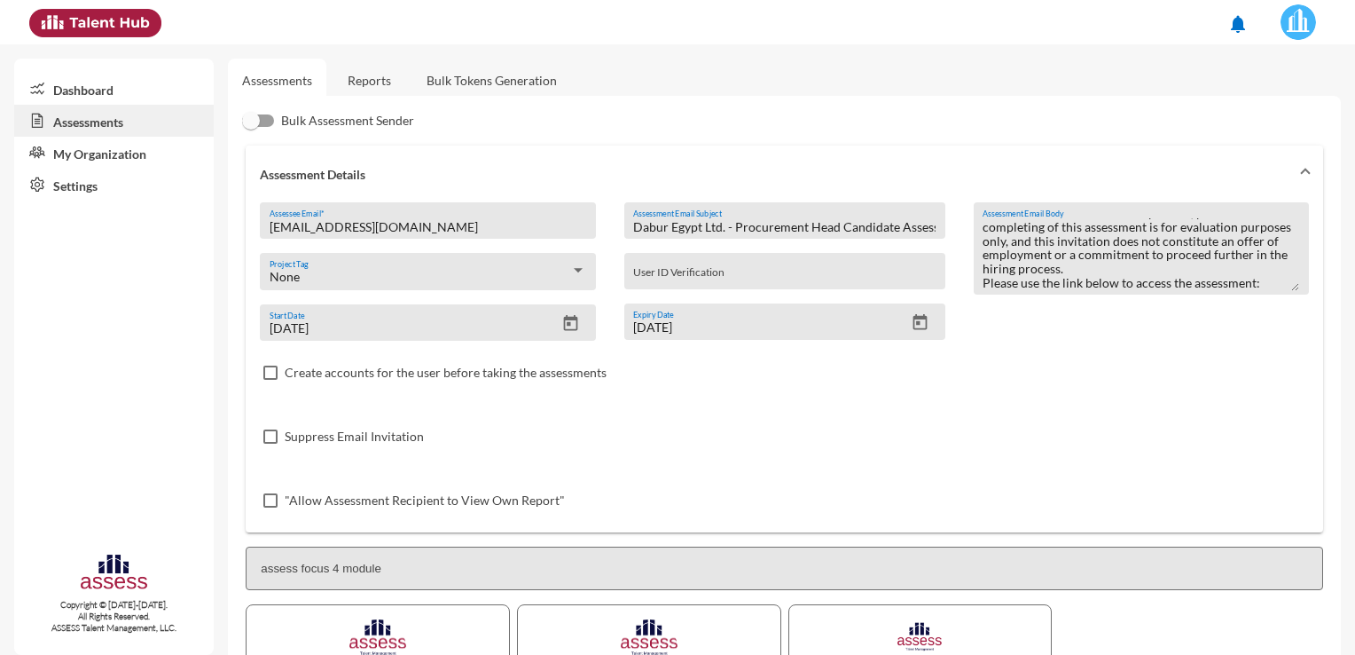
click at [276, 376] on span at bounding box center [270, 372] width 14 height 14
click at [271, 380] on input "Create accounts for the user before taking the assessments" at bounding box center [270, 380] width 1 height 1
drag, startPoint x: 1325, startPoint y: 192, endPoint x: 364, endPoint y: 265, distance: 964.2
click at [1309, 179] on div "Bulk Assessment Sender Assessment Details [EMAIL_ADDRESS][DOMAIN_NAME] Assessee…" at bounding box center [784, 476] width 1113 height 760
click at [266, 372] on span at bounding box center [270, 372] width 14 height 14
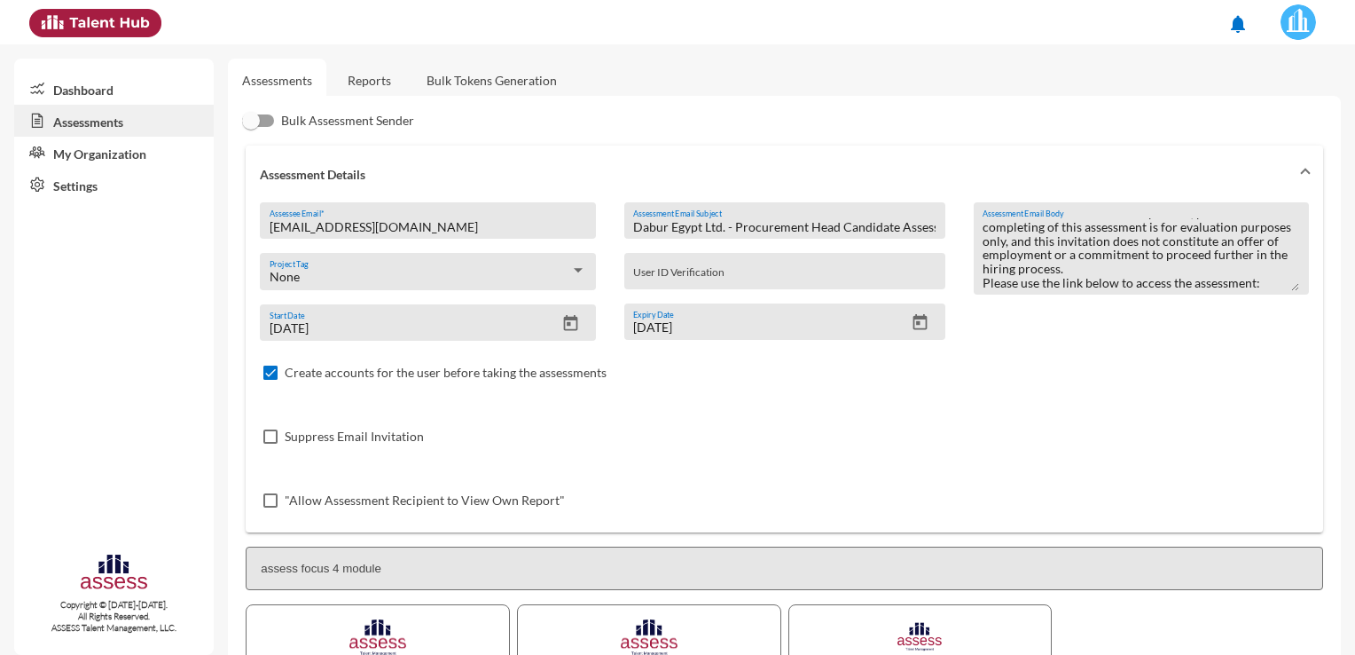
click at [270, 380] on input "Create accounts for the user before taking the assessments" at bounding box center [270, 380] width 1 height 1
click at [266, 372] on span at bounding box center [270, 372] width 14 height 14
click at [270, 380] on input "Create accounts for the user before taking the assessments" at bounding box center [270, 380] width 1 height 1
click at [266, 374] on span at bounding box center [270, 372] width 14 height 14
click at [270, 380] on input "Create accounts for the user before taking the assessments" at bounding box center [270, 380] width 1 height 1
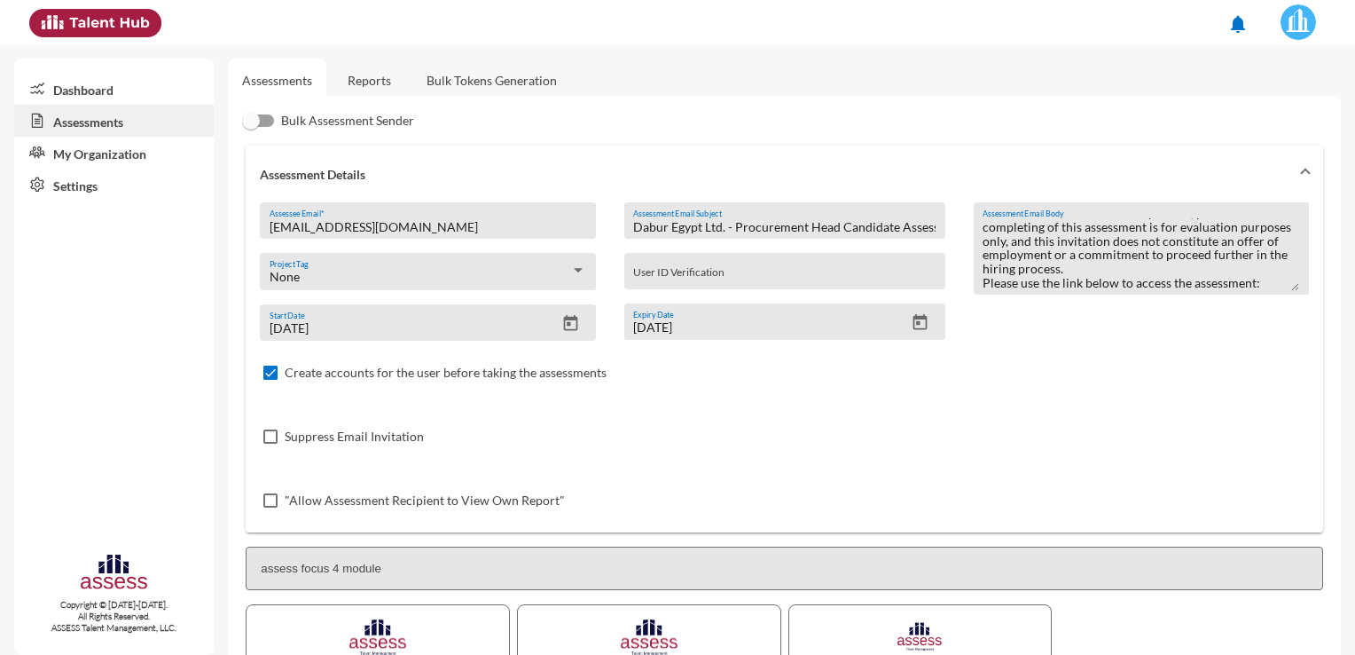
checkbox input "false"
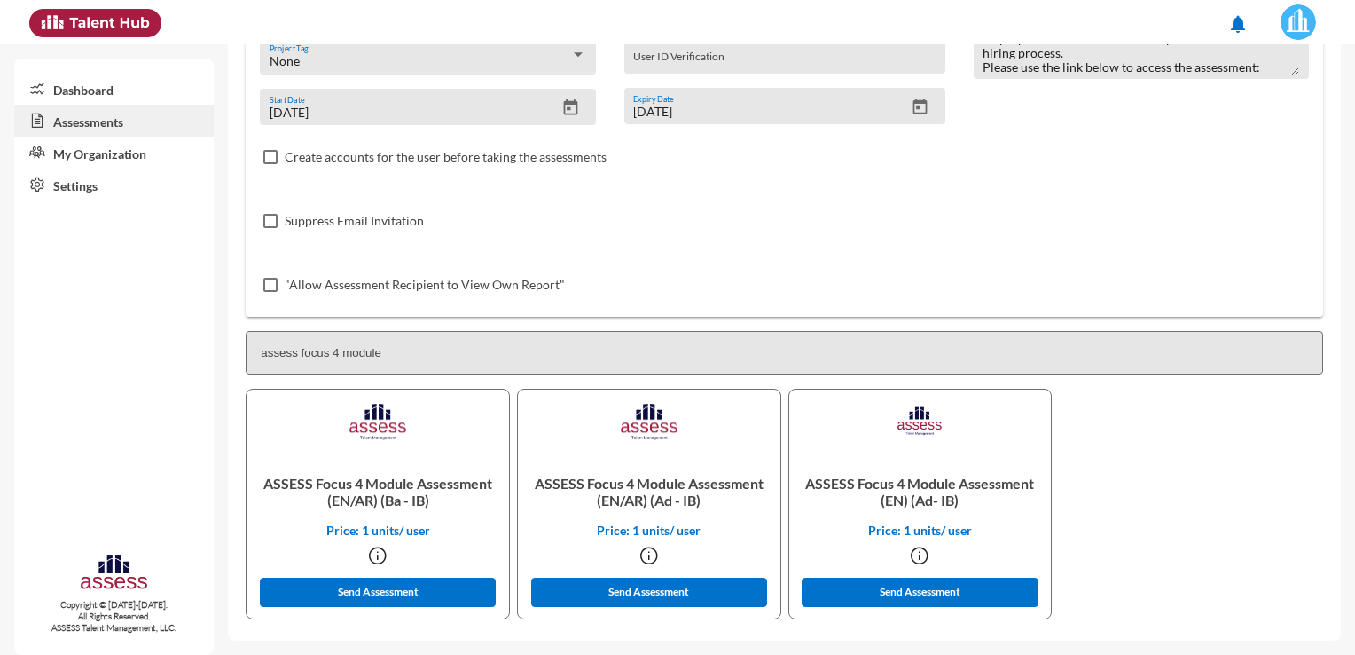
click at [1300, 584] on div "ASSESS Focus 4 Module Assessment (EN/AR) (Ba - IB) Price: 1 units/ user Send As…" at bounding box center [784, 507] width 1085 height 238
click at [891, 594] on button "Send Assessment" at bounding box center [920, 591] width 236 height 29
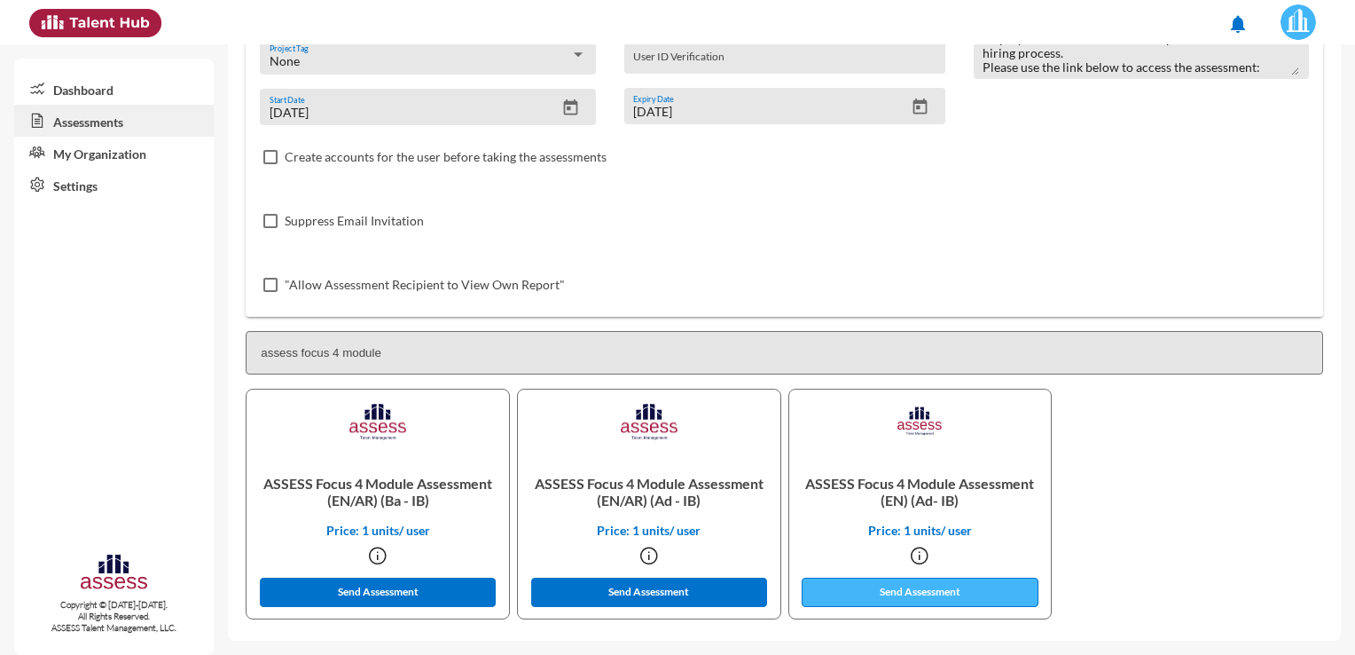
click at [912, 592] on button "Send Assessment" at bounding box center [920, 591] width 236 height 29
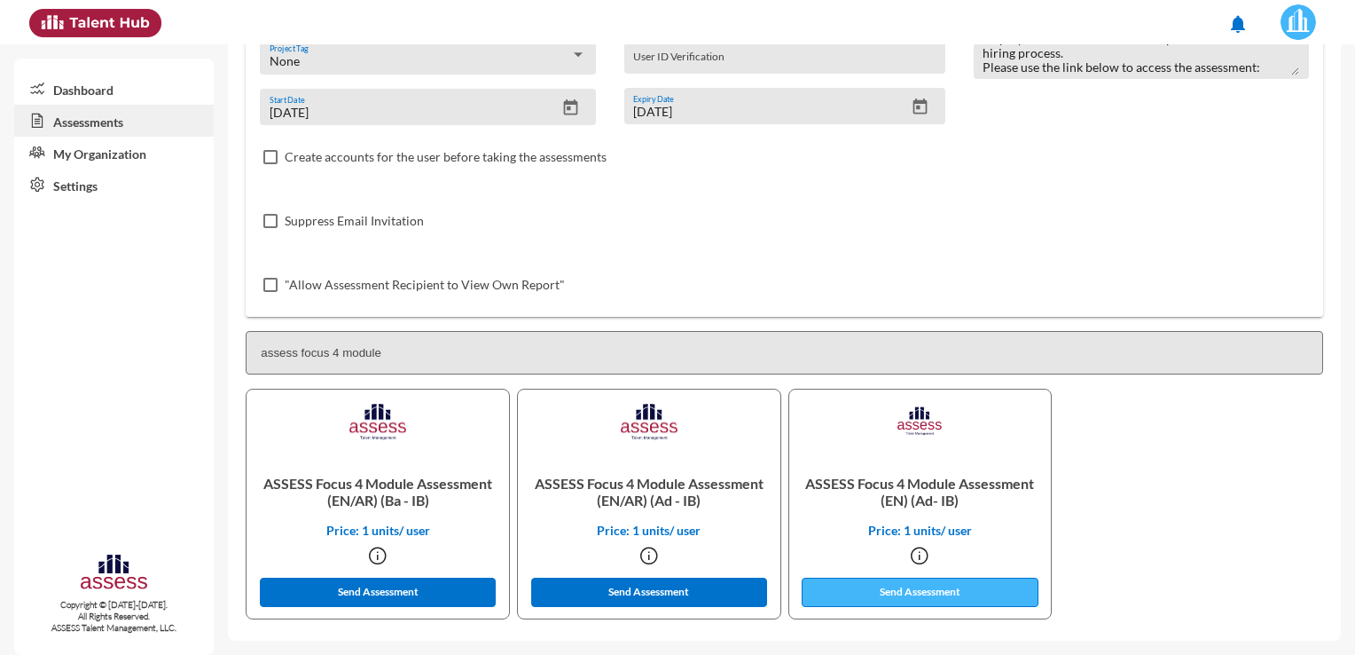
click at [912, 592] on button "Send Assessment" at bounding box center [920, 591] width 236 height 29
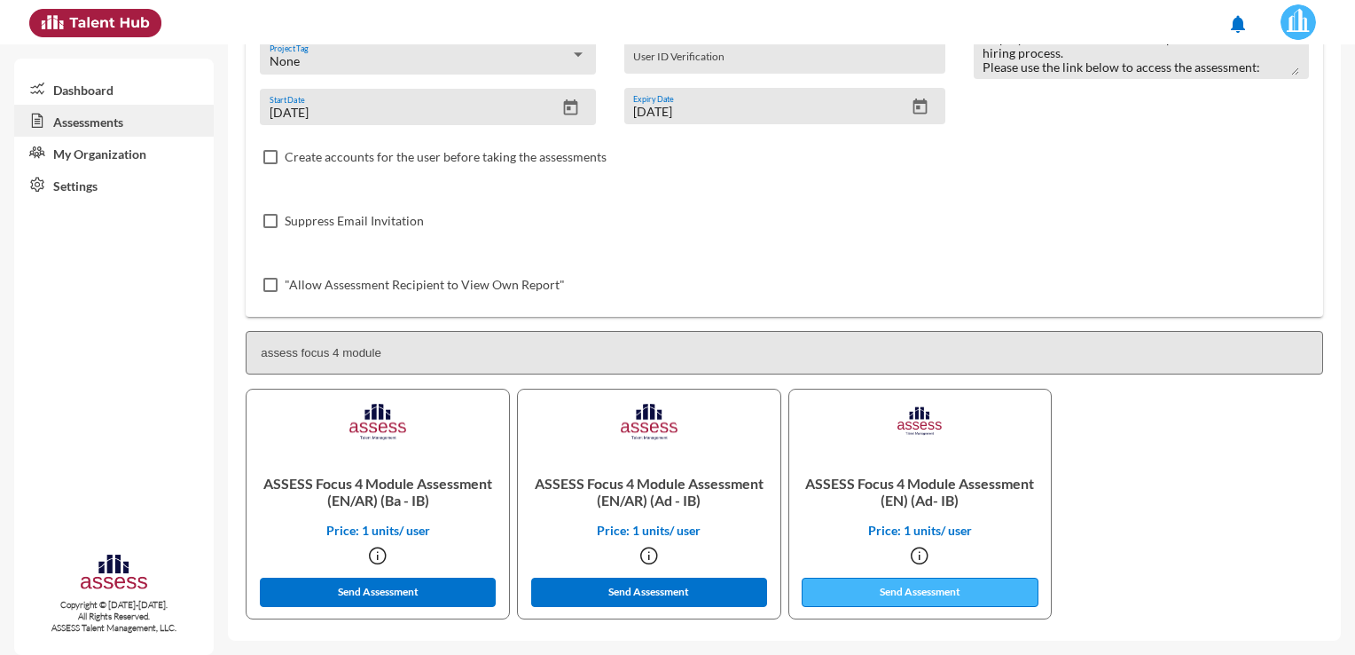
click at [912, 592] on button "Send Assessment" at bounding box center [920, 591] width 236 height 29
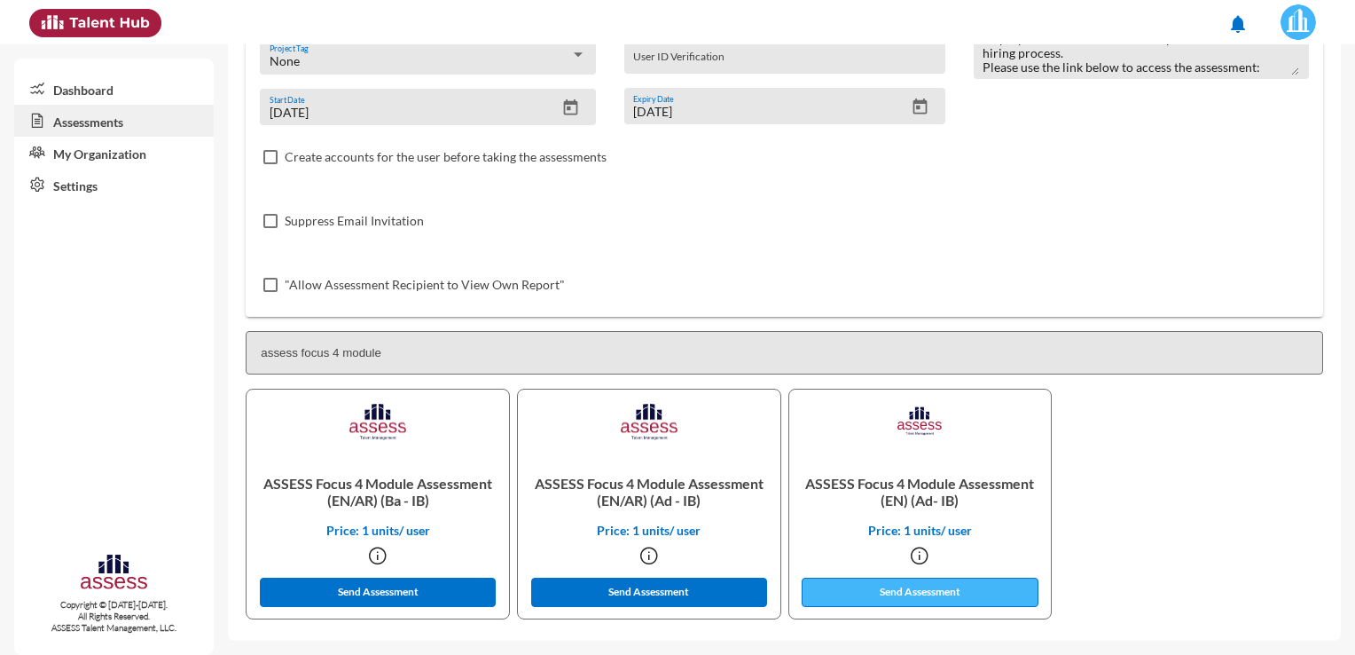
click at [912, 592] on button "Send Assessment" at bounding box center [920, 591] width 236 height 29
click at [906, 592] on button "Send Assessment" at bounding box center [920, 591] width 236 height 29
click at [990, 243] on div "Suppress Email Invitation" at bounding box center [784, 221] width 1049 height 64
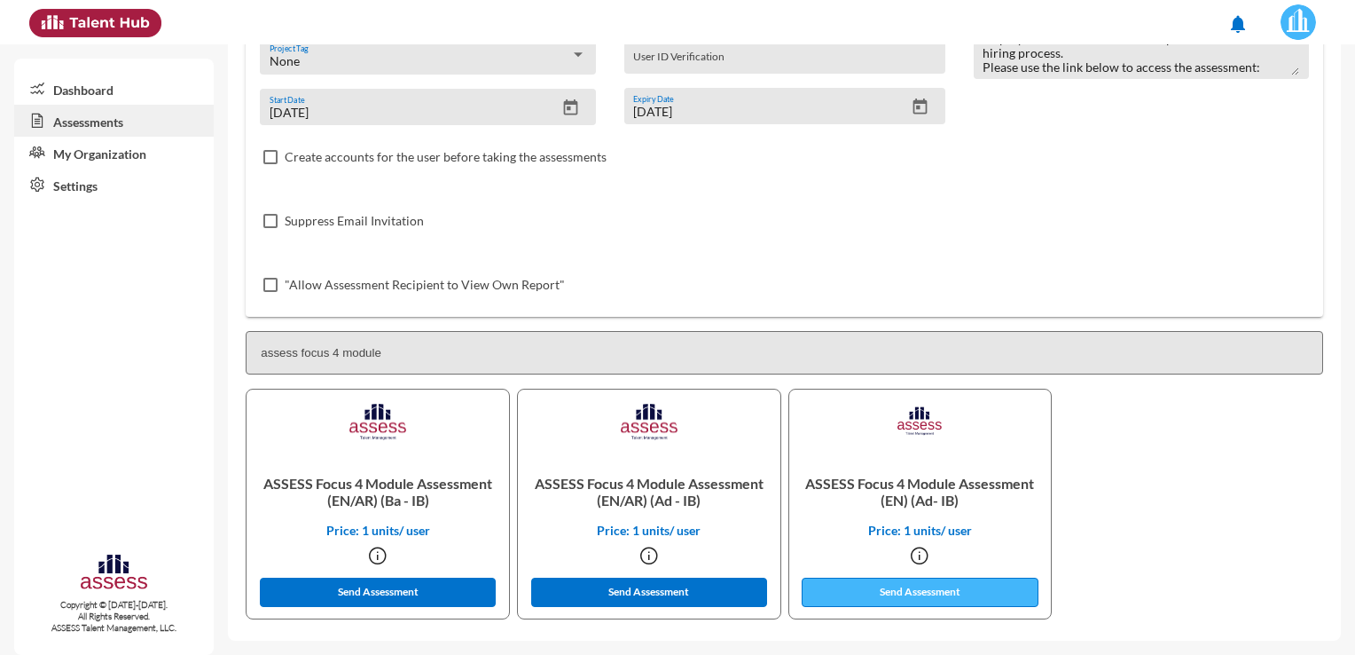
click at [876, 587] on button "Send Assessment" at bounding box center [920, 591] width 236 height 29
click at [1291, 21] on img at bounding box center [1298, 21] width 35 height 35
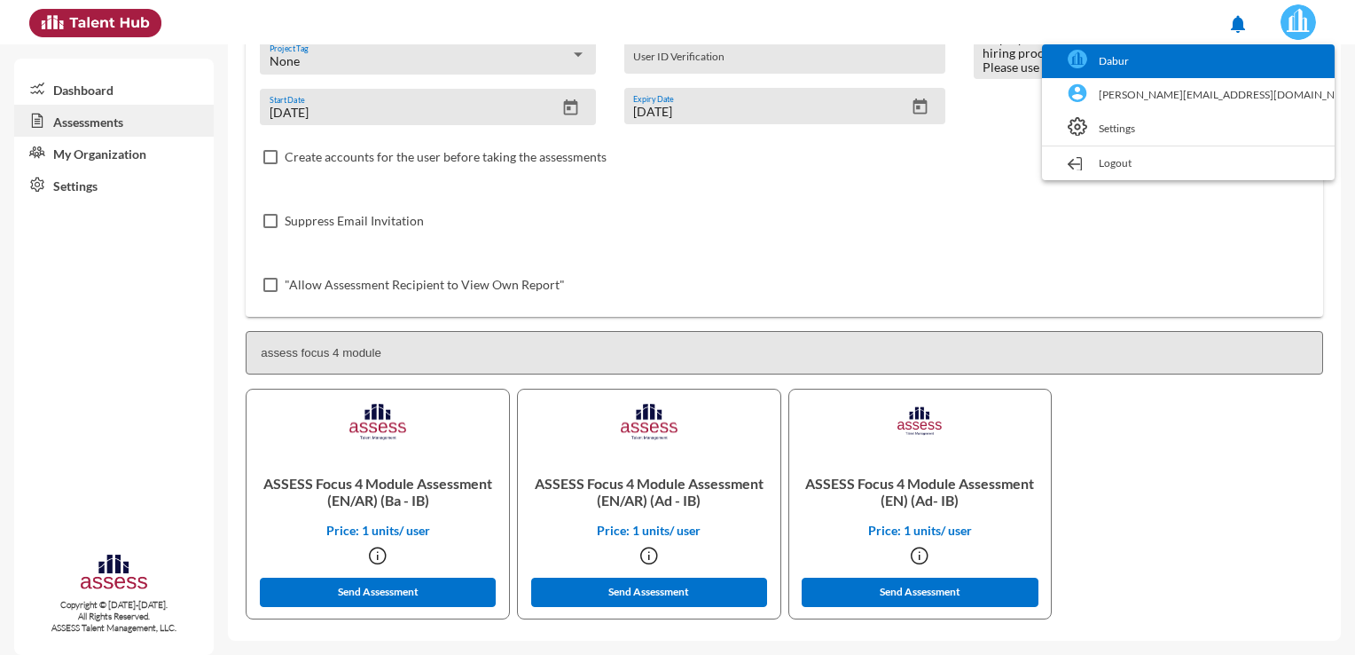
click at [1229, 62] on link "Dabur" at bounding box center [1188, 61] width 275 height 34
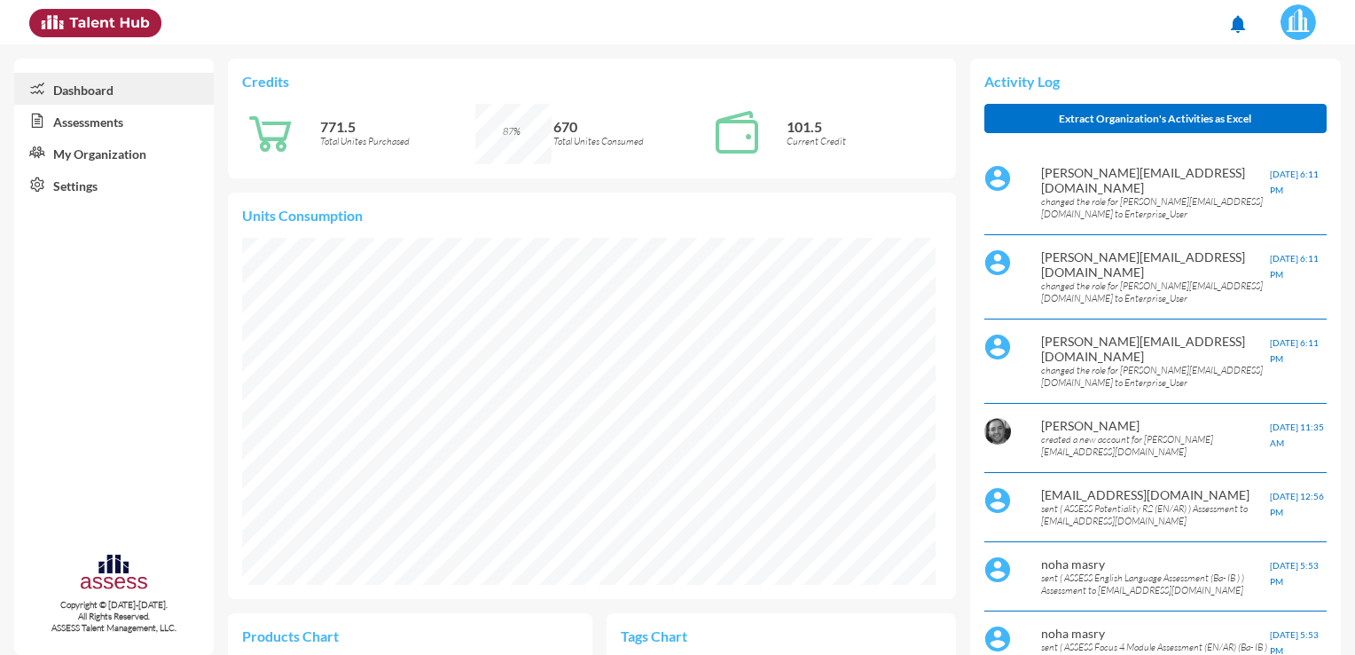
click at [123, 129] on link "Assessments" at bounding box center [114, 121] width 200 height 32
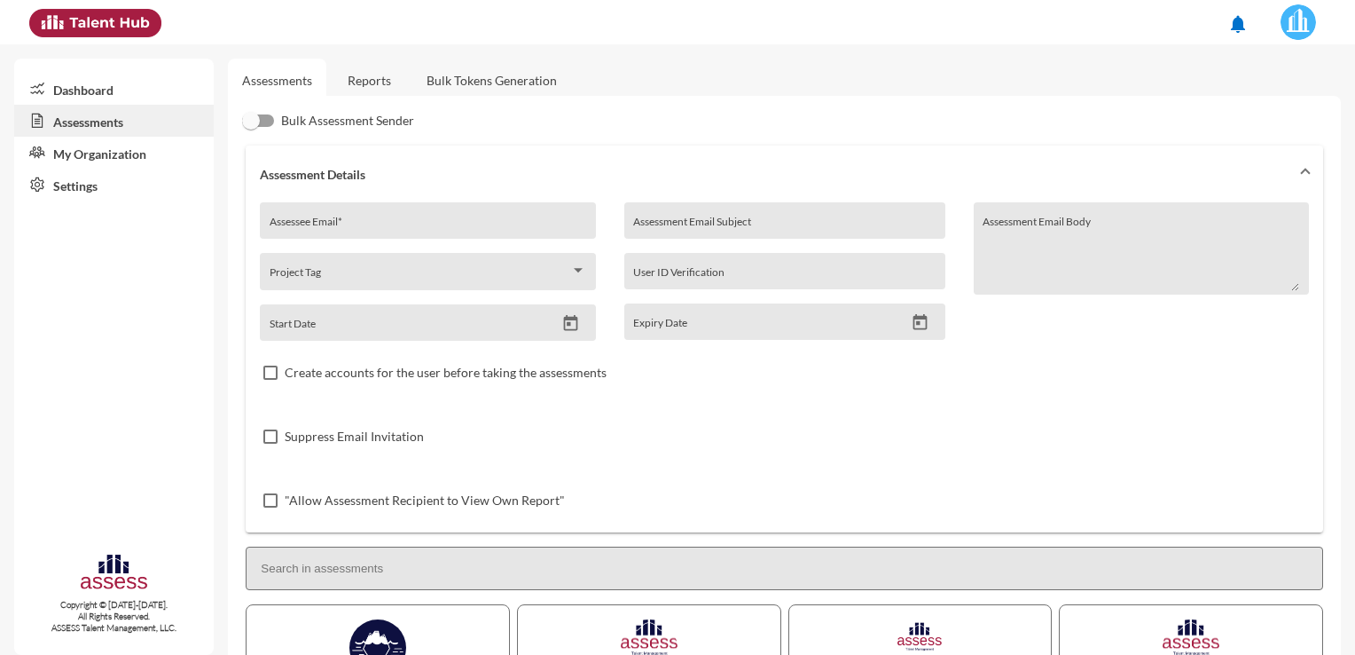
click at [358, 82] on link "Reports" at bounding box center [369, 80] width 72 height 43
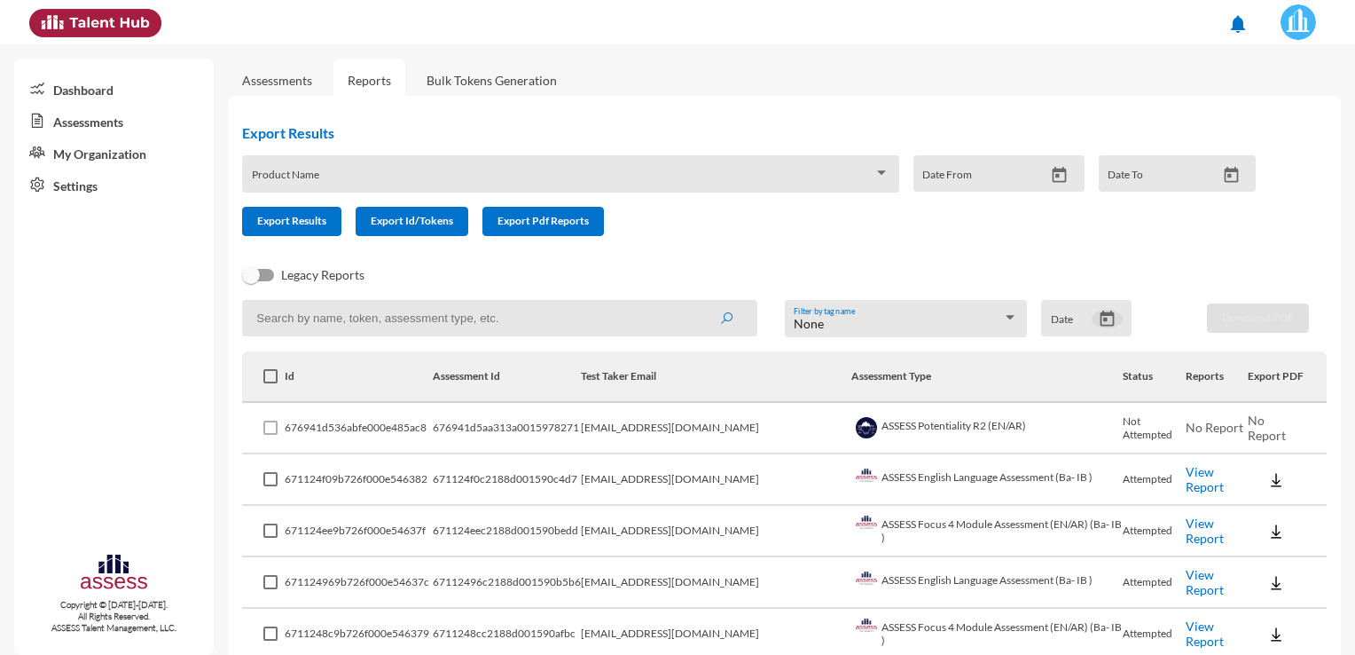
click at [1098, 317] on icon "Open calendar" at bounding box center [1107, 319] width 19 height 19
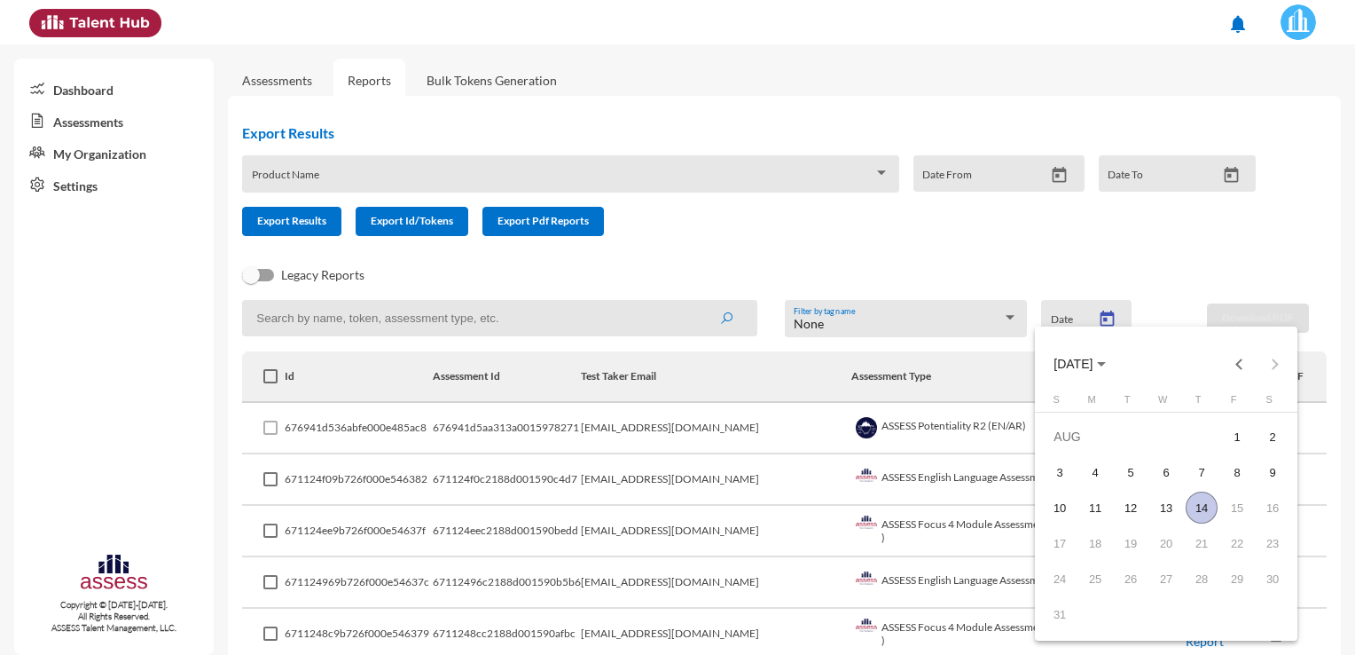
click at [1201, 502] on div "14" at bounding box center [1202, 507] width 32 height 32
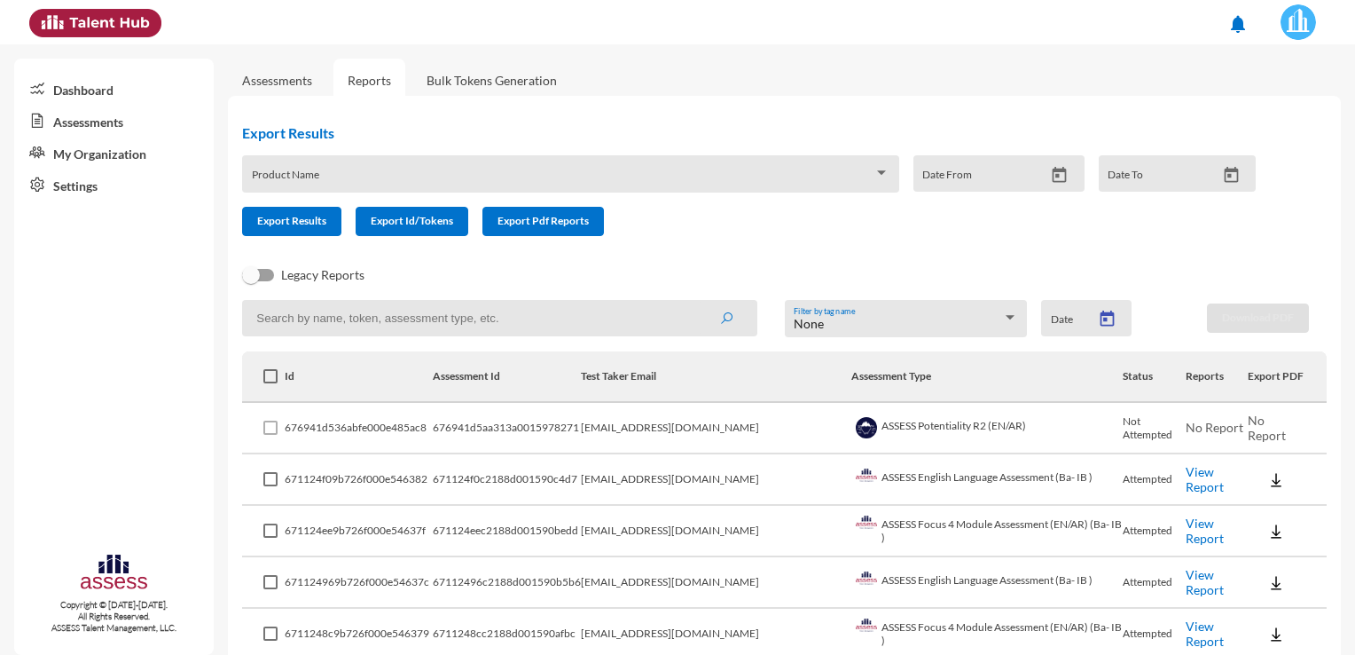
type input "[DATE]"
click at [1201, 502] on div "14" at bounding box center [1202, 507] width 32 height 32
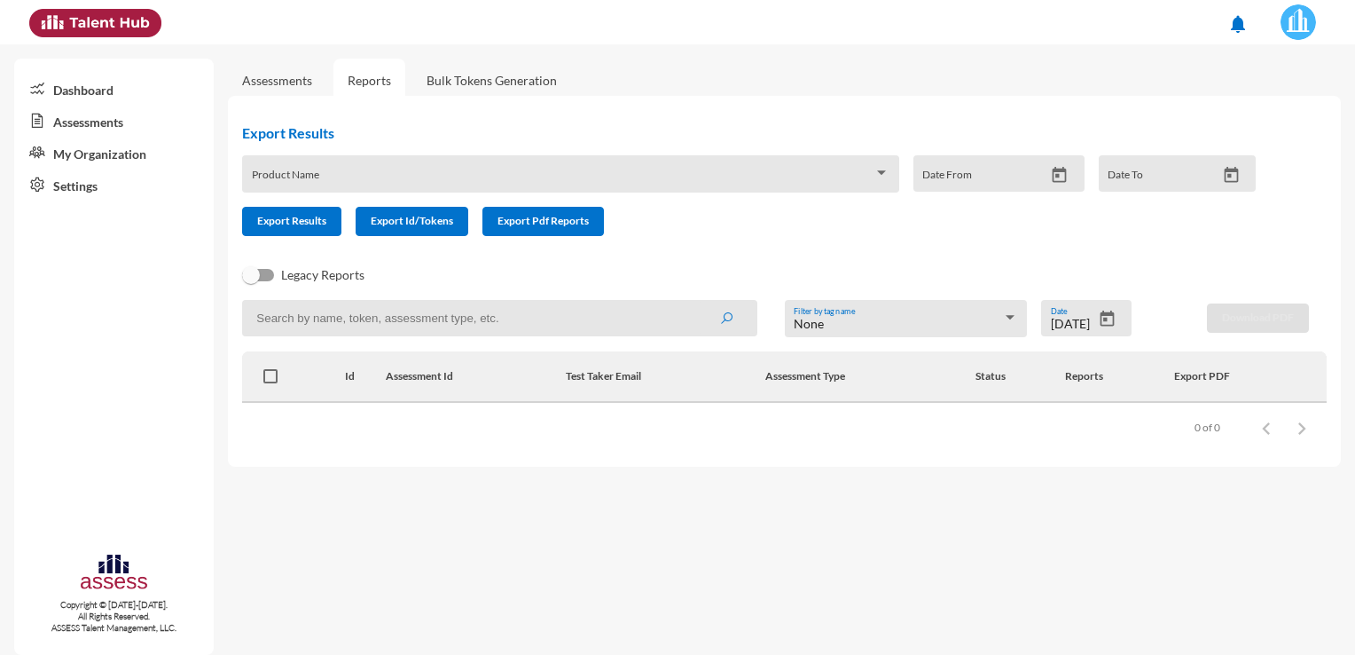
click at [1091, 245] on div "Export Results Product Name Date From Date To Export Results Export Id/Tokens E…" at bounding box center [756, 180] width 1056 height 140
click at [277, 73] on link "Assessments" at bounding box center [277, 80] width 70 height 15
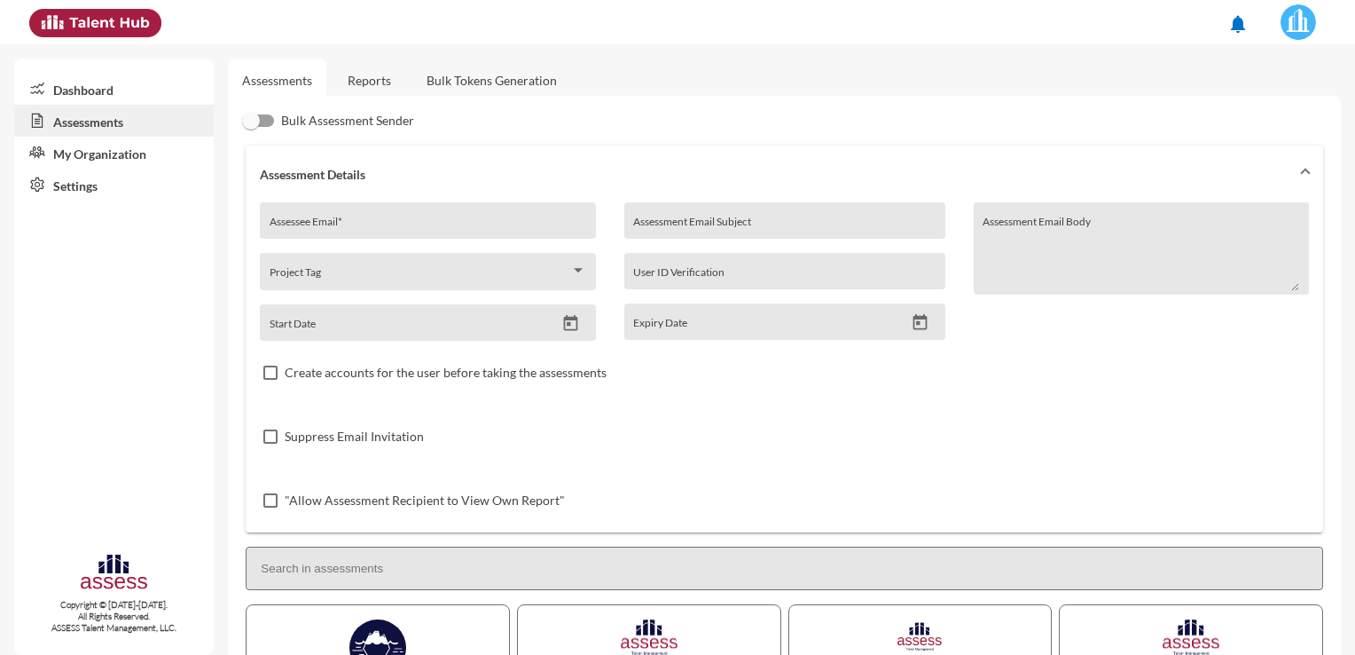
click at [476, 82] on link "Bulk Tokens Generation" at bounding box center [491, 80] width 159 height 43
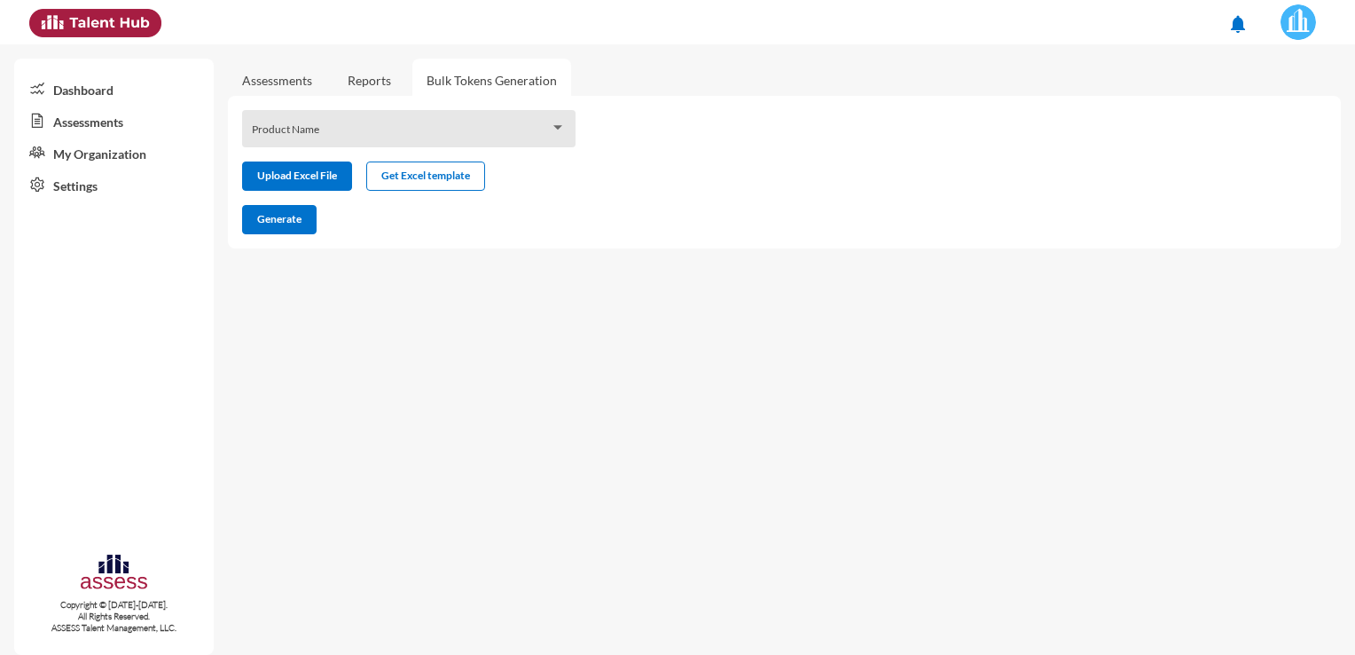
click at [292, 82] on link "Assessments" at bounding box center [277, 80] width 70 height 15
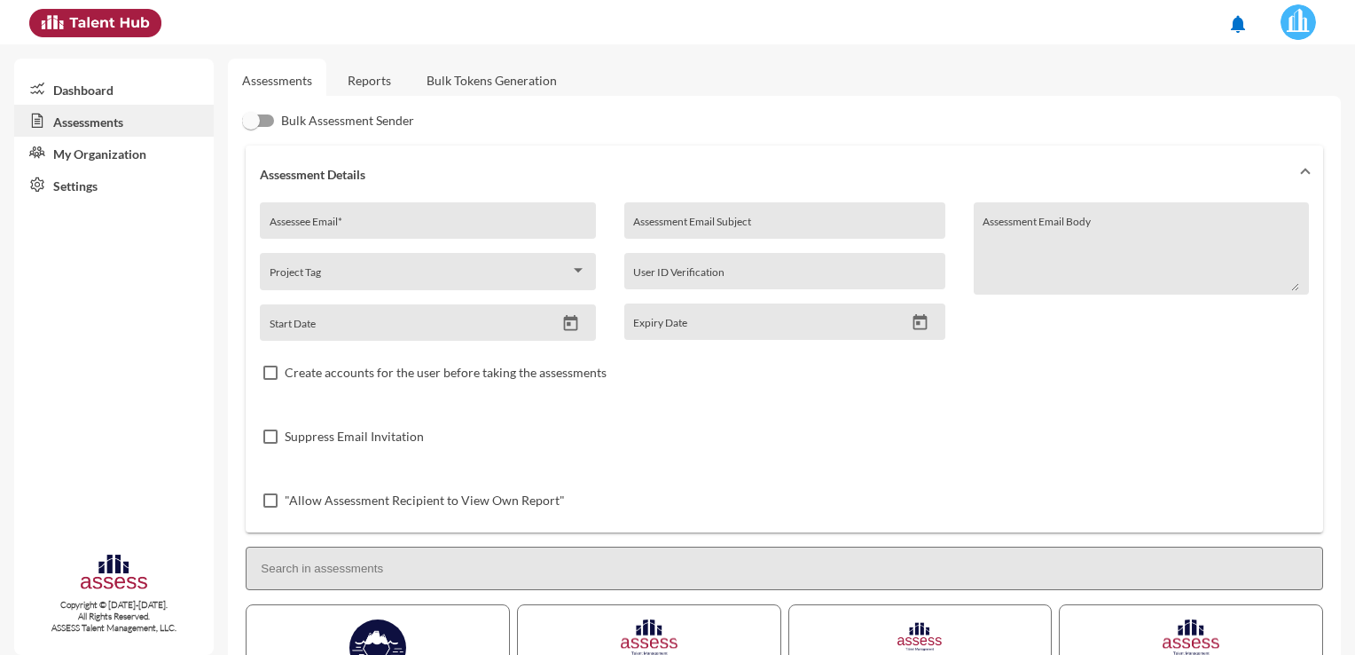
click at [55, 88] on link "Dashboard" at bounding box center [114, 89] width 200 height 32
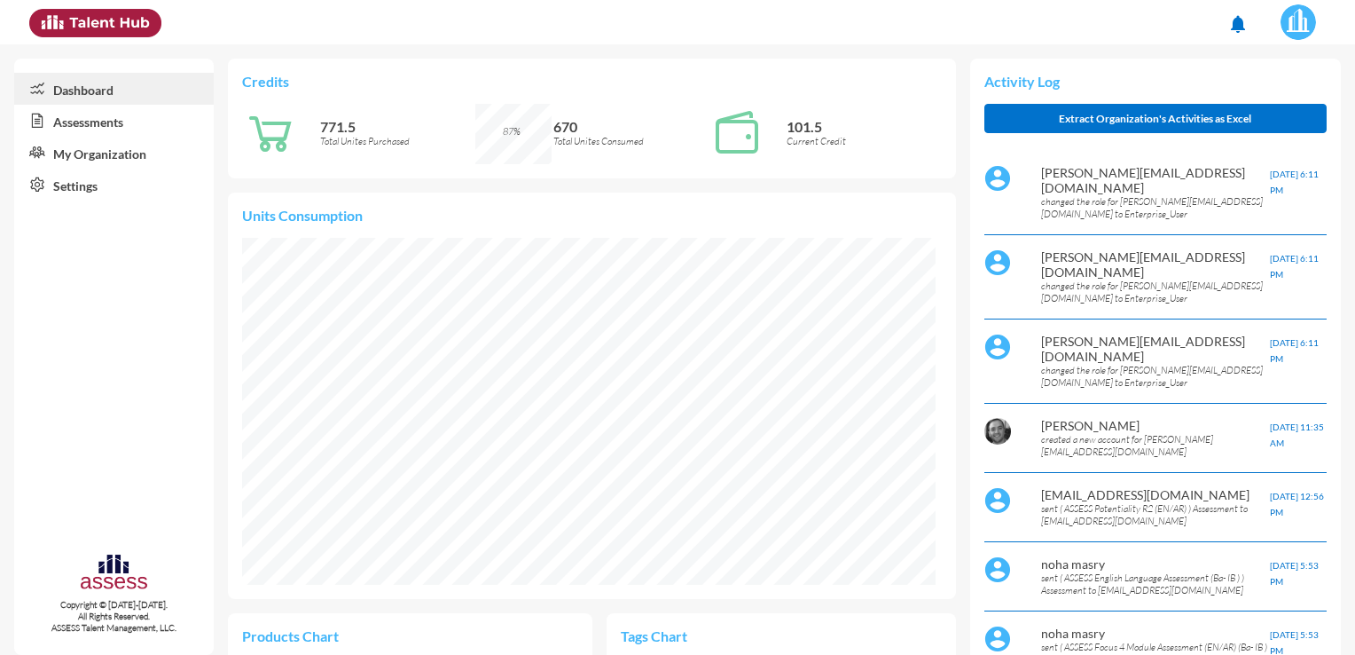
scroll to position [347, 693]
click at [85, 117] on link "Assessments" at bounding box center [114, 121] width 200 height 32
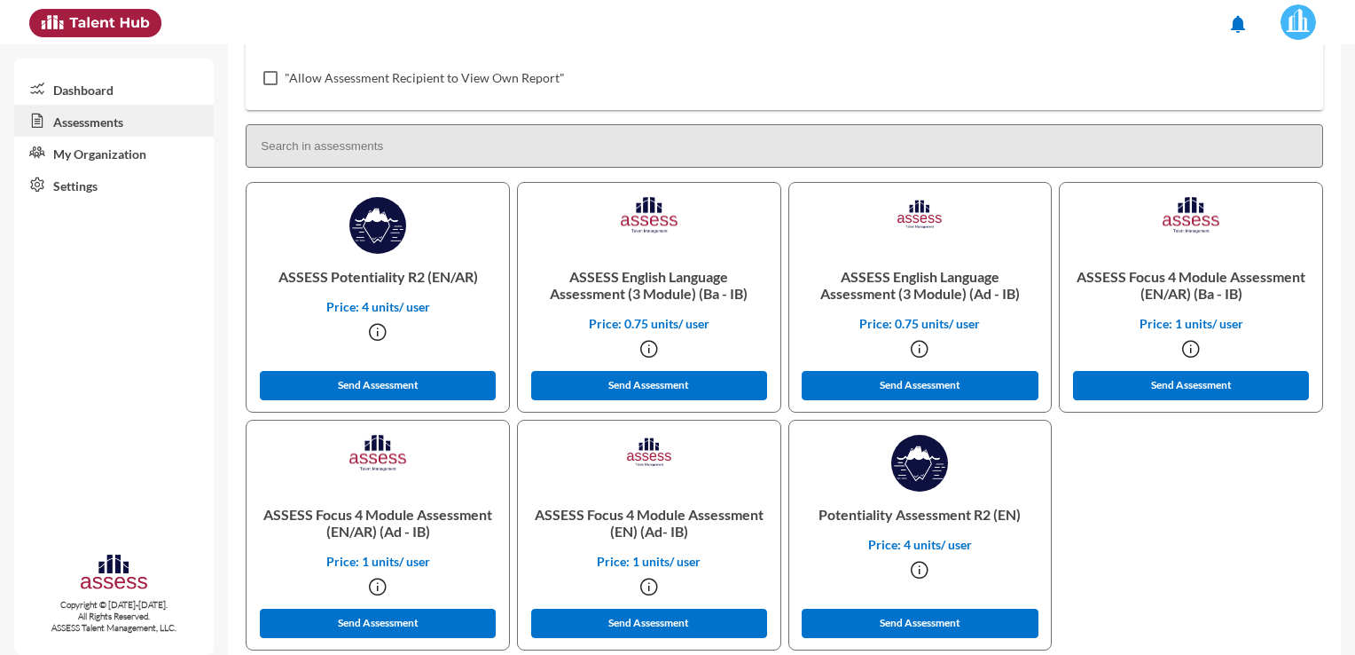
scroll to position [453, 0]
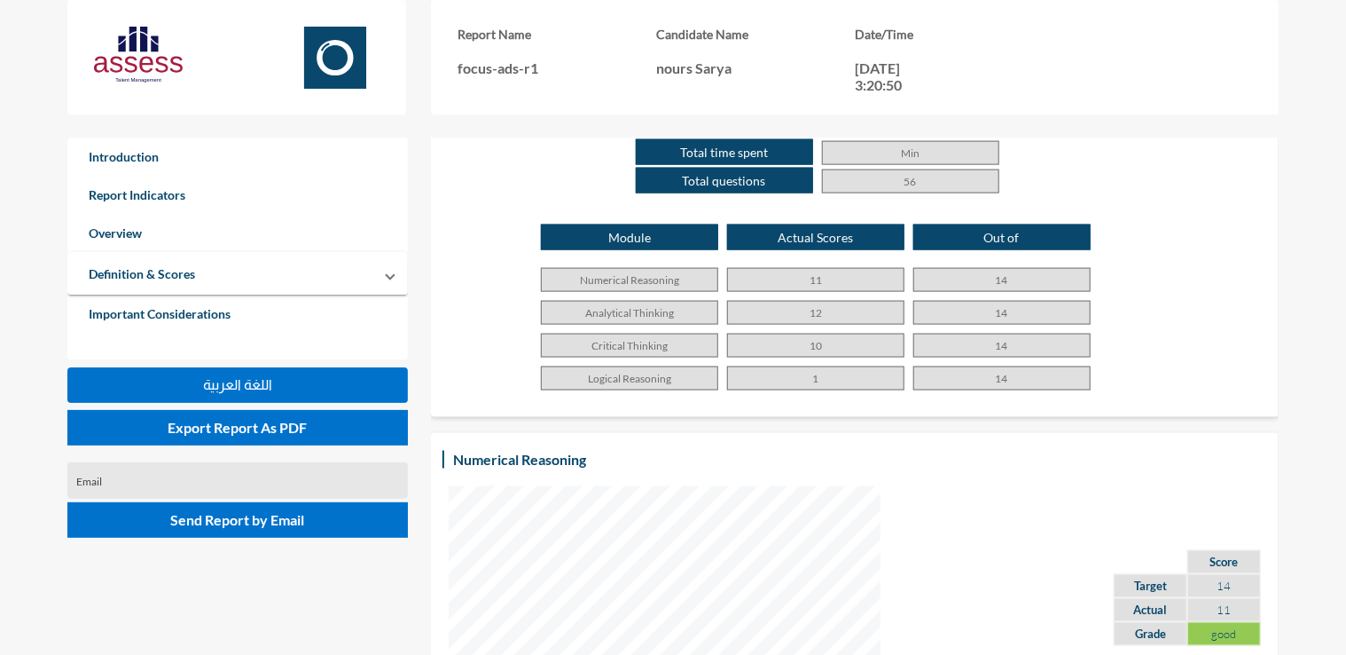
scroll to position [815, 0]
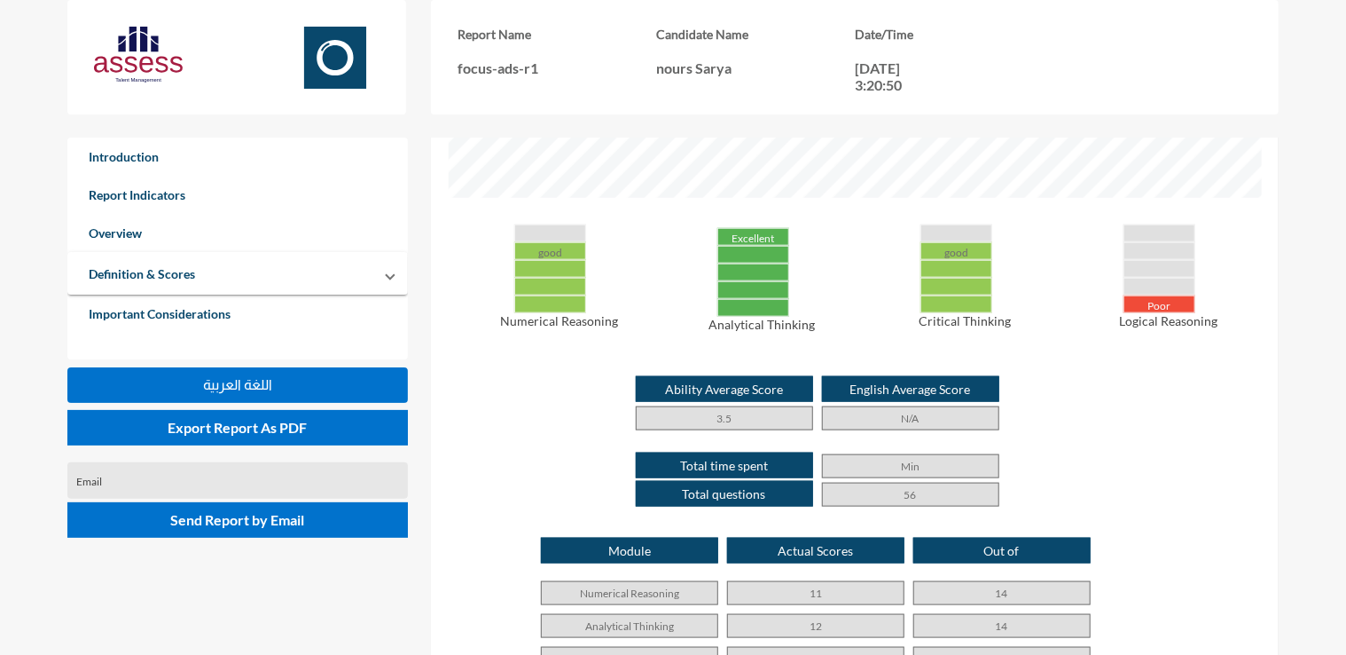
drag, startPoint x: 1297, startPoint y: 71, endPoint x: 1262, endPoint y: 27, distance: 56.2
click at [1286, 42] on div "Report Name focus-ads-r1 Candidate Name nours Sarya Date/Time 20-10-2024, 3:20:…" at bounding box center [740, 68] width 1346 height 137
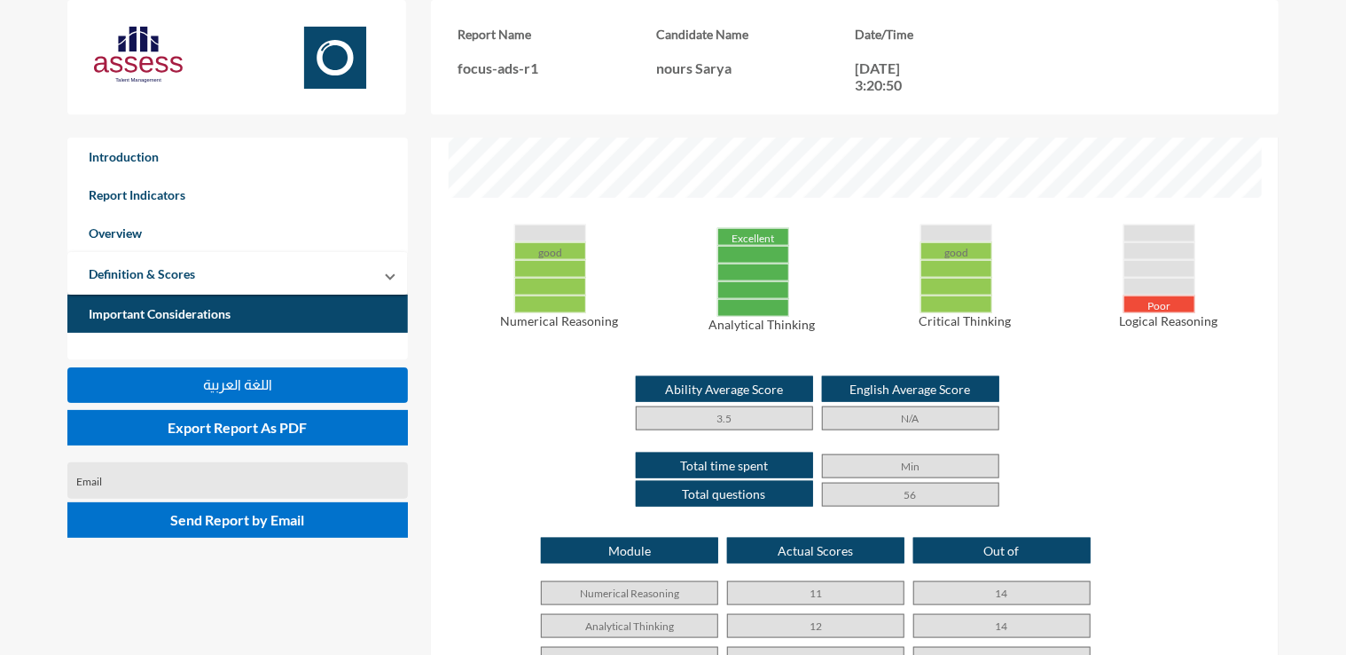
click at [204, 310] on link "Important Considerations" at bounding box center [237, 313] width 341 height 38
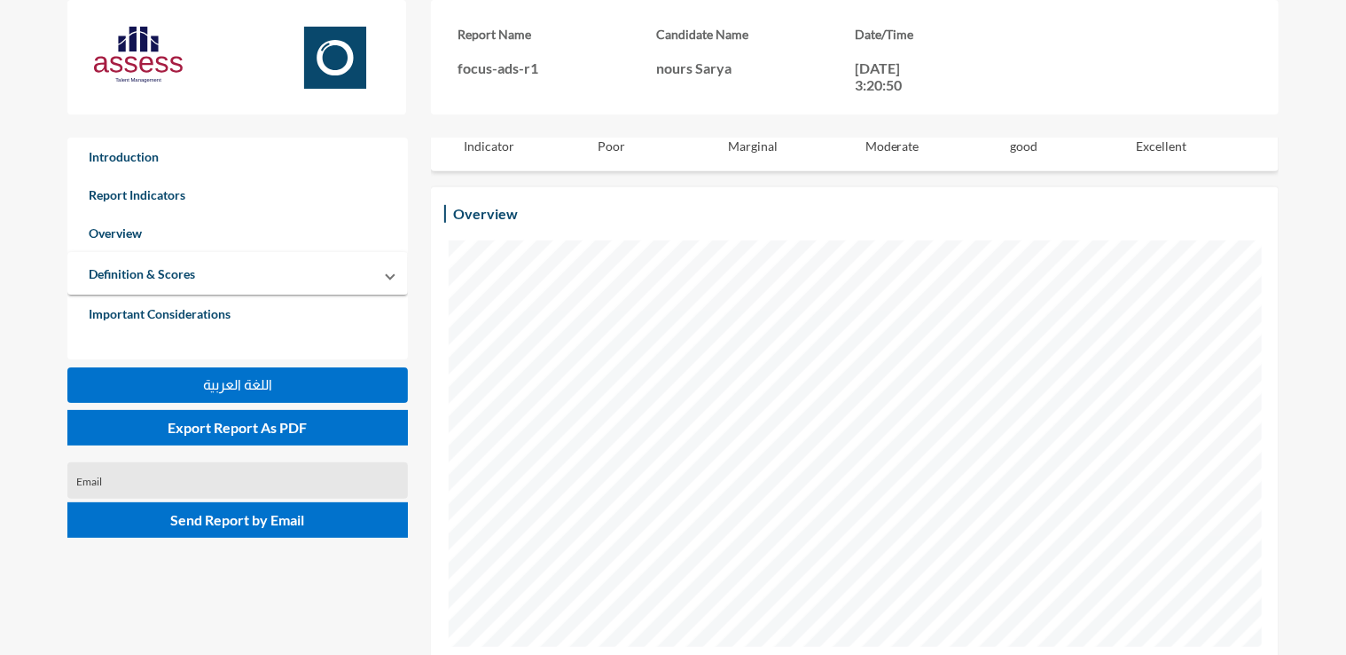
scroll to position [396, 0]
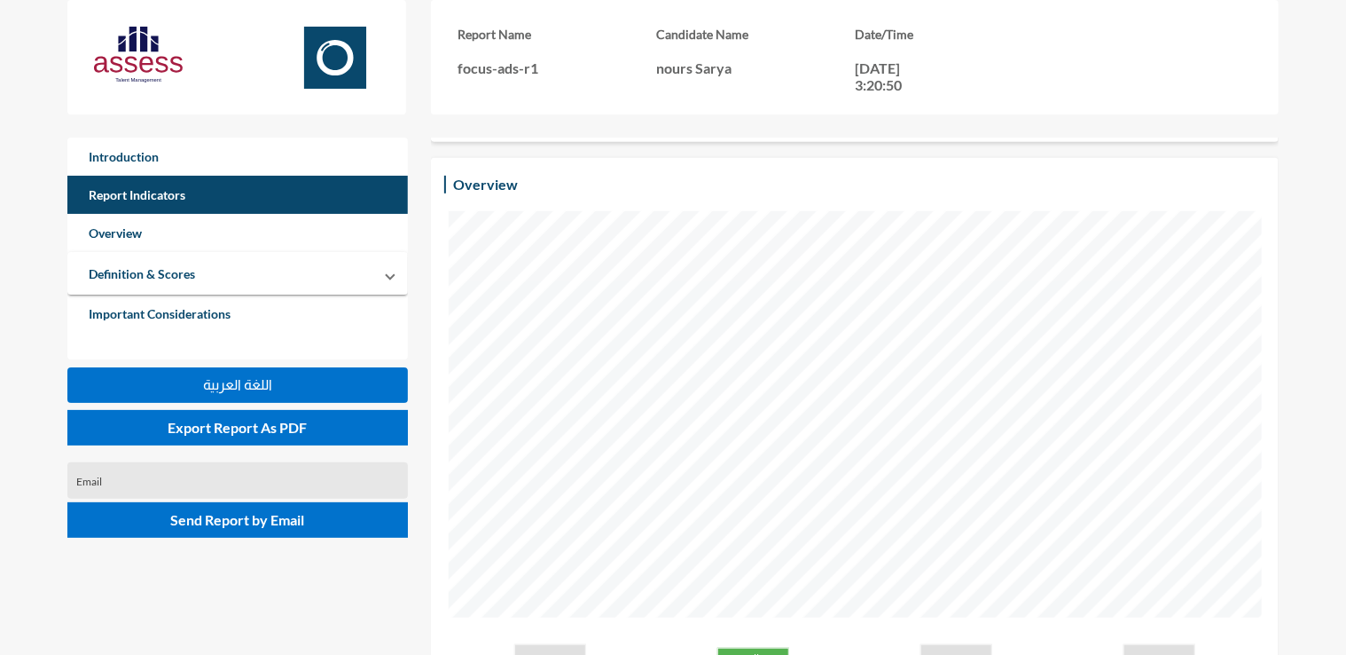
click at [160, 202] on link "Report Indicators" at bounding box center [237, 195] width 341 height 38
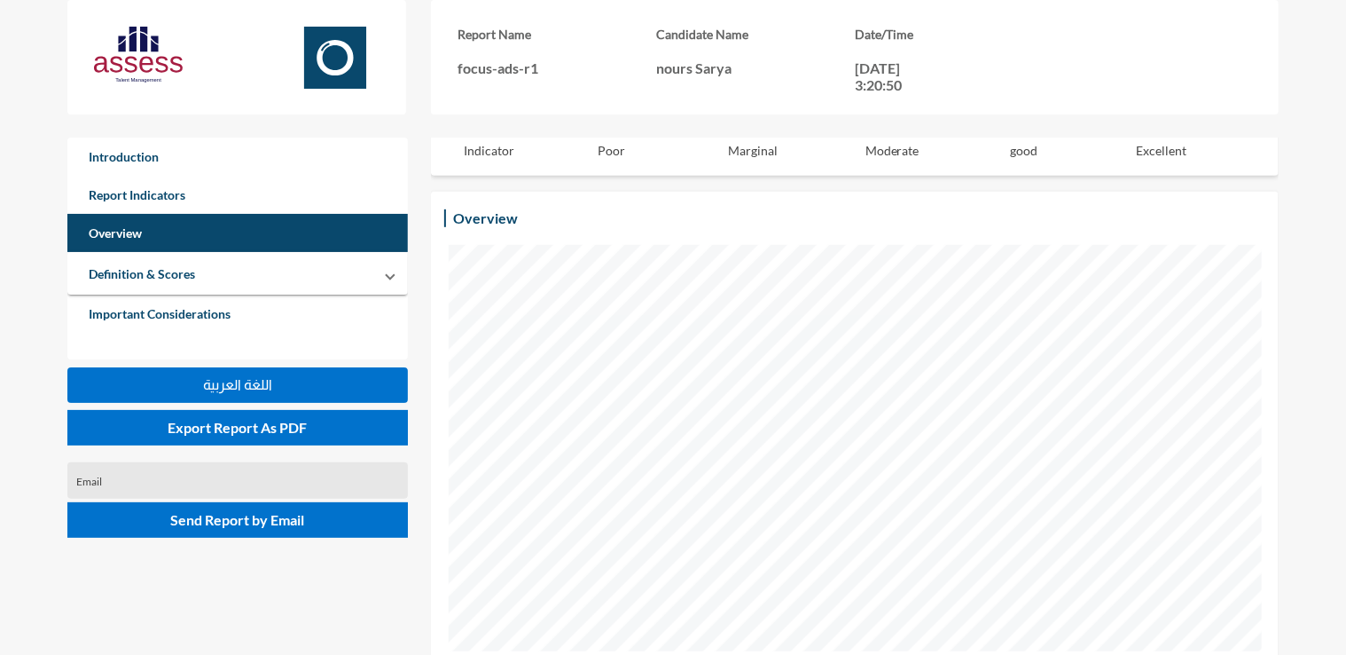
click at [159, 239] on link "Overview" at bounding box center [237, 233] width 341 height 38
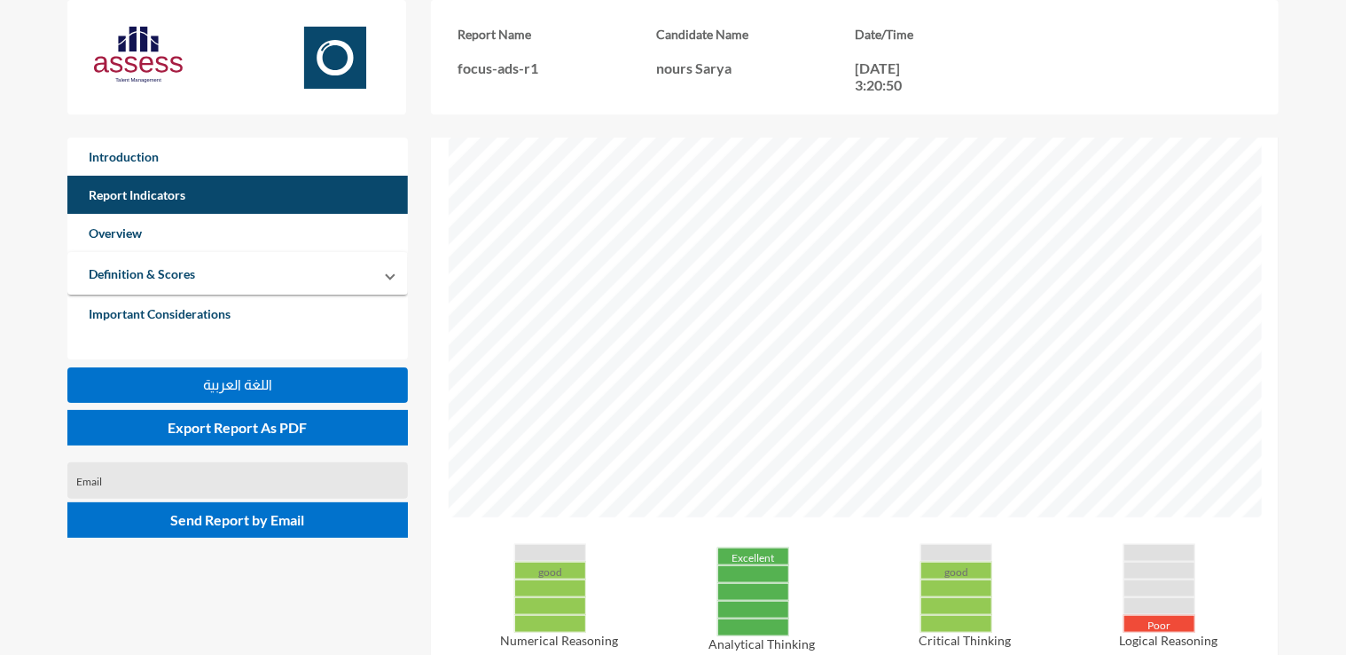
click at [163, 200] on link "Report Indicators" at bounding box center [237, 195] width 341 height 38
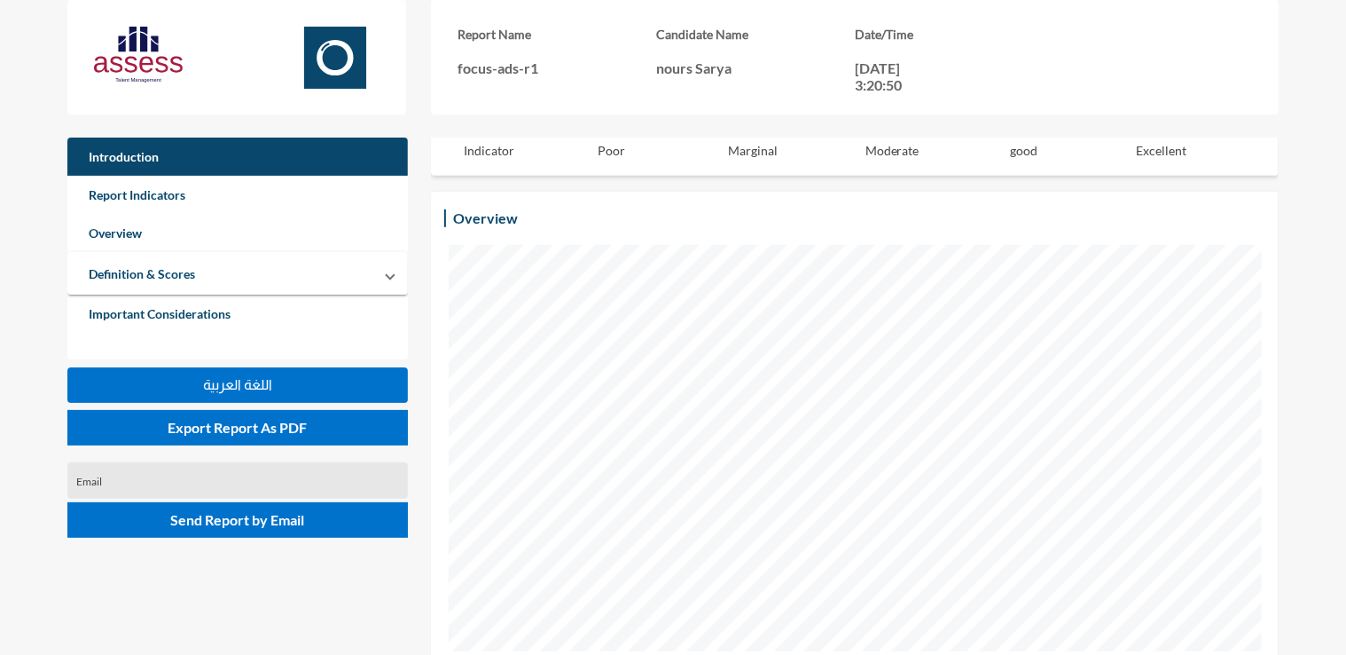
click at [157, 165] on link "Introduction" at bounding box center [237, 156] width 341 height 38
